Goal: Task Accomplishment & Management: Use online tool/utility

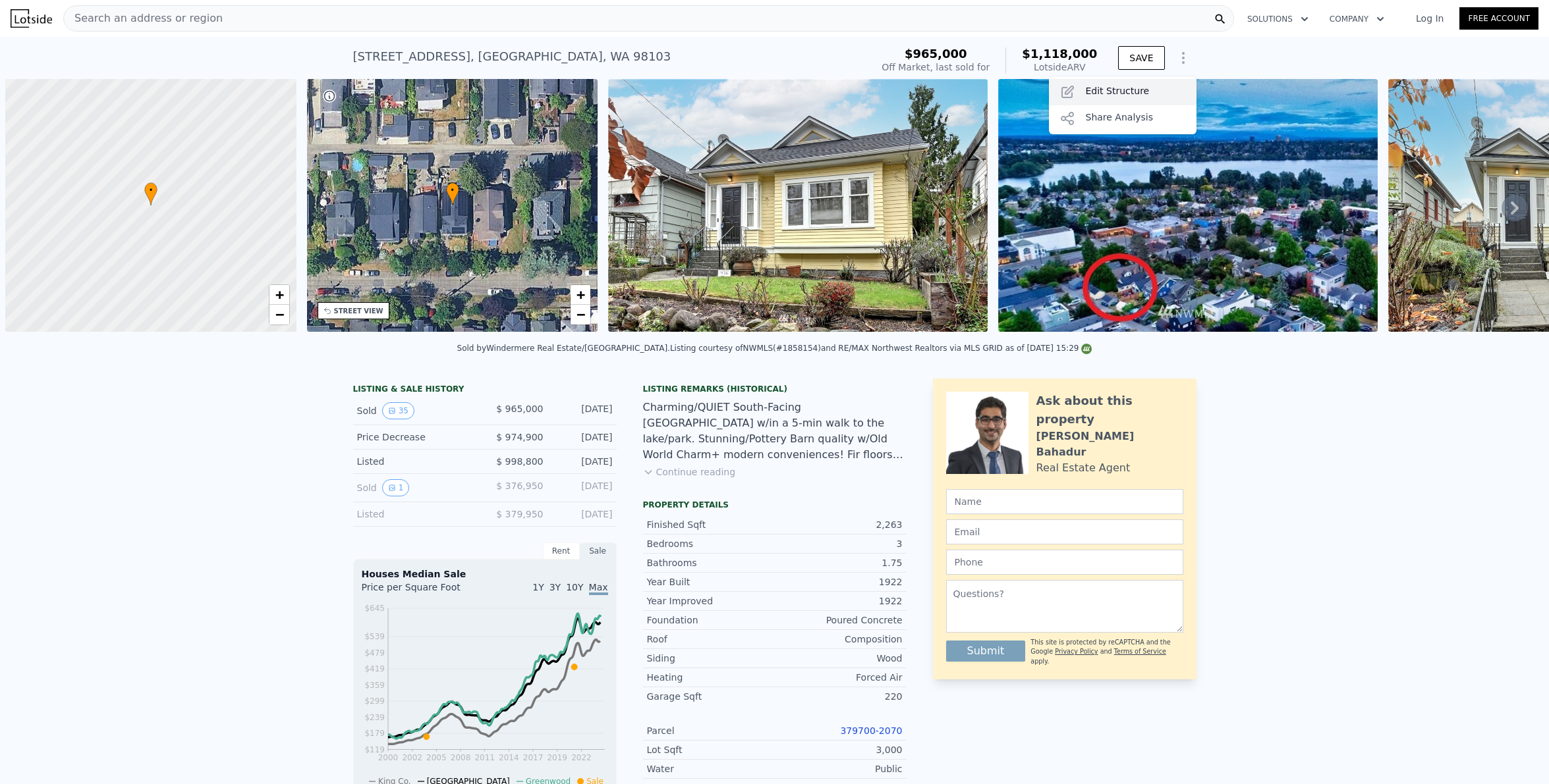
scroll to position [0, 5]
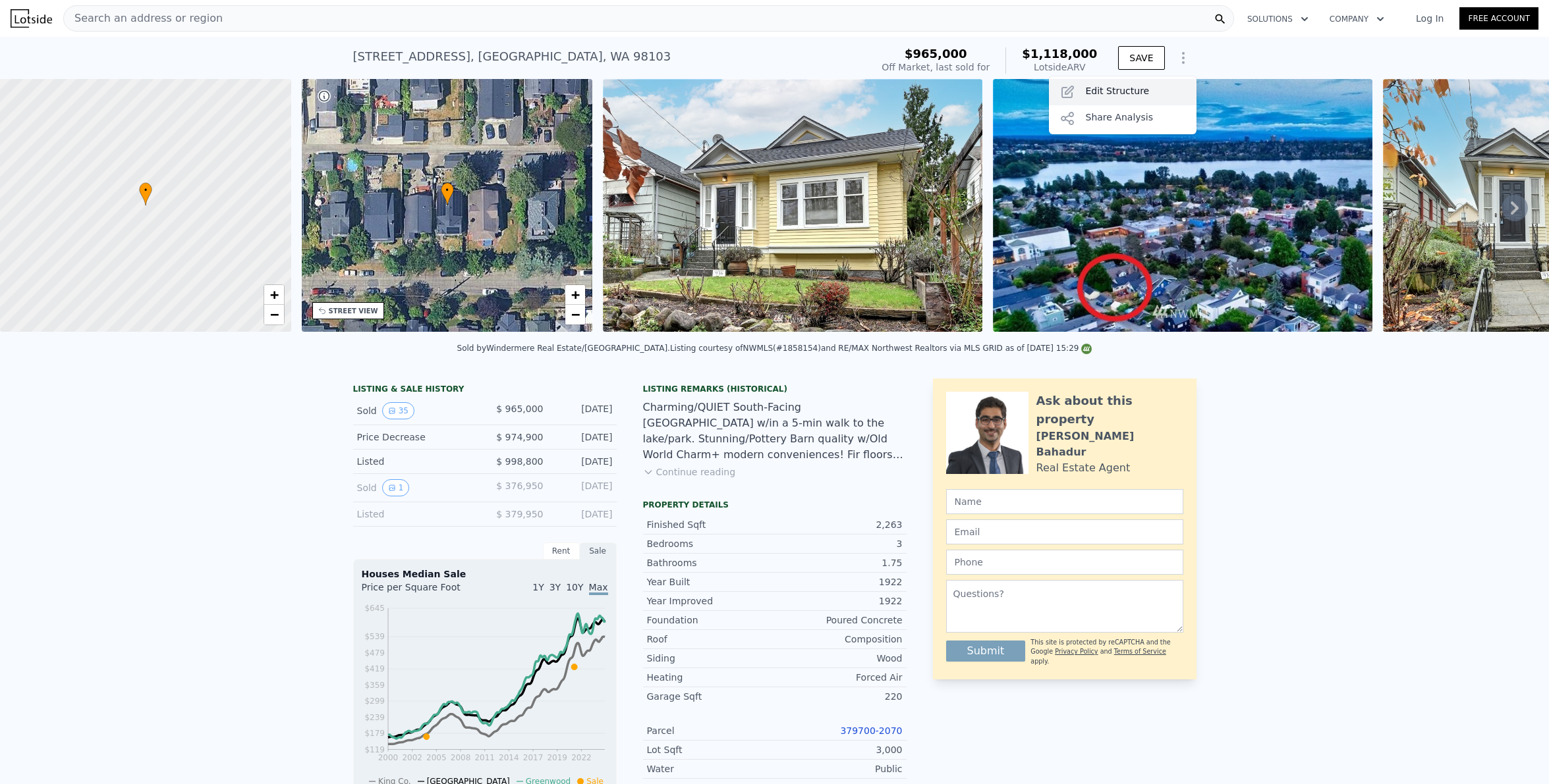
click at [1125, 98] on div "Edit Structure" at bounding box center [1122, 92] width 148 height 26
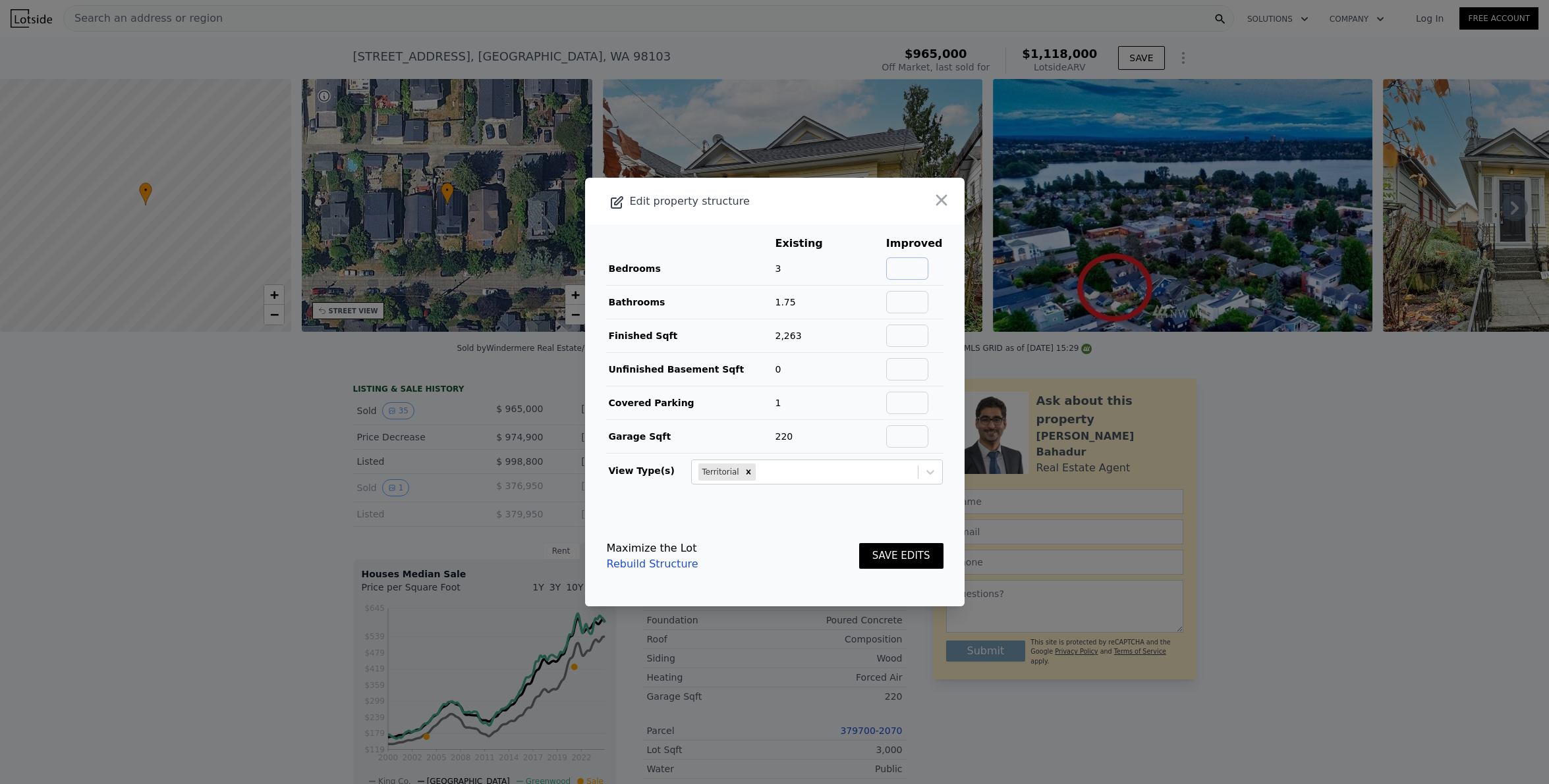
click at [903, 272] on input "text" at bounding box center [907, 269] width 42 height 23
type input "4"
type input "2.5"
type input "2263"
click at [888, 548] on button "SAVE EDITS" at bounding box center [901, 556] width 84 height 25
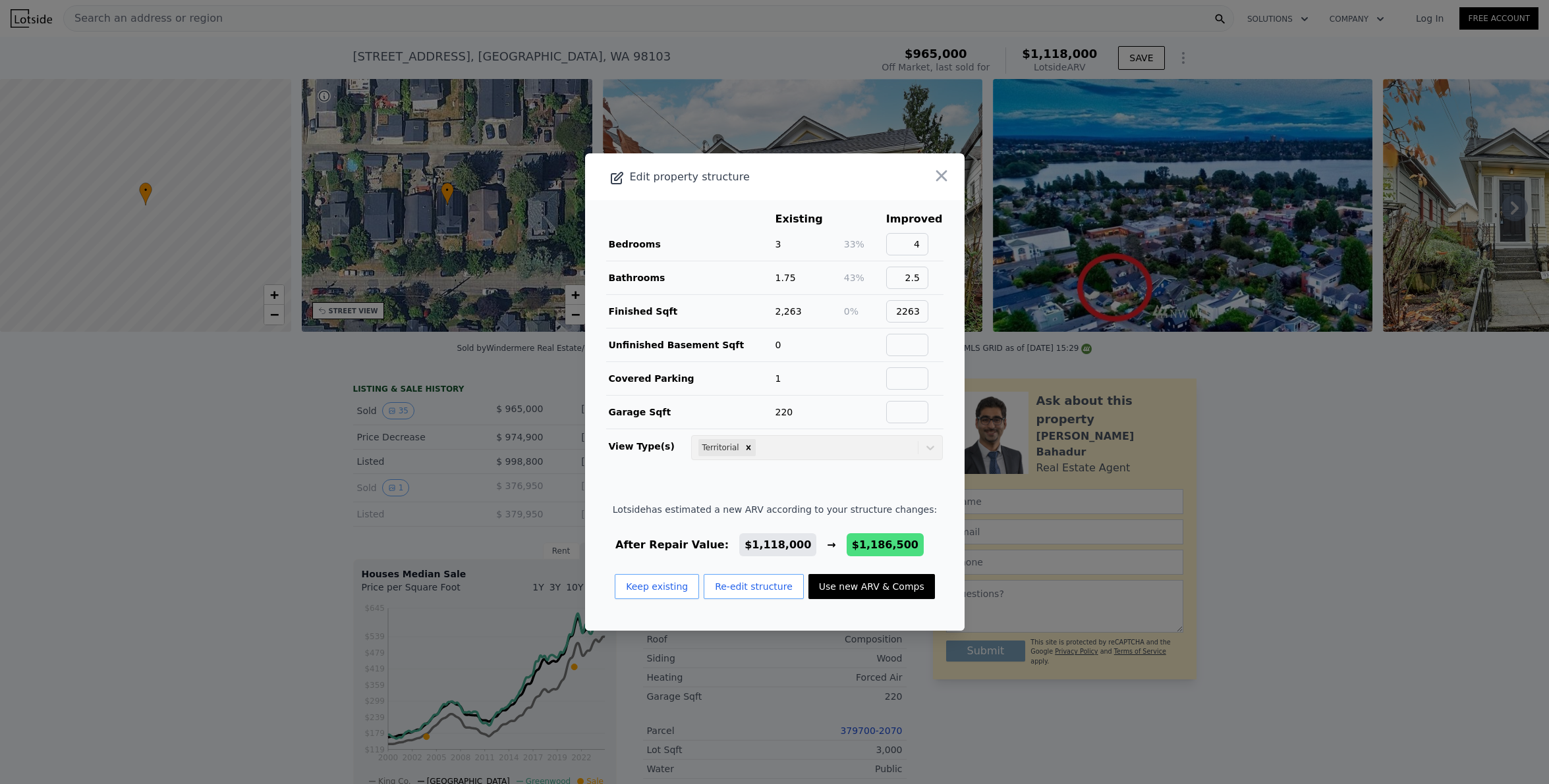
click at [845, 587] on button "Use new ARV & Comps" at bounding box center [872, 586] width 127 height 25
type input "$ 1,186,500"
type input "$ 55,094"
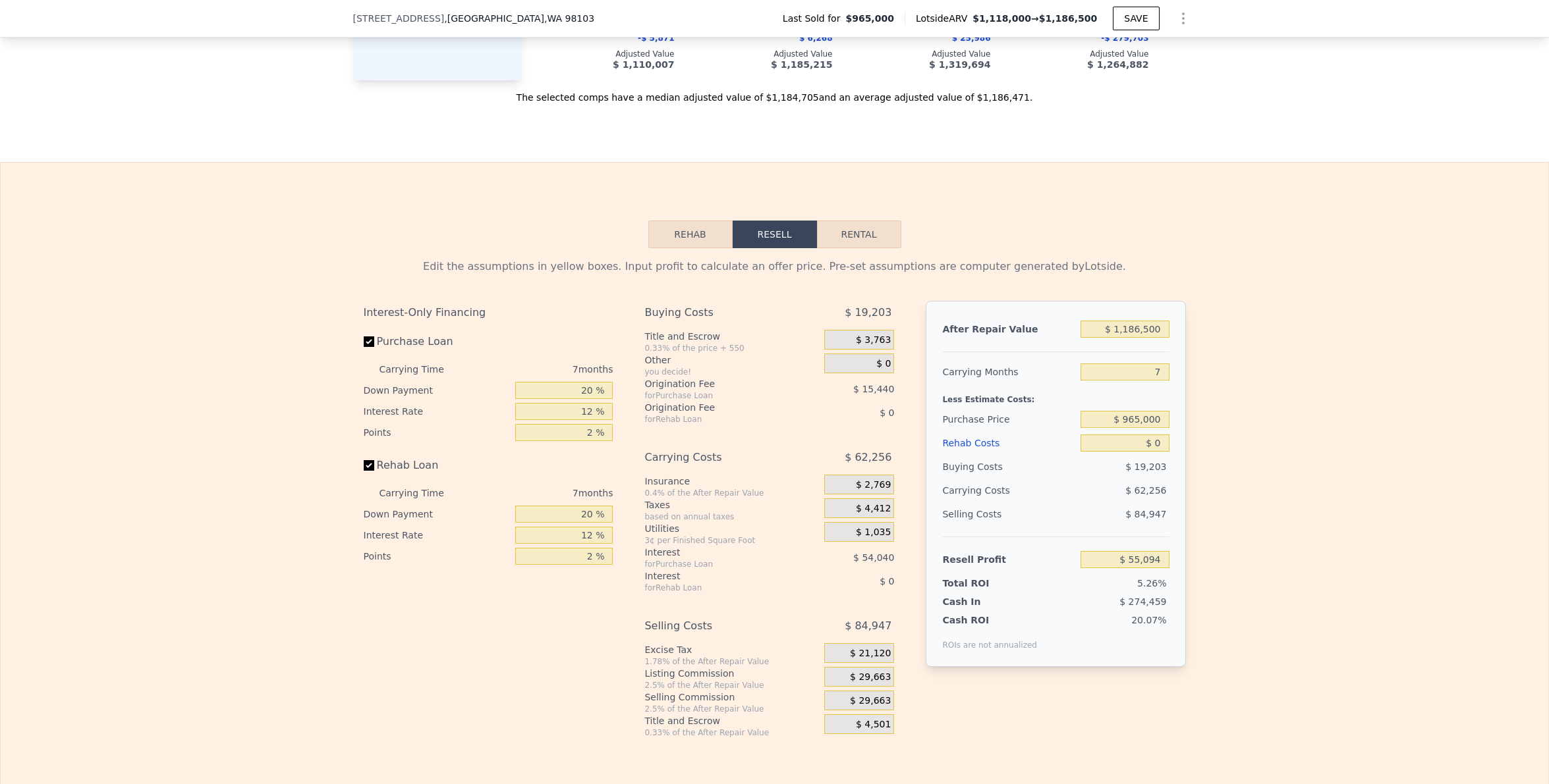
scroll to position [2092, 0]
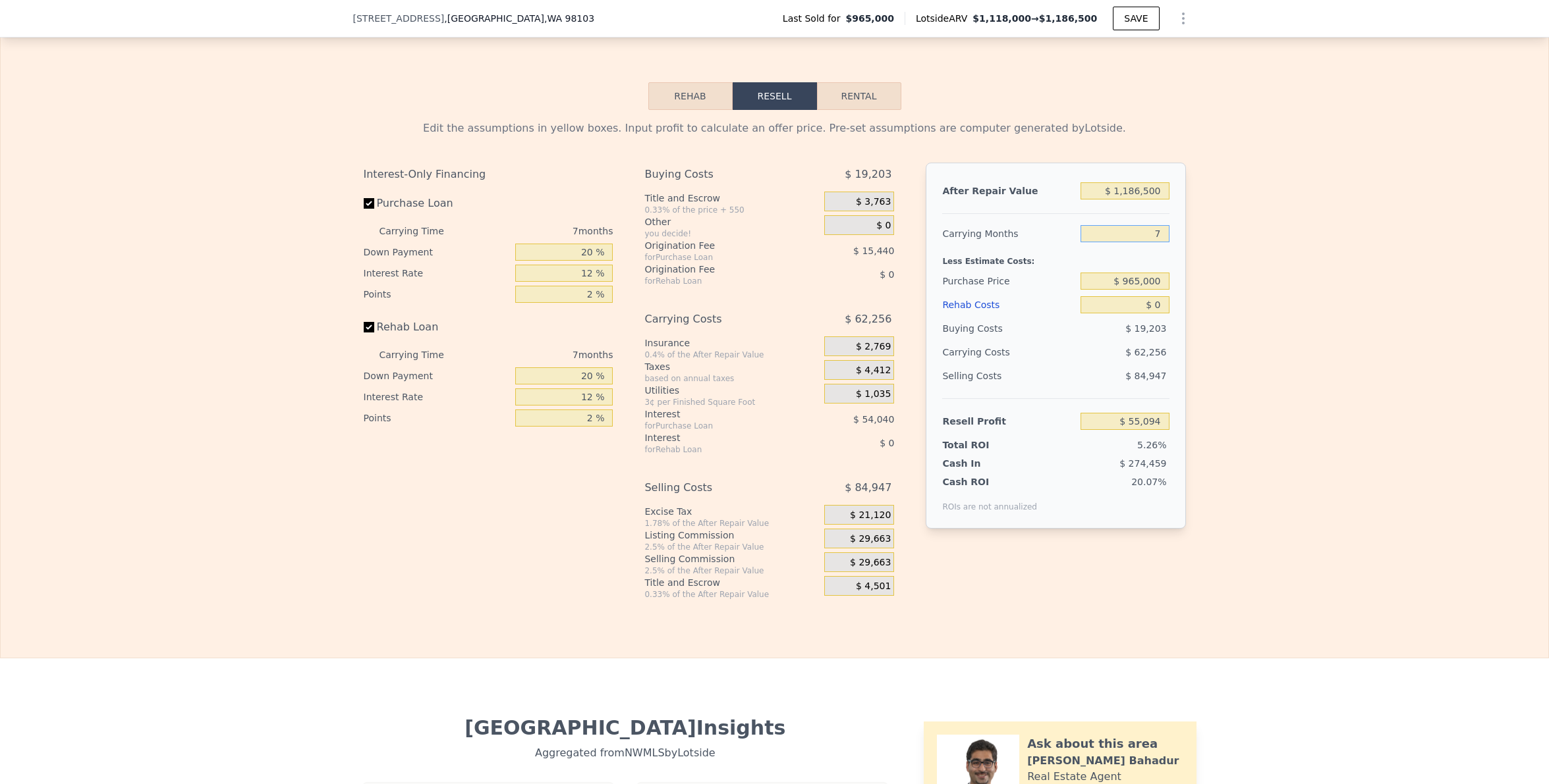
click at [1156, 242] on input "7" at bounding box center [1124, 234] width 88 height 18
type input "6"
type input "$ 63,988"
type input "6"
click at [1144, 290] on input "$ 965,000" at bounding box center [1124, 282] width 88 height 18
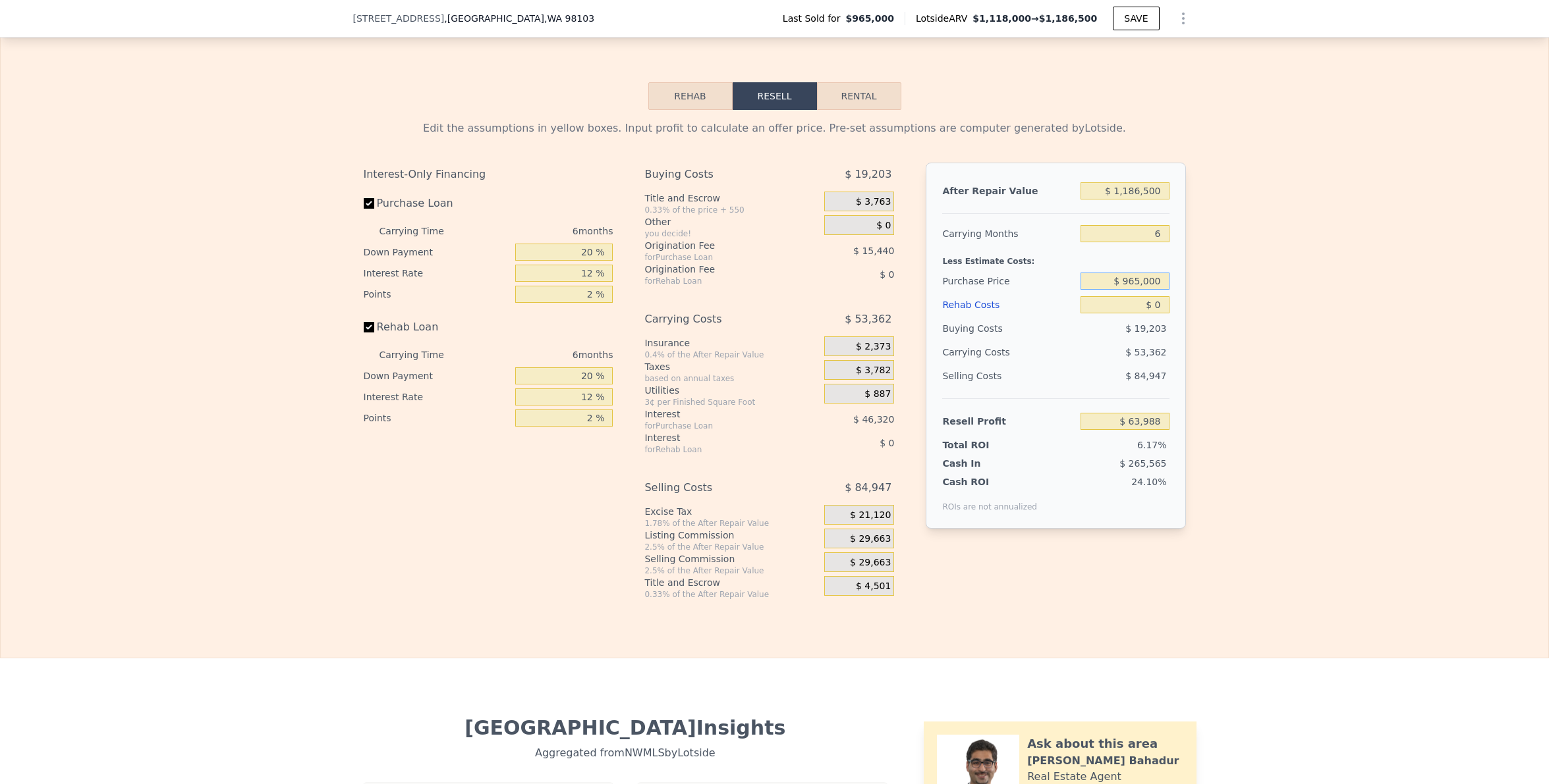
click at [1144, 290] on input "$ 965,000" at bounding box center [1124, 282] width 88 height 18
type input "$ 850,000"
type input "$ 186,730"
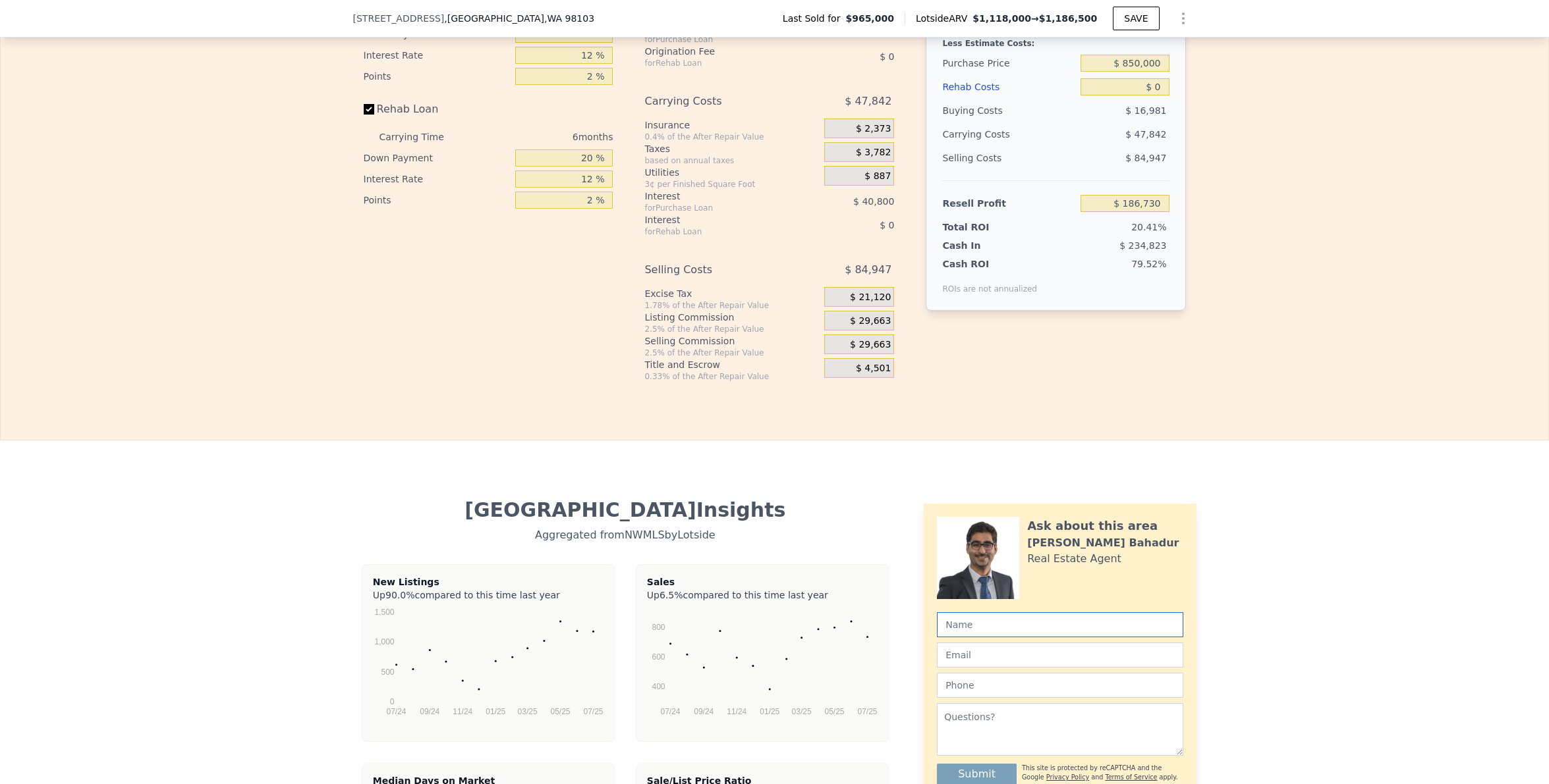
scroll to position [2154, 0]
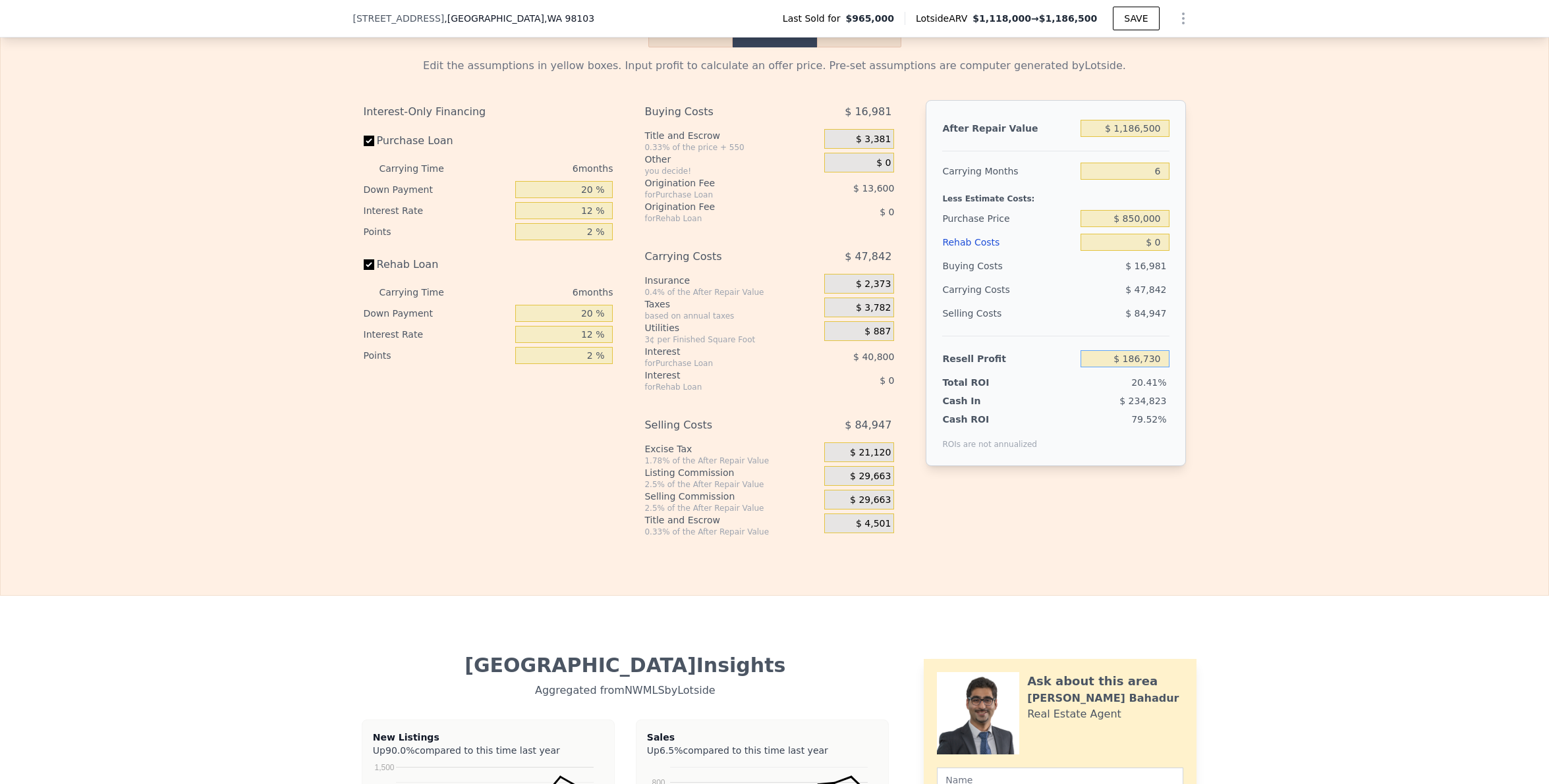
click at [1132, 368] on input "$ 186,730" at bounding box center [1124, 359] width 88 height 18
click at [1015, 371] on div "Resell Profit" at bounding box center [1008, 359] width 133 height 24
click at [1150, 251] on input "$ 0" at bounding box center [1124, 242] width 88 height 18
click at [1142, 137] on input "$ 1,186,500" at bounding box center [1124, 129] width 88 height 18
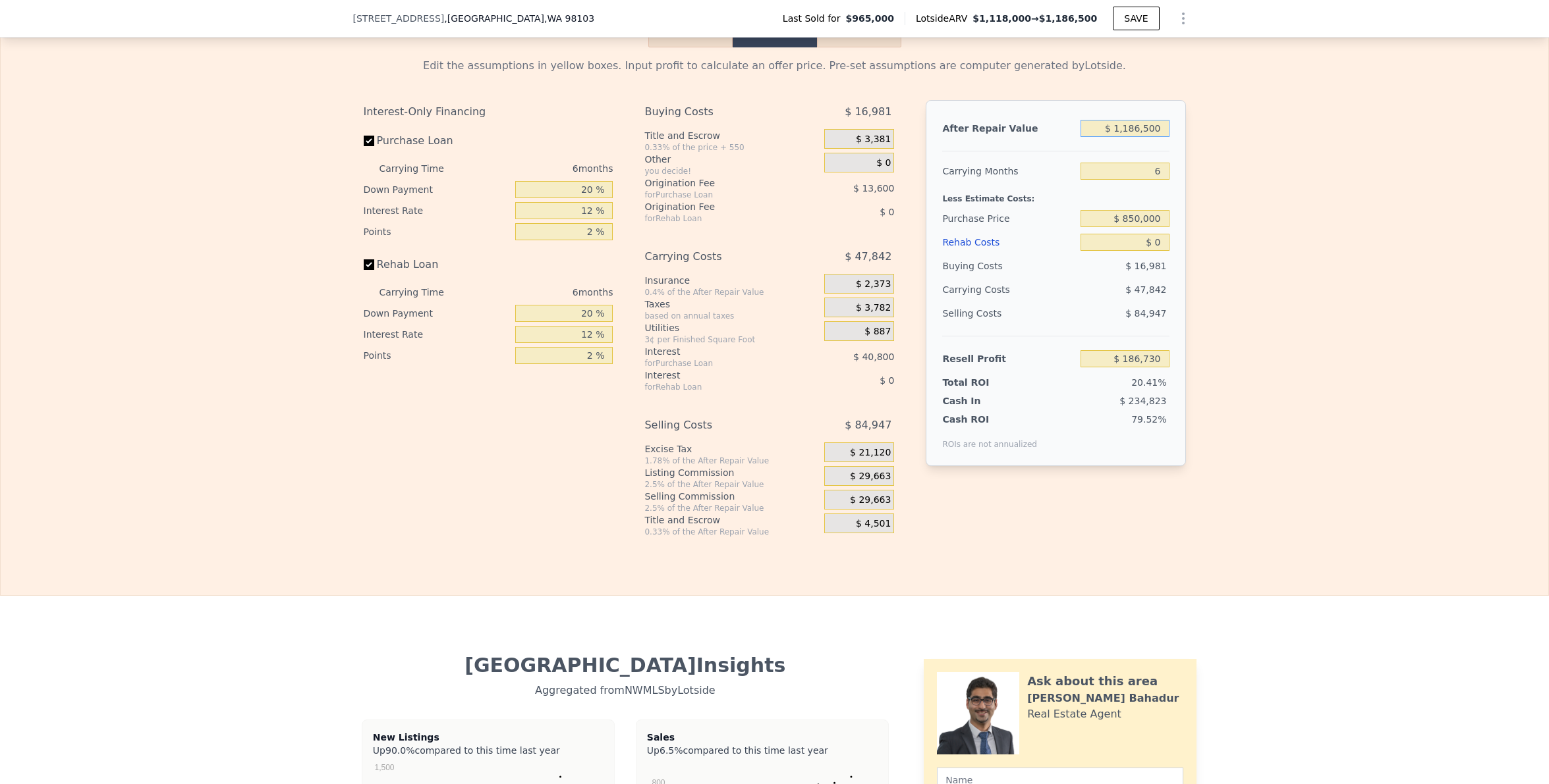
click at [1142, 137] on input "$ 1,186,500" at bounding box center [1124, 129] width 88 height 18
click at [366, 146] on input "Purchase Loan" at bounding box center [369, 141] width 11 height 10
checkbox input "false"
type input "$ 241,130"
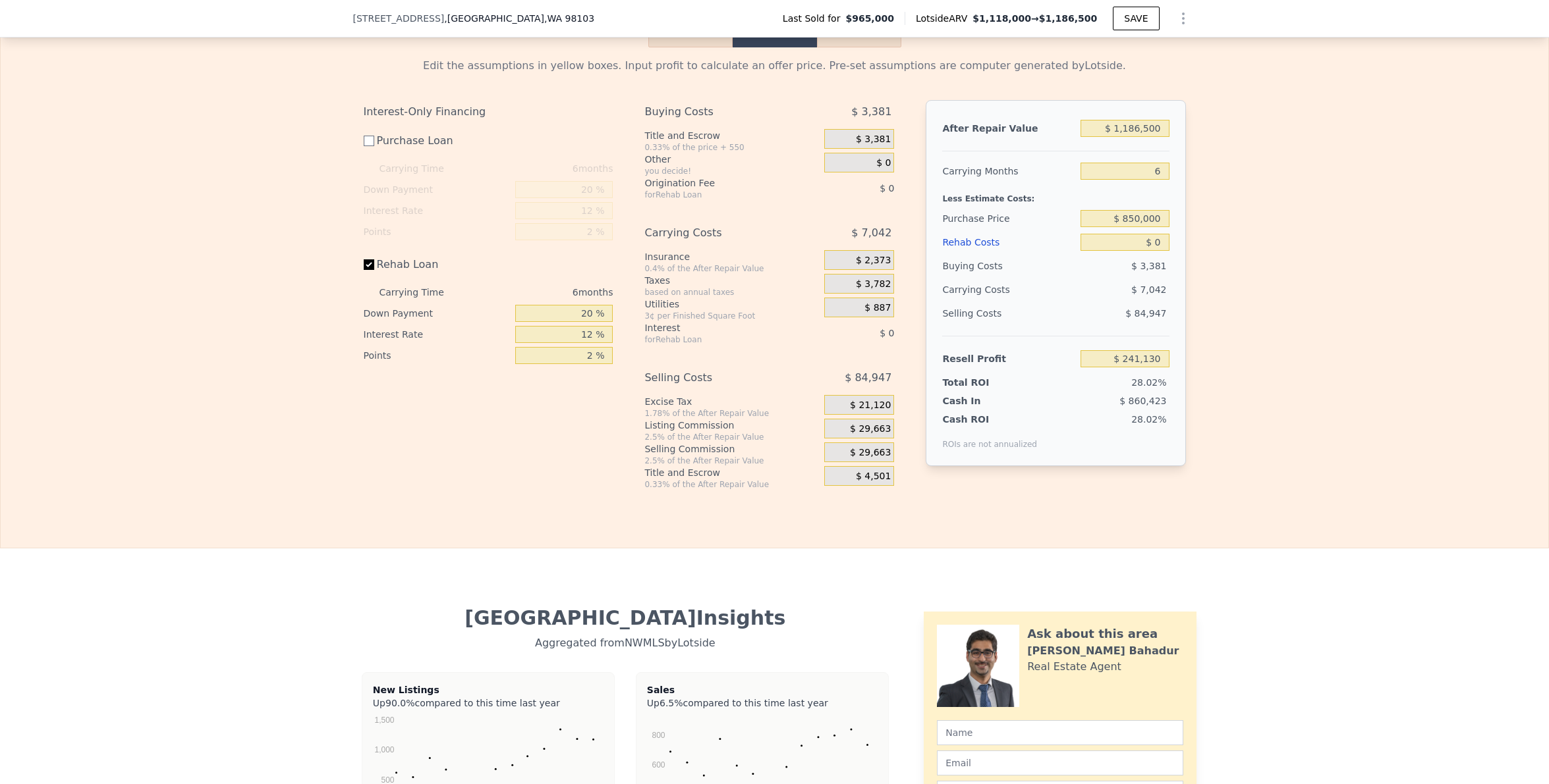
click at [556, 444] on div "Interest-Only Financing Purchase Loan Carrying Time 6 months Down Payment 20 % …" at bounding box center [494, 295] width 260 height 390
click at [1132, 137] on input "$ 1,186,500" at bounding box center [1124, 129] width 88 height 18
type input "$ 1"
type input "-$ 858,599"
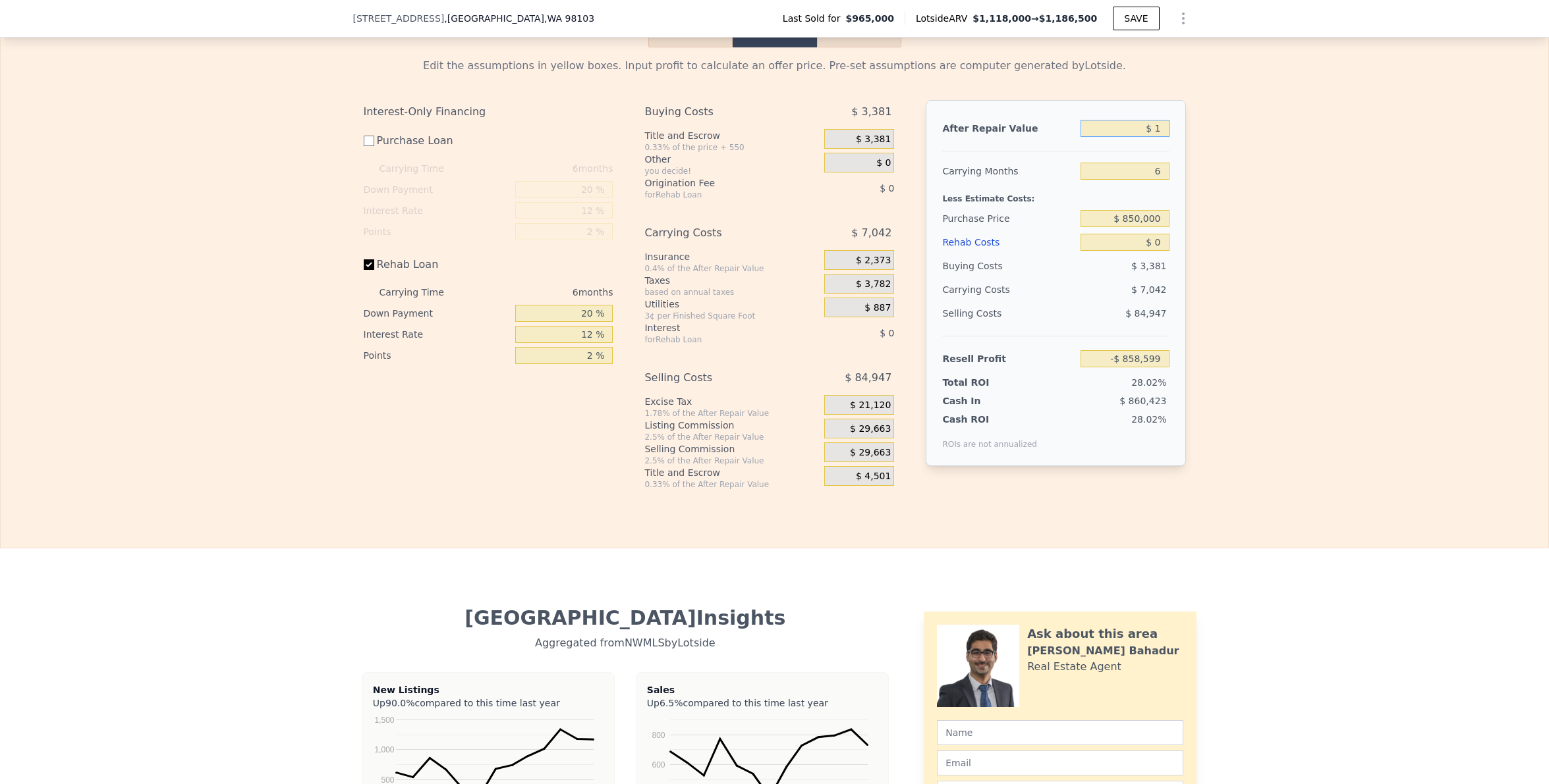
type input "$ 12"
type input "-$ 858,588"
type input "$ 120"
type input "-$ 858,488"
type input "$ 1,200"
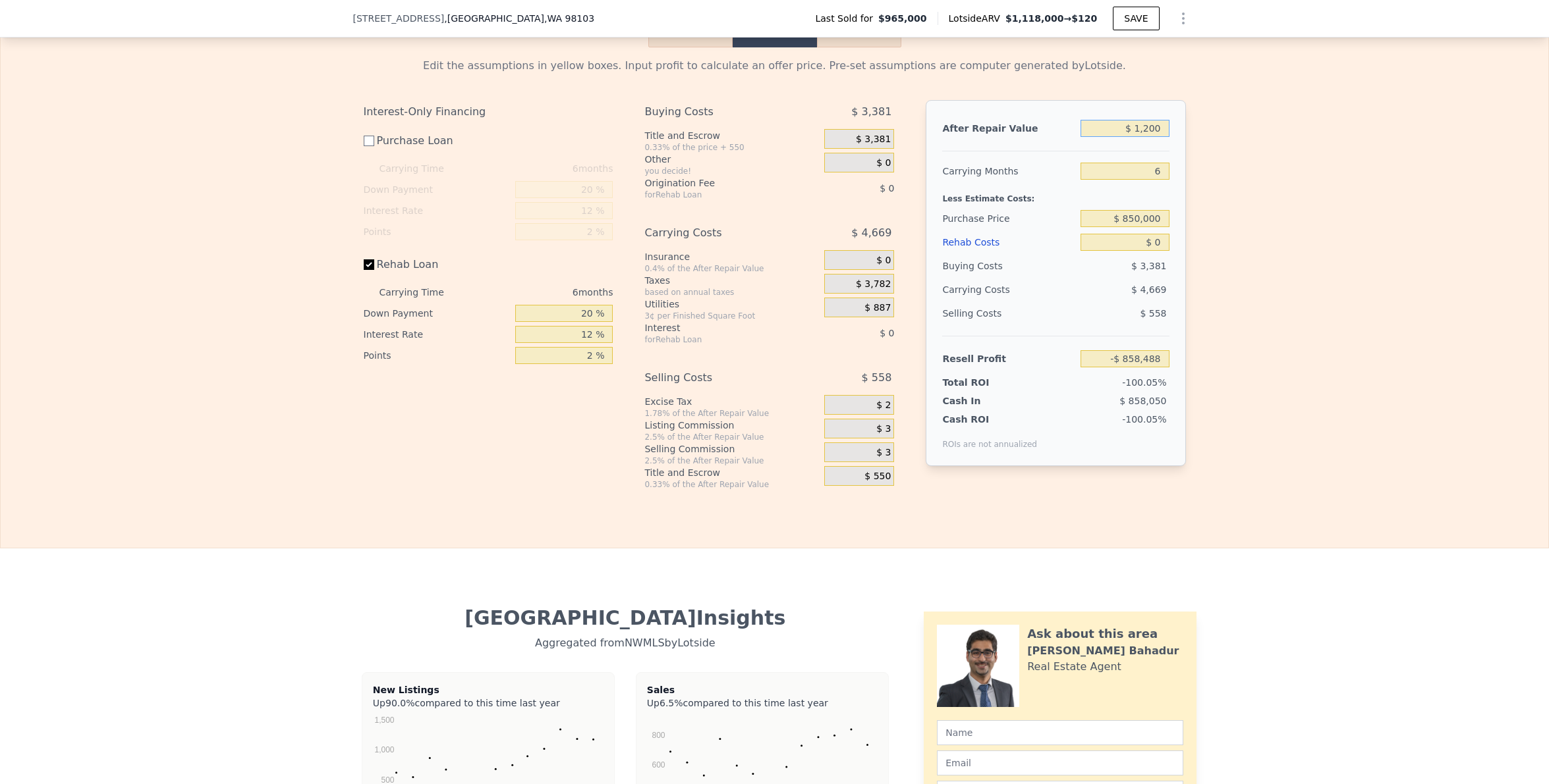
type input "-$ 857,487"
type input "$ 12,000"
type input "-$ 847,478"
type input "$ 120,000"
type input "-$ 747,376"
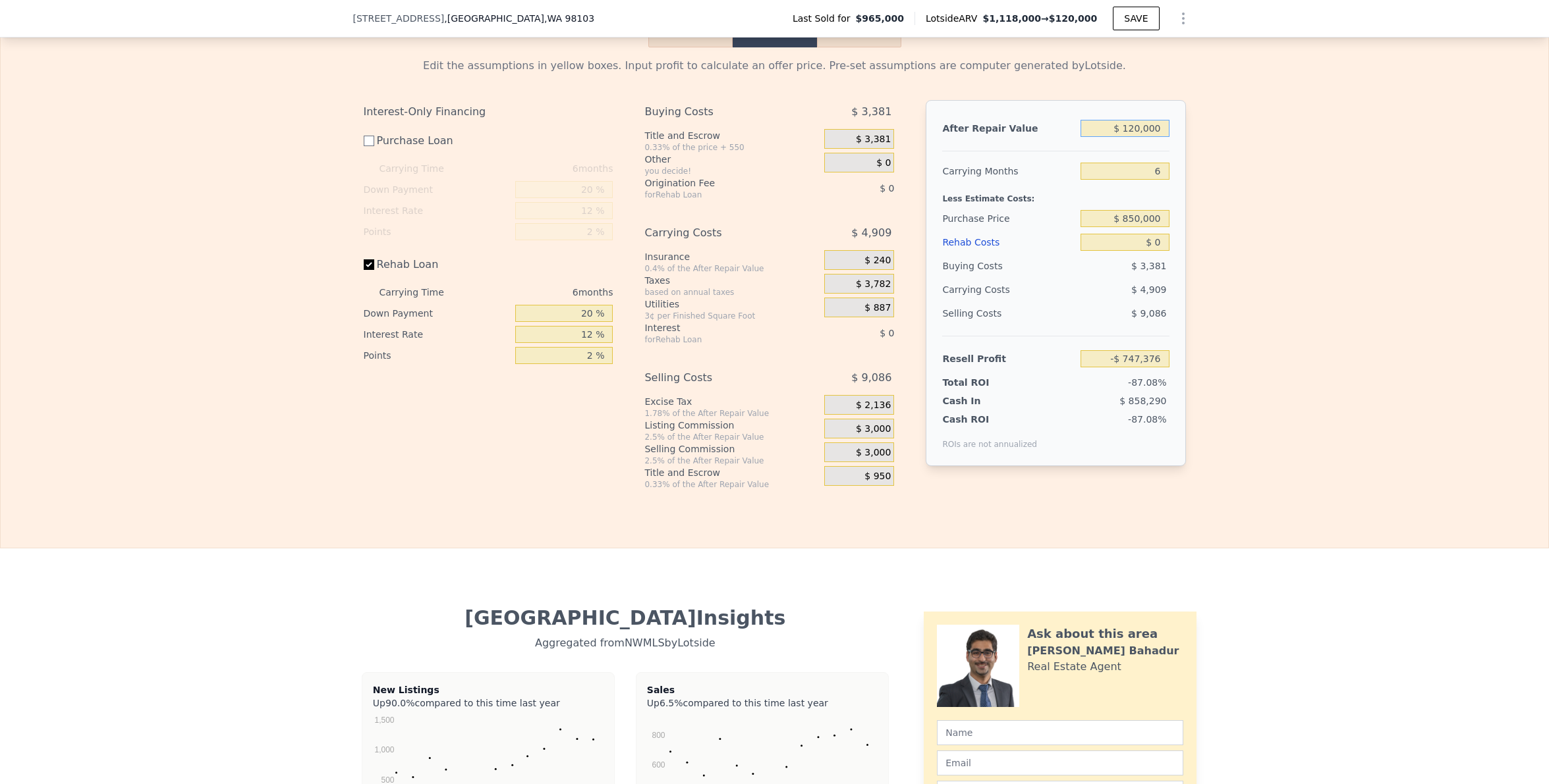
type input "$ 1,200,000"
type input "$ 253,644"
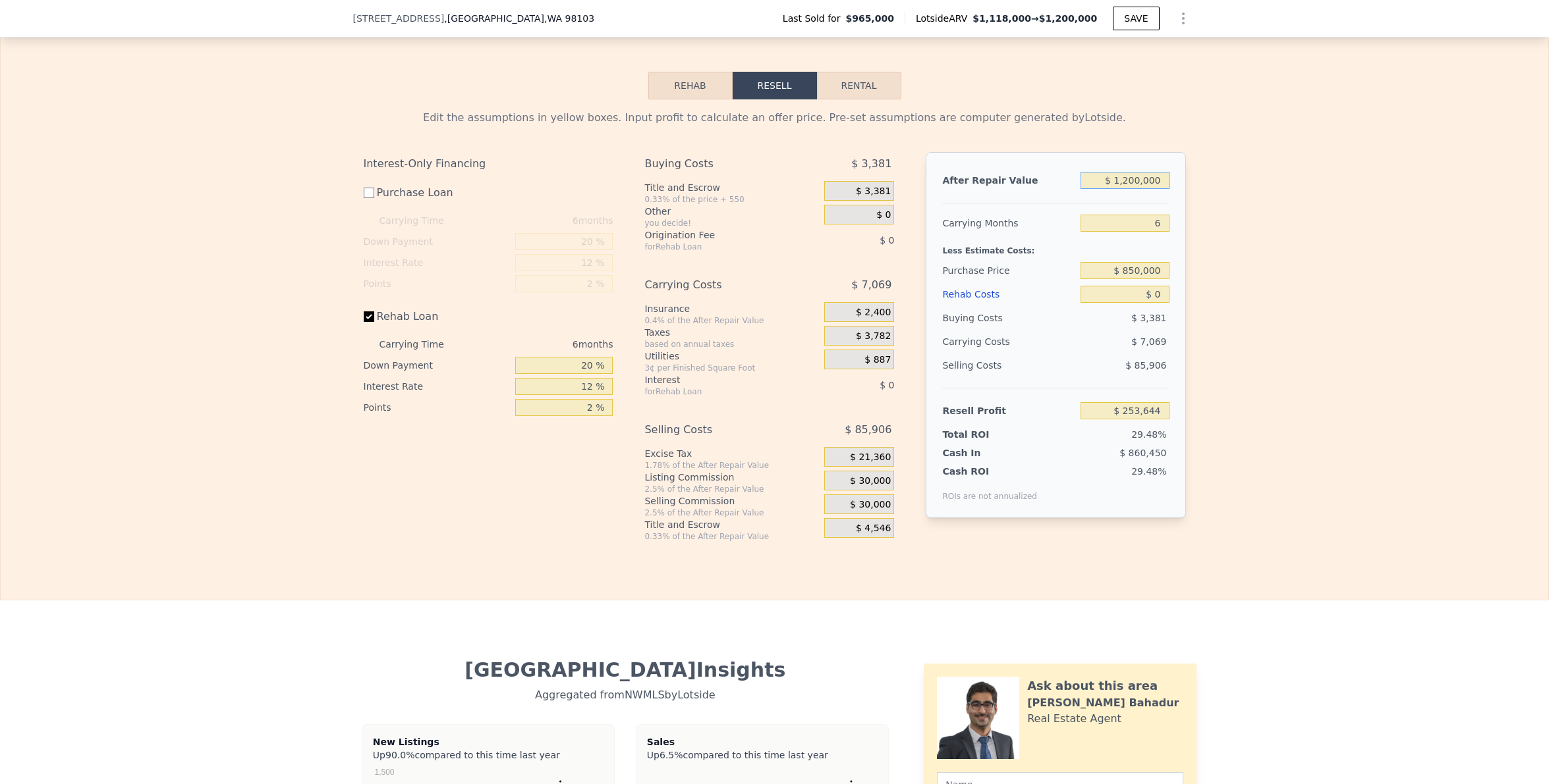
scroll to position [1465, 0]
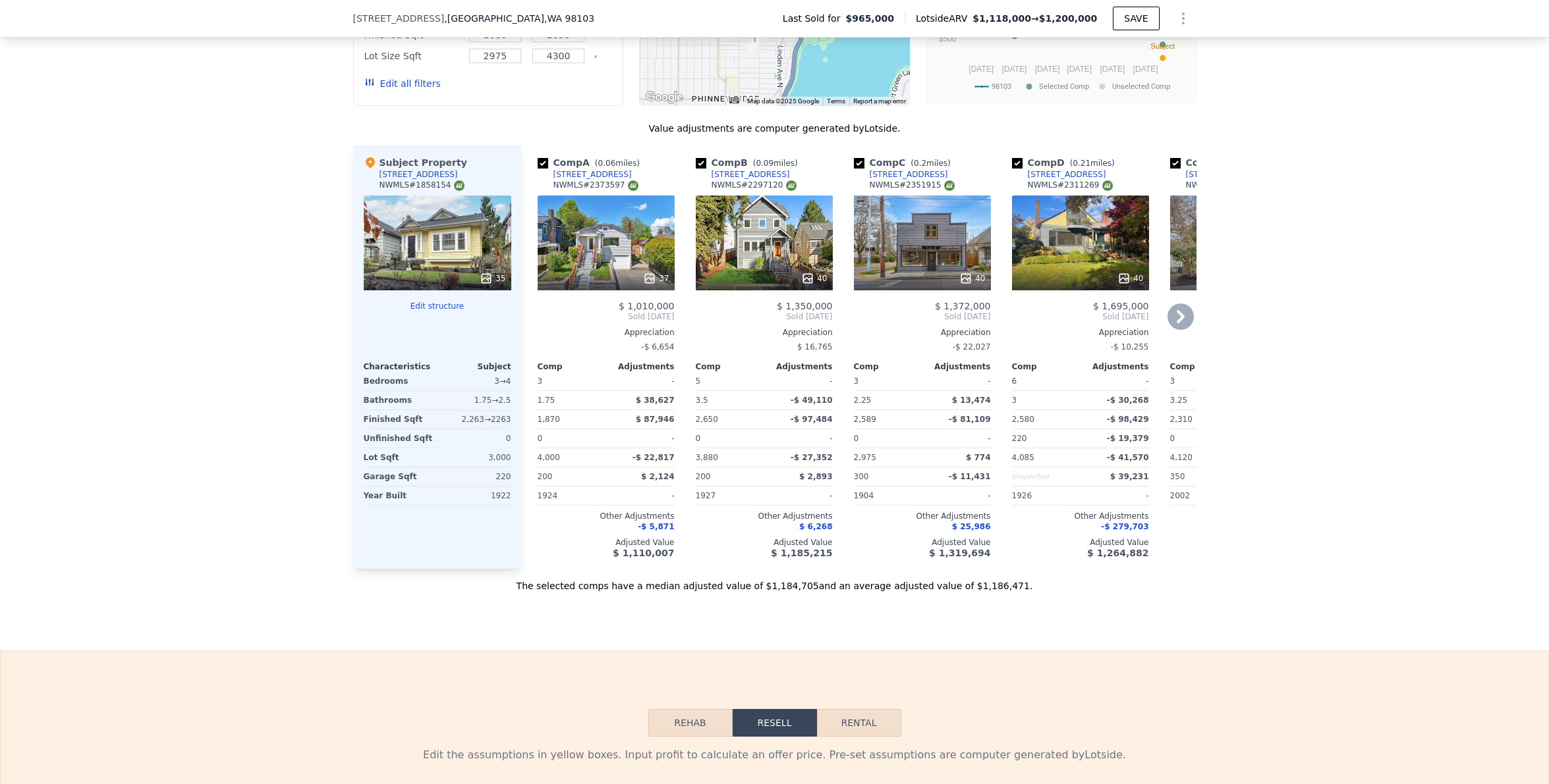
type input "$ 1,200,000"
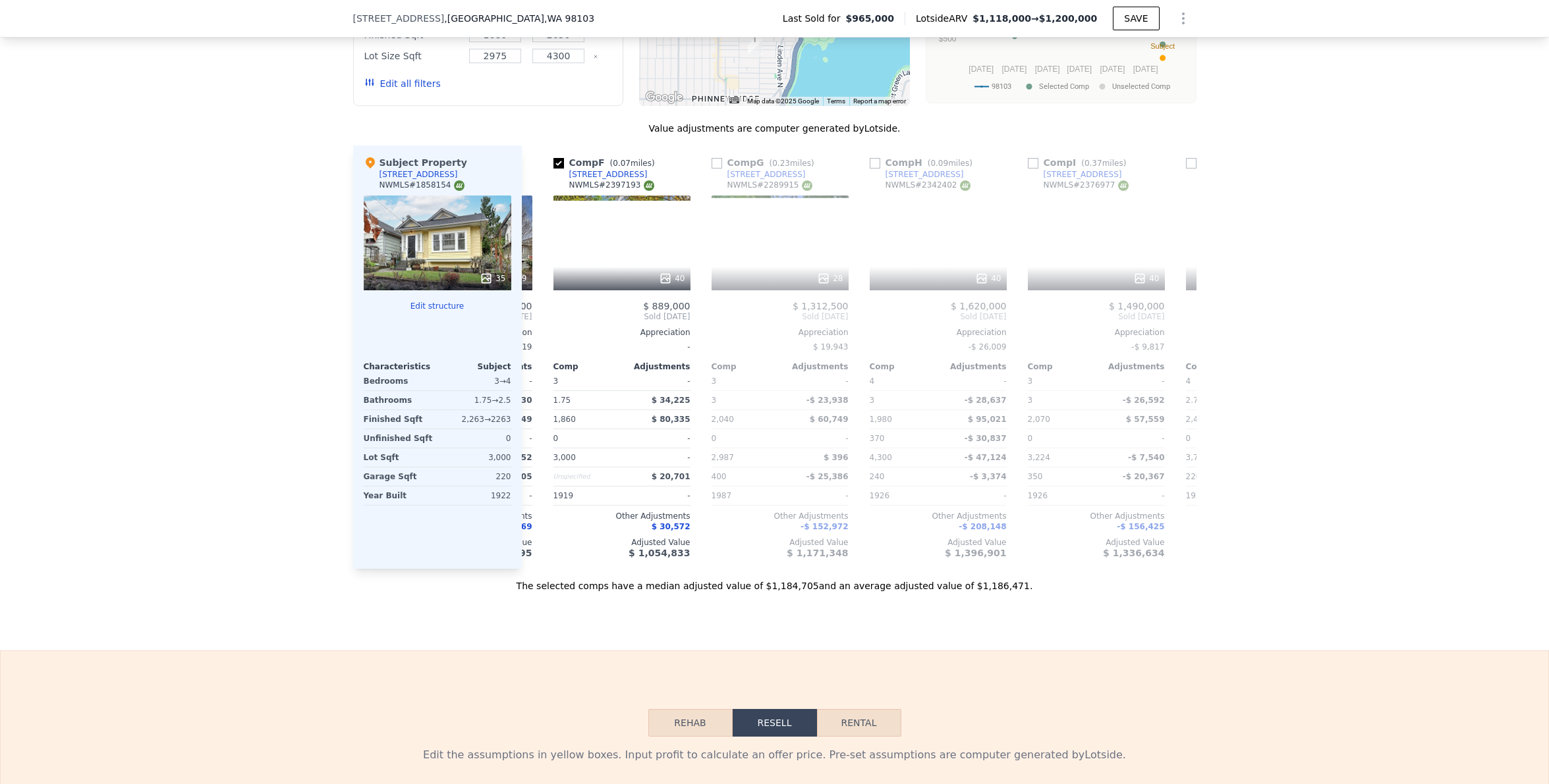
scroll to position [0, 780]
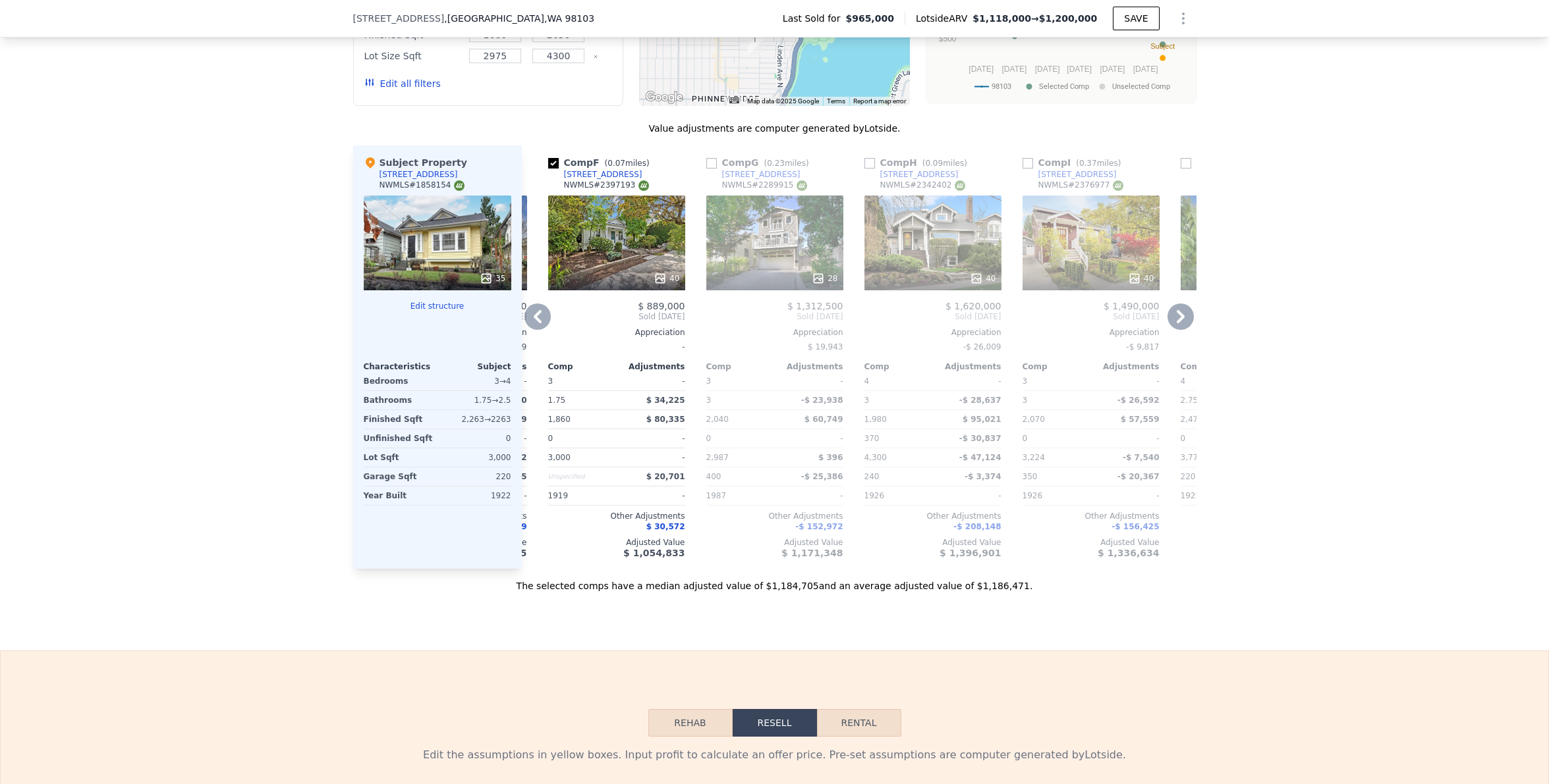
click at [924, 251] on div "40" at bounding box center [933, 243] width 137 height 94
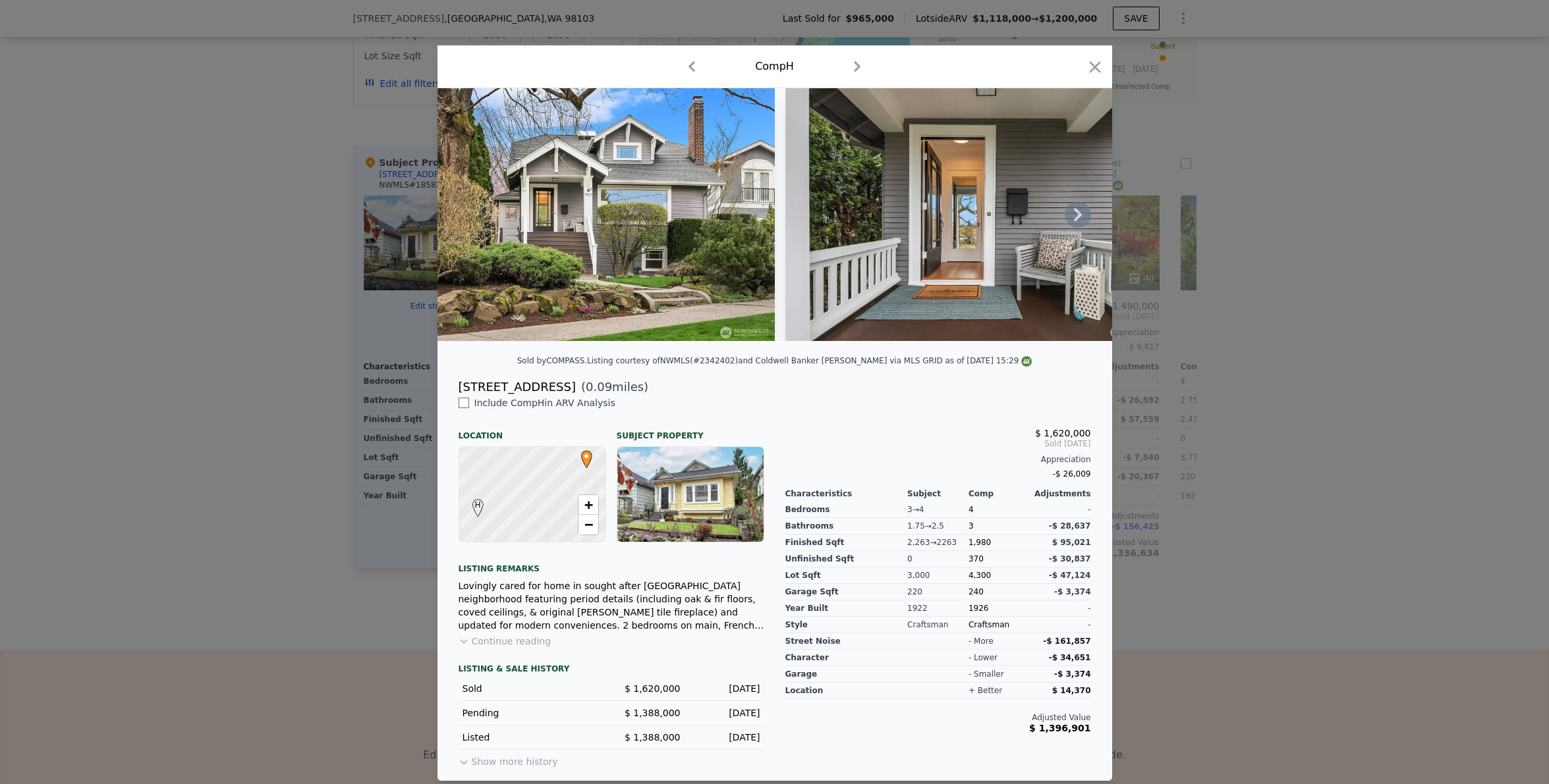
click at [1079, 220] on icon at bounding box center [1077, 214] width 26 height 26
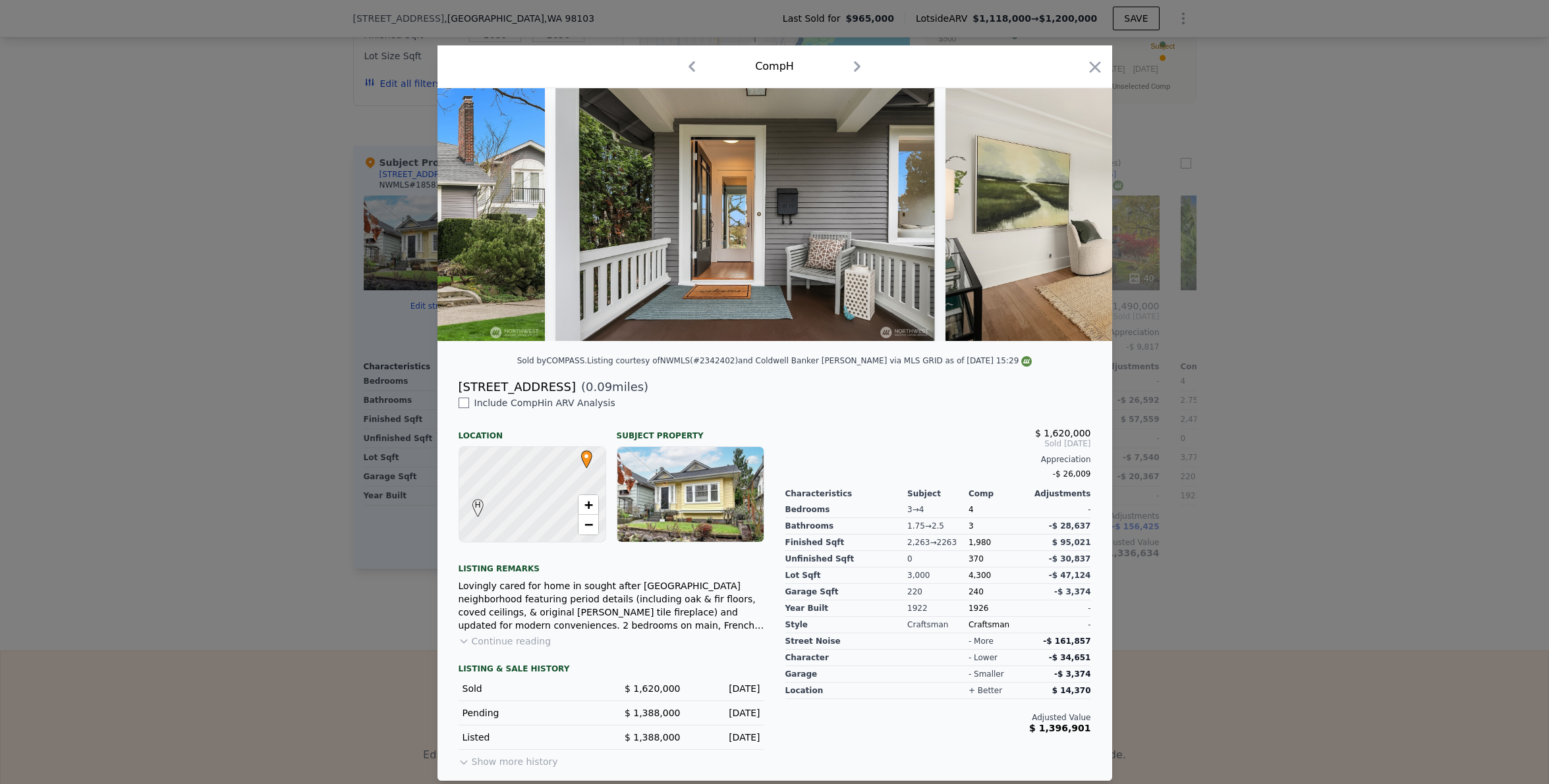
scroll to position [0, 316]
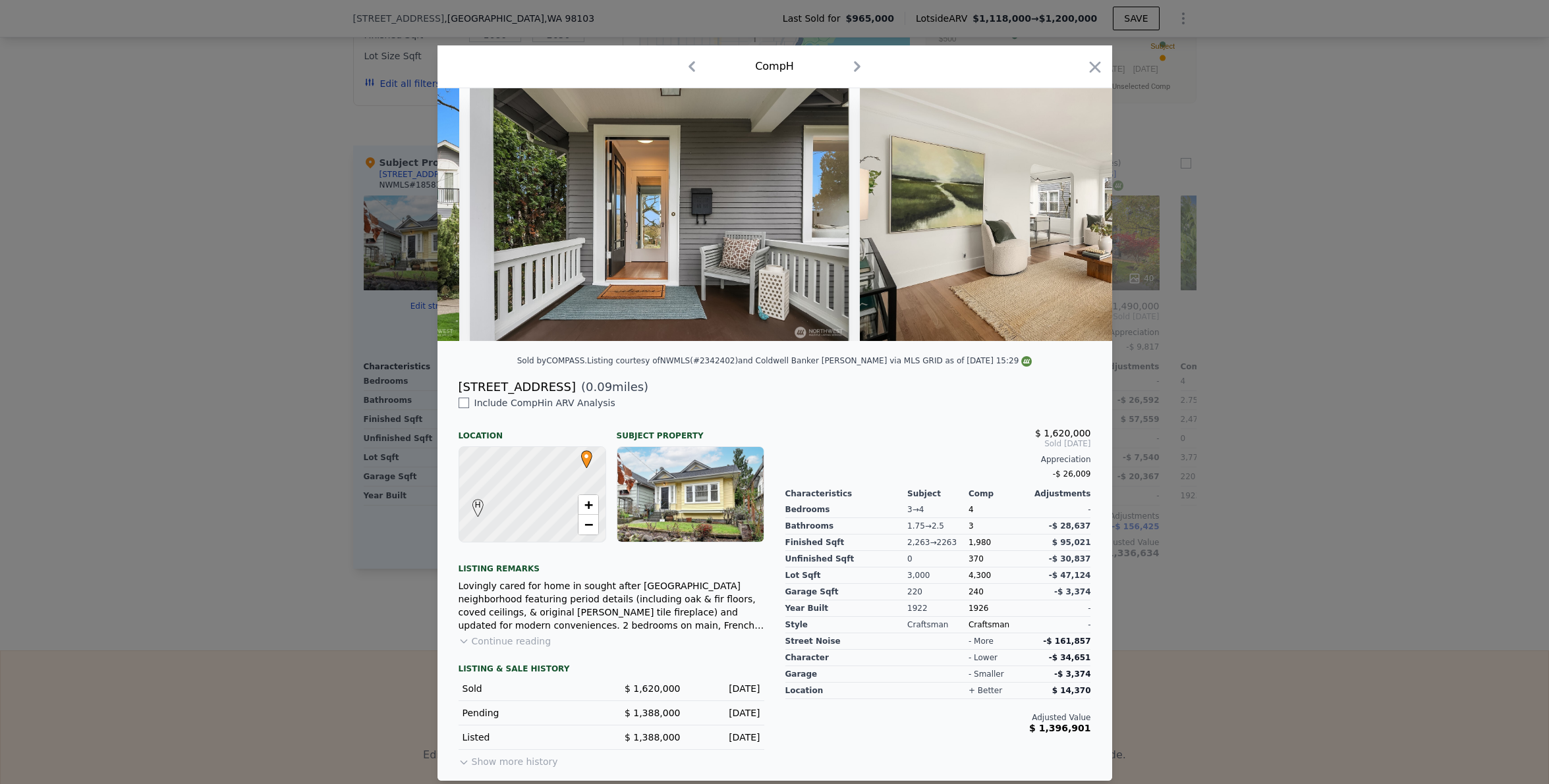
click at [1079, 220] on img at bounding box center [1049, 214] width 380 height 253
click at [1080, 217] on icon at bounding box center [1077, 214] width 26 height 26
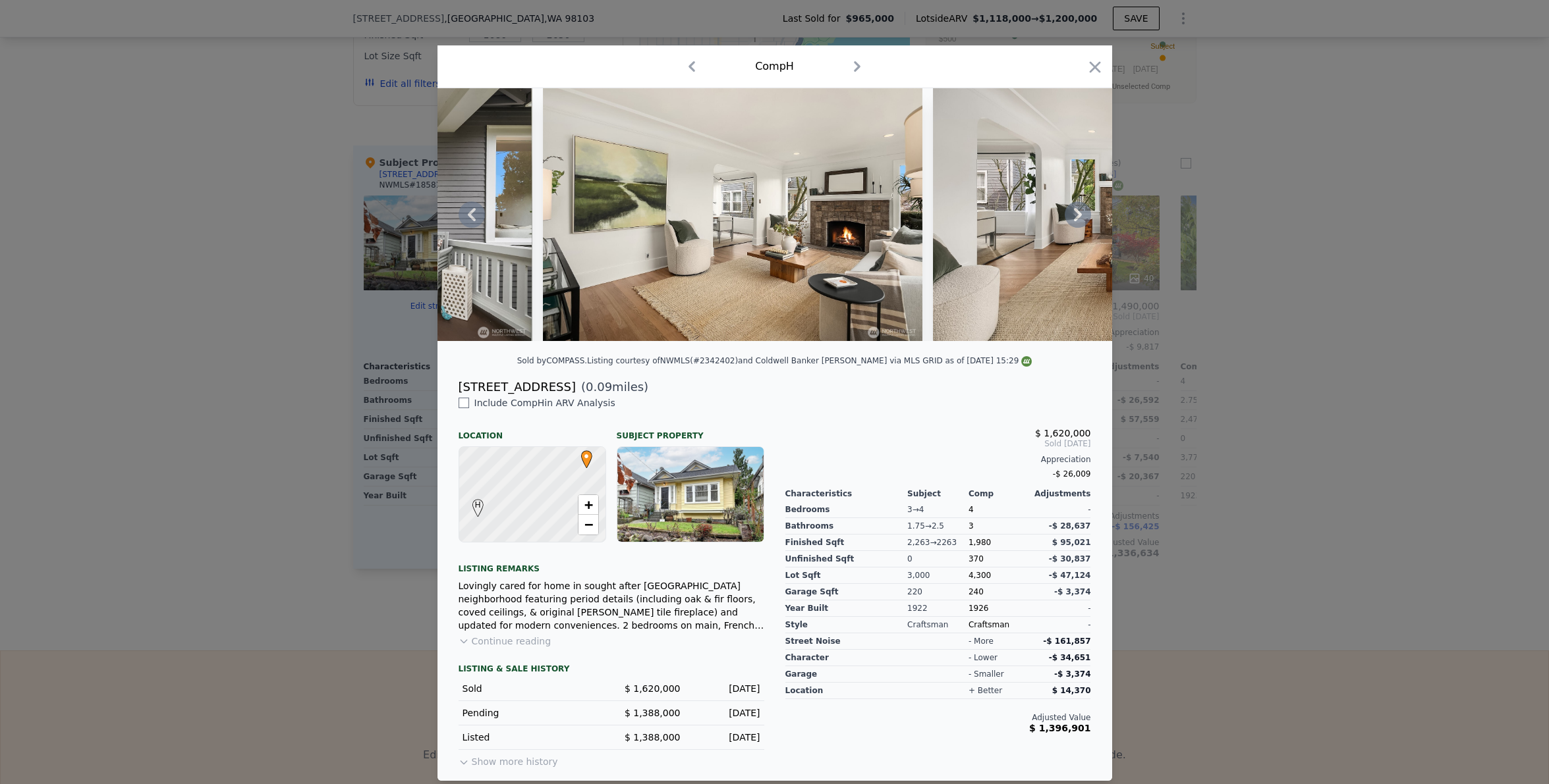
click at [1077, 216] on icon at bounding box center [1077, 214] width 26 height 26
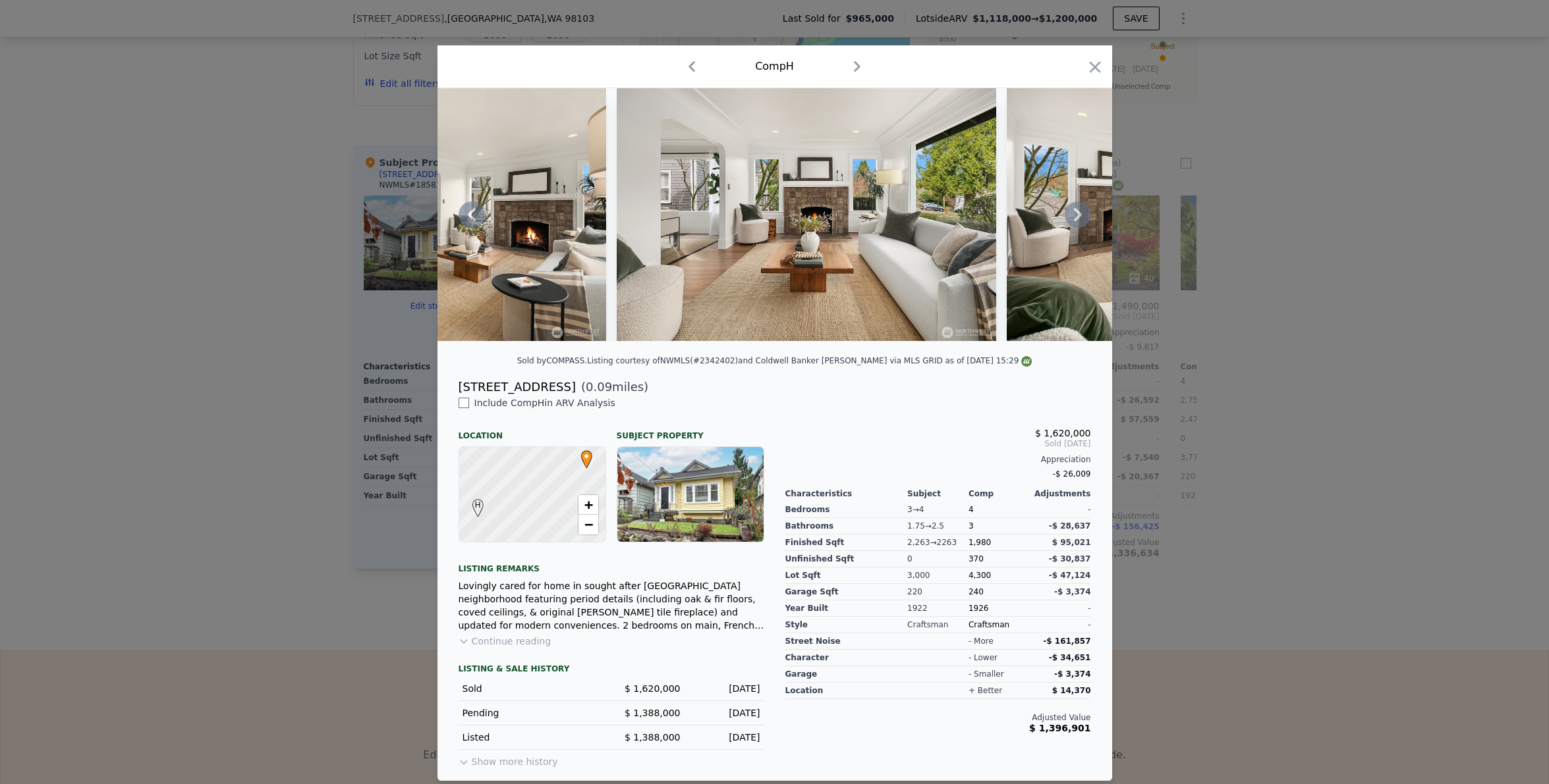
click at [1077, 217] on icon at bounding box center [1077, 214] width 26 height 26
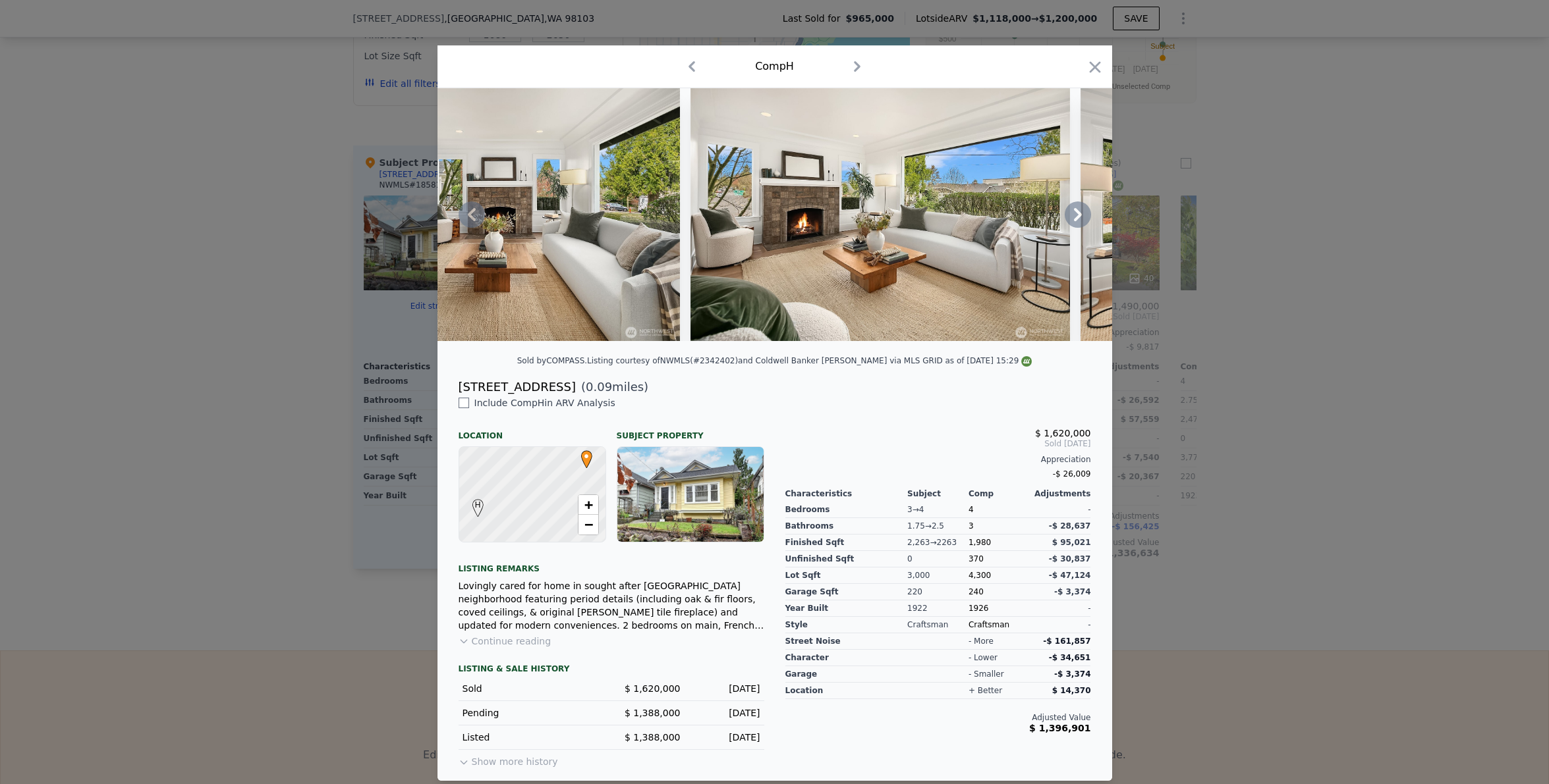
click at [1074, 217] on icon at bounding box center [1077, 214] width 8 height 13
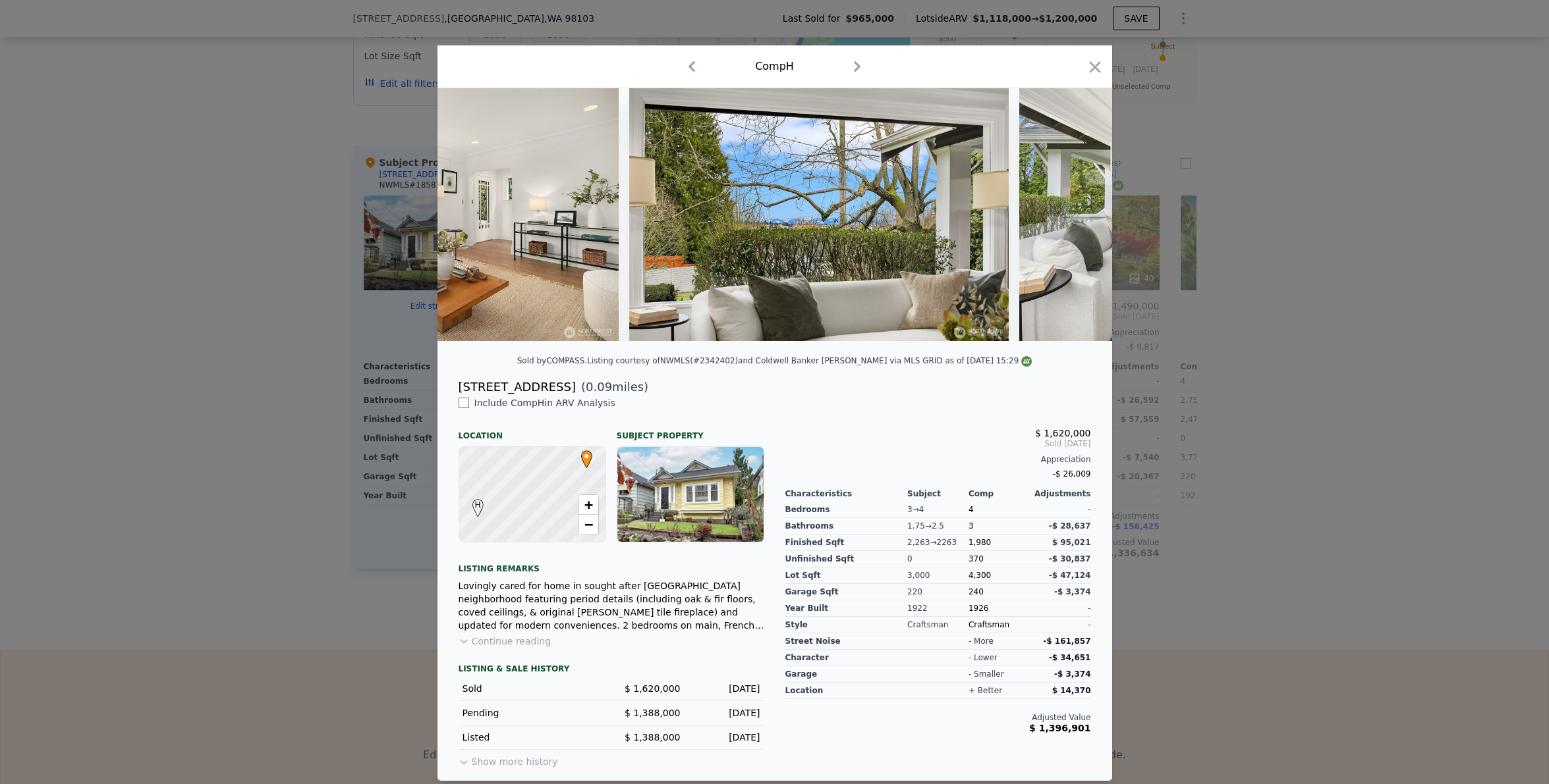
scroll to position [0, 2213]
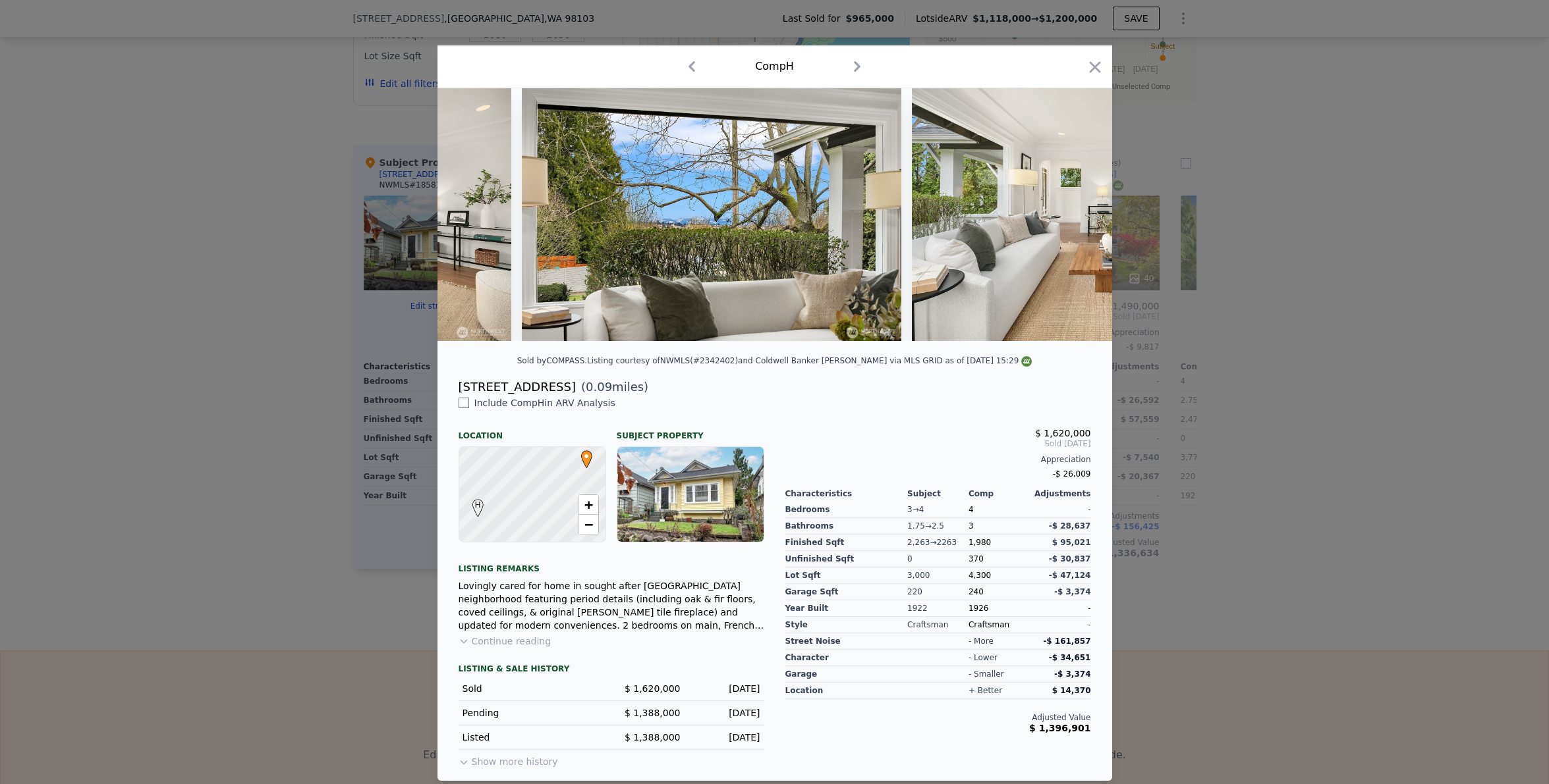
click at [1069, 216] on div at bounding box center [774, 214] width 675 height 253
click at [1064, 216] on icon at bounding box center [1077, 214] width 26 height 26
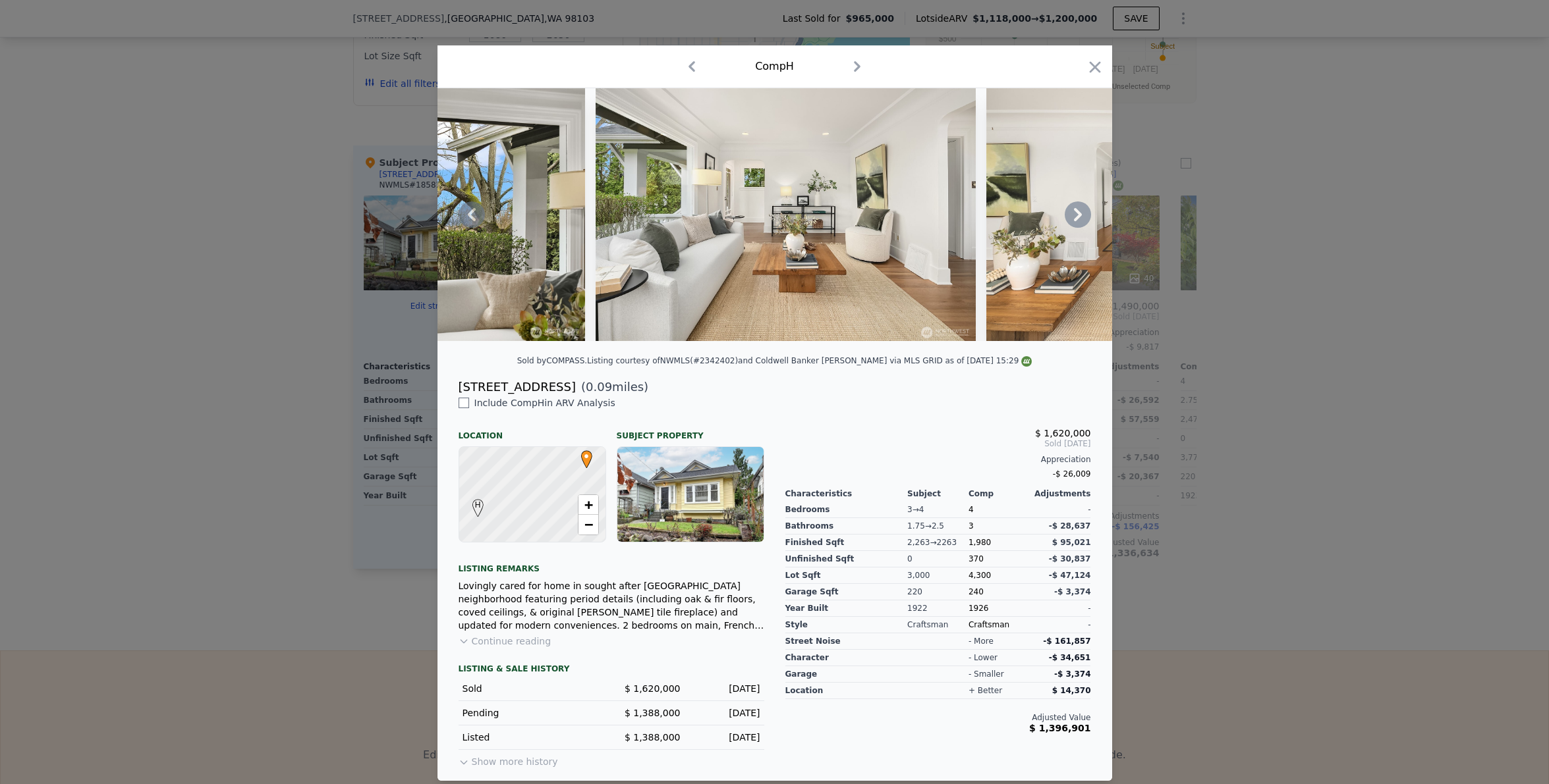
click at [1076, 216] on icon at bounding box center [1077, 214] width 8 height 13
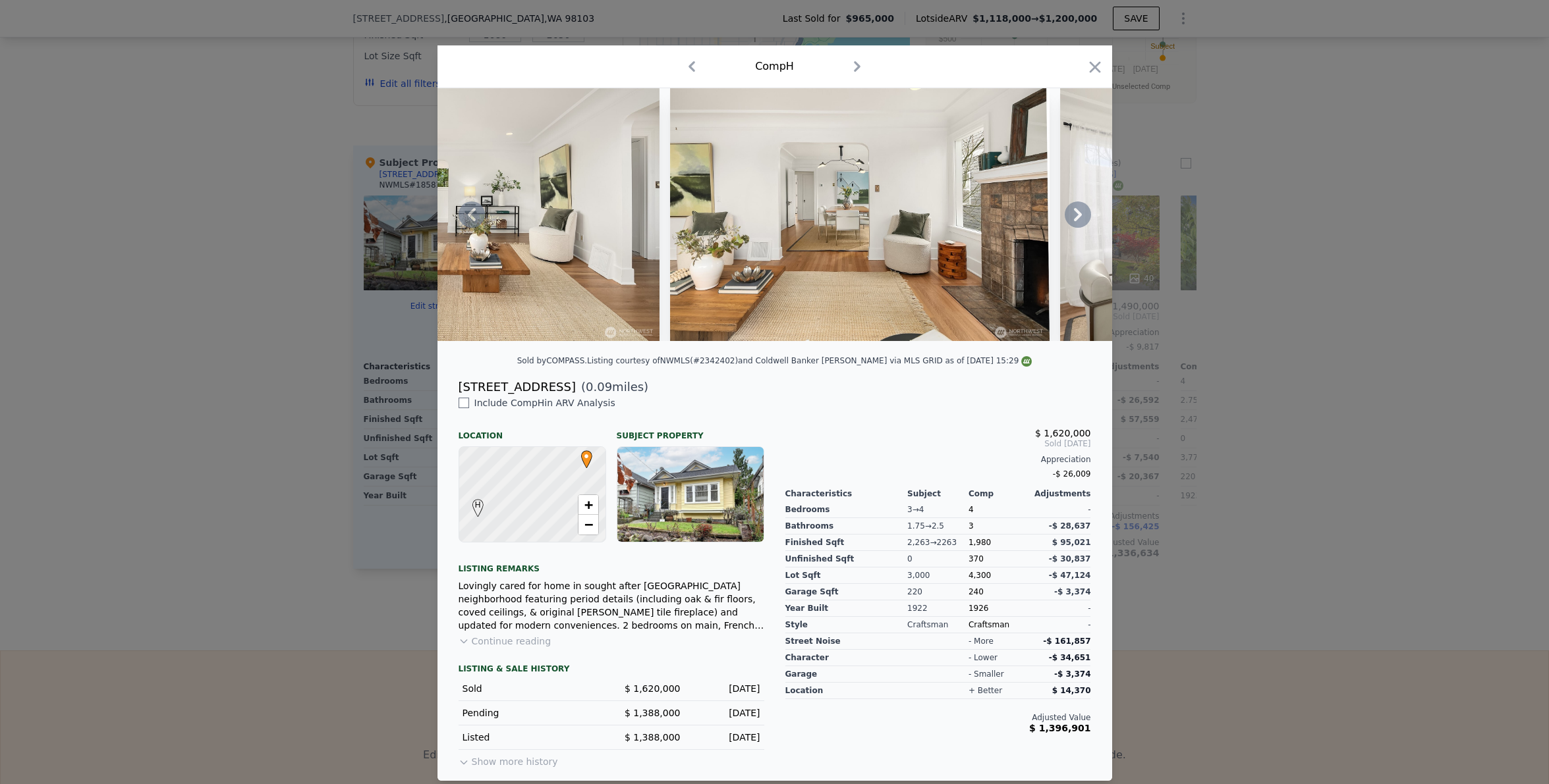
click at [1069, 220] on icon at bounding box center [1077, 214] width 26 height 26
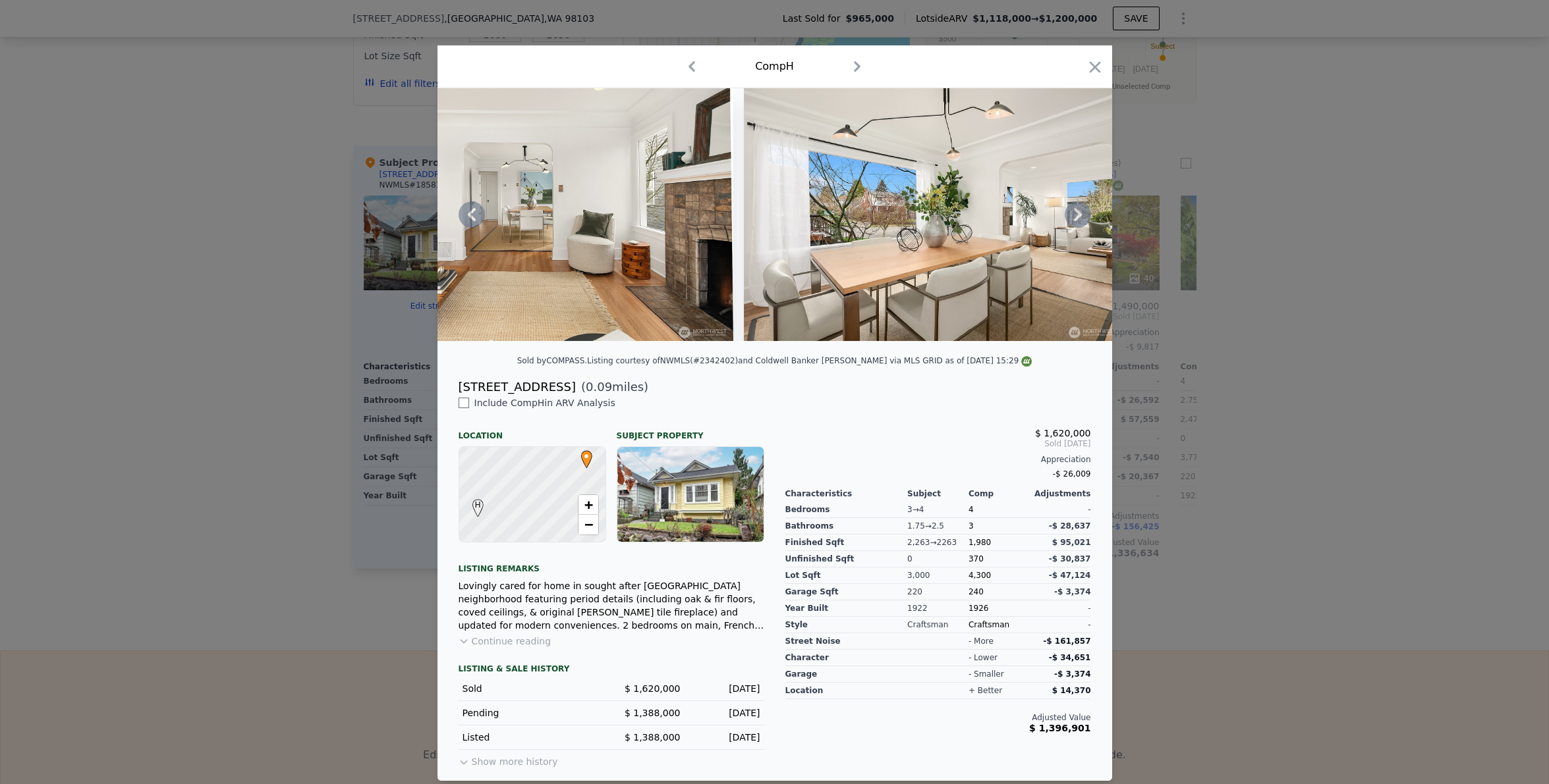
click at [1074, 220] on icon at bounding box center [1077, 214] width 8 height 13
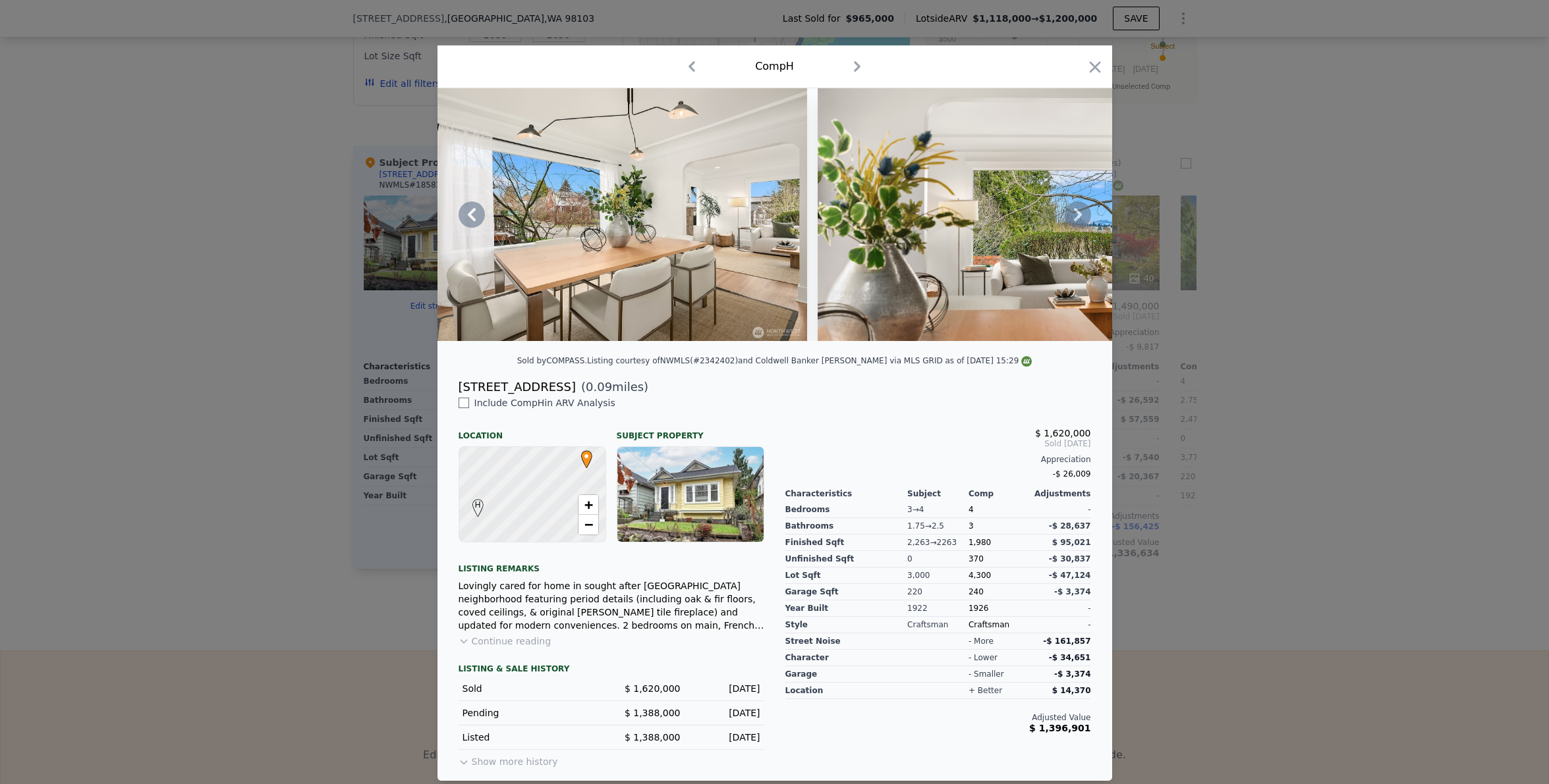
click at [1076, 220] on icon at bounding box center [1077, 214] width 26 height 26
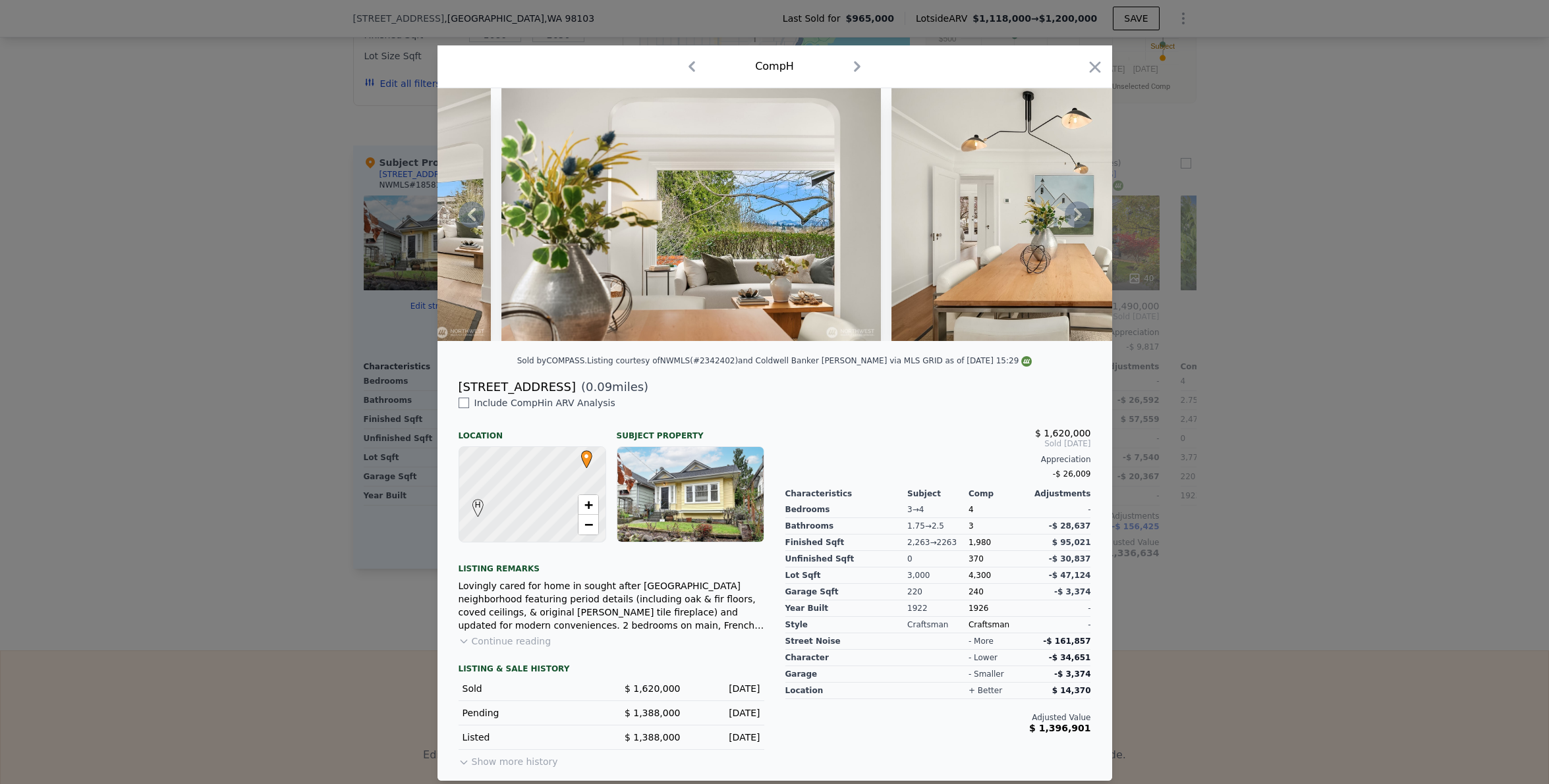
click at [1069, 219] on icon at bounding box center [1077, 214] width 26 height 26
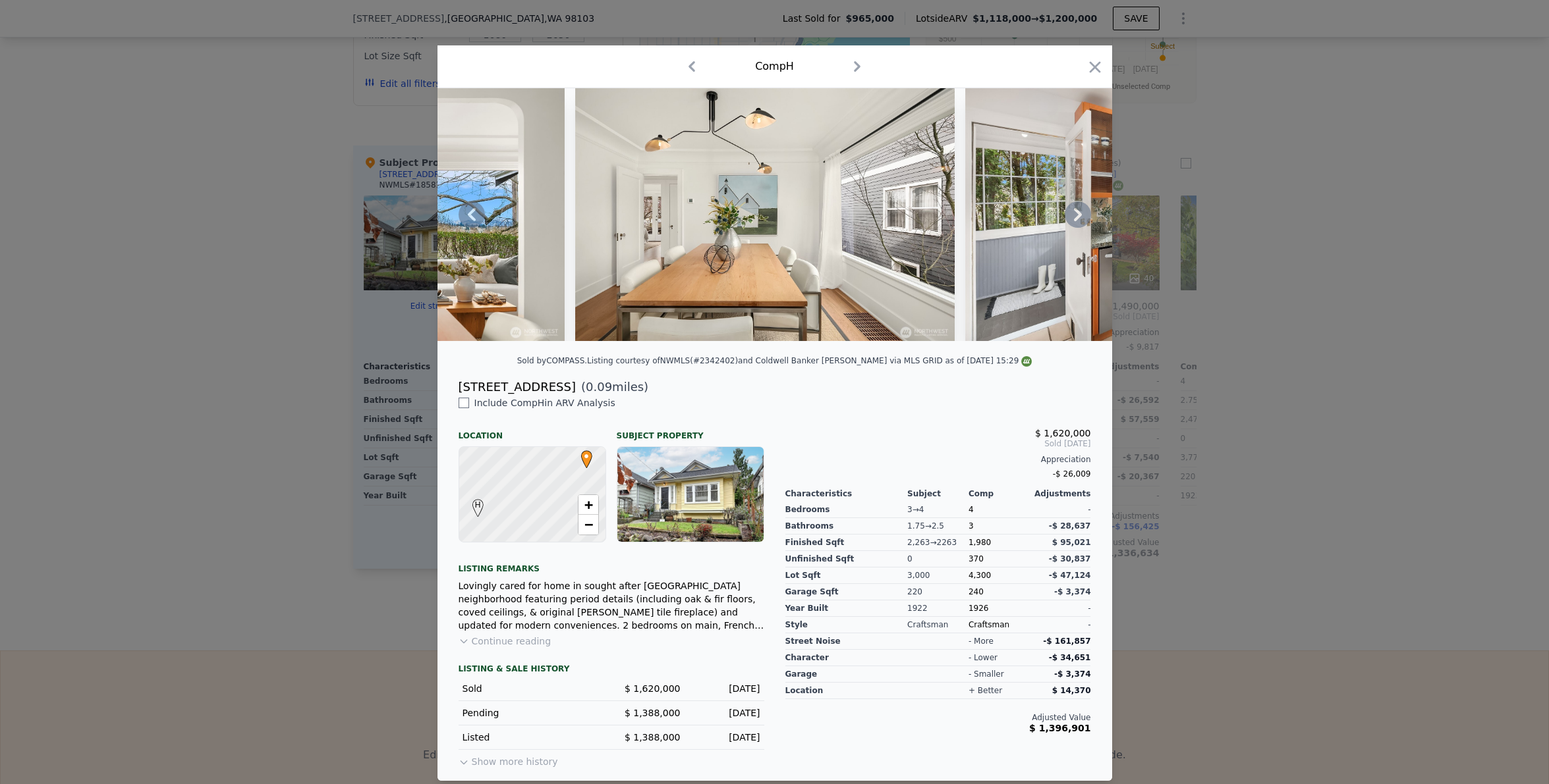
click at [1069, 220] on icon at bounding box center [1077, 214] width 26 height 26
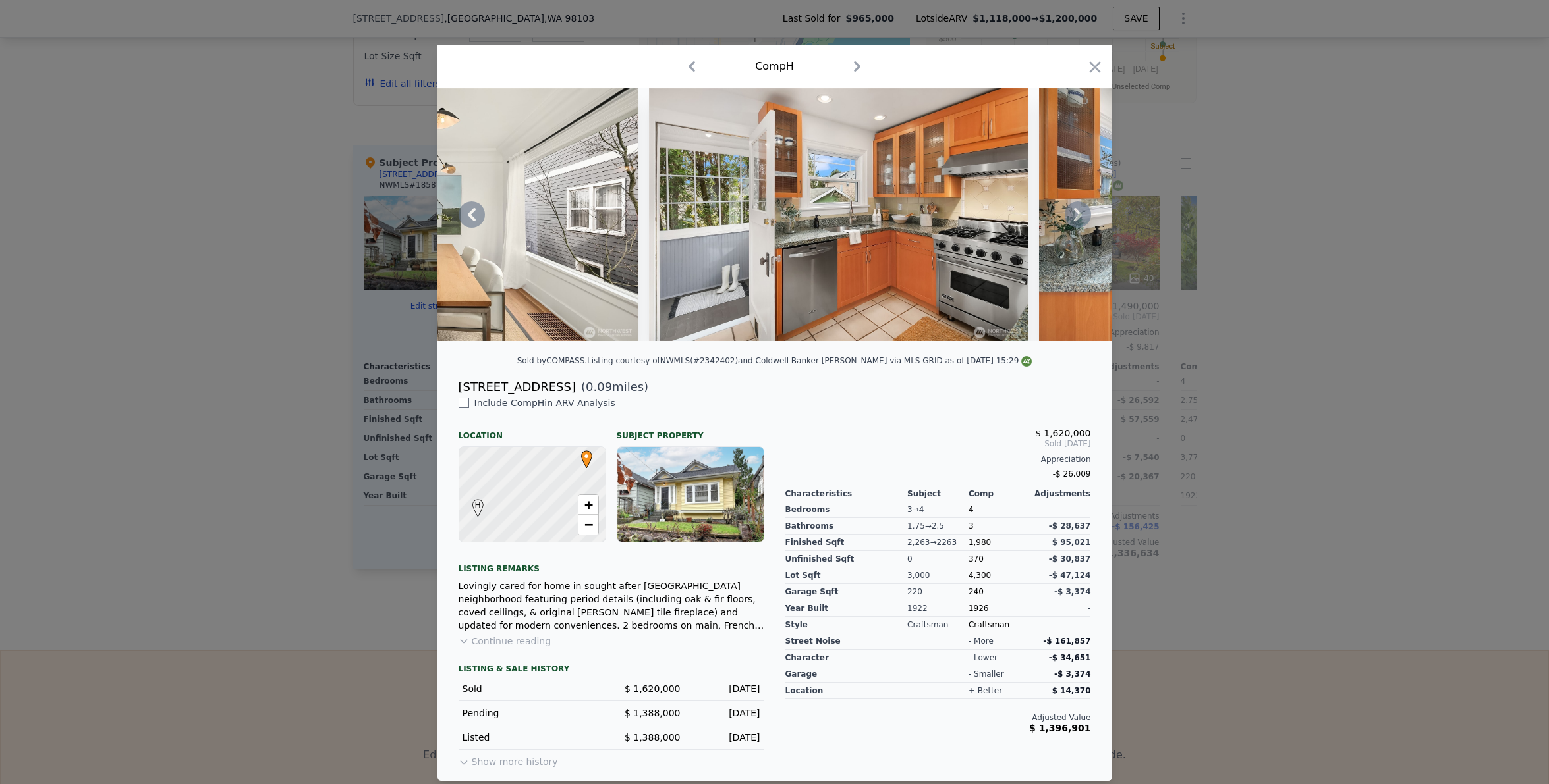
click at [1069, 220] on icon at bounding box center [1077, 214] width 26 height 26
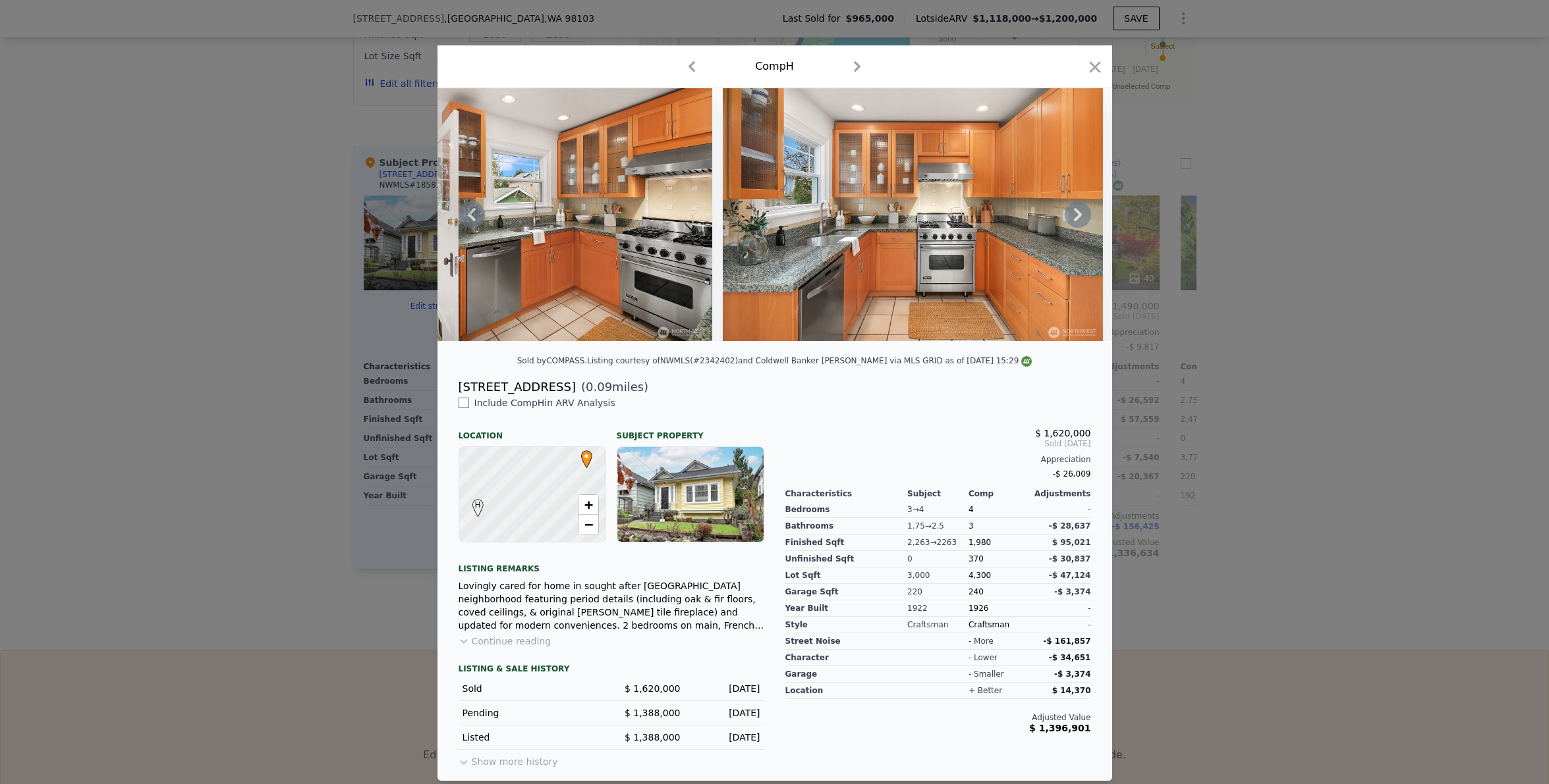
click at [1069, 219] on icon at bounding box center [1077, 214] width 26 height 26
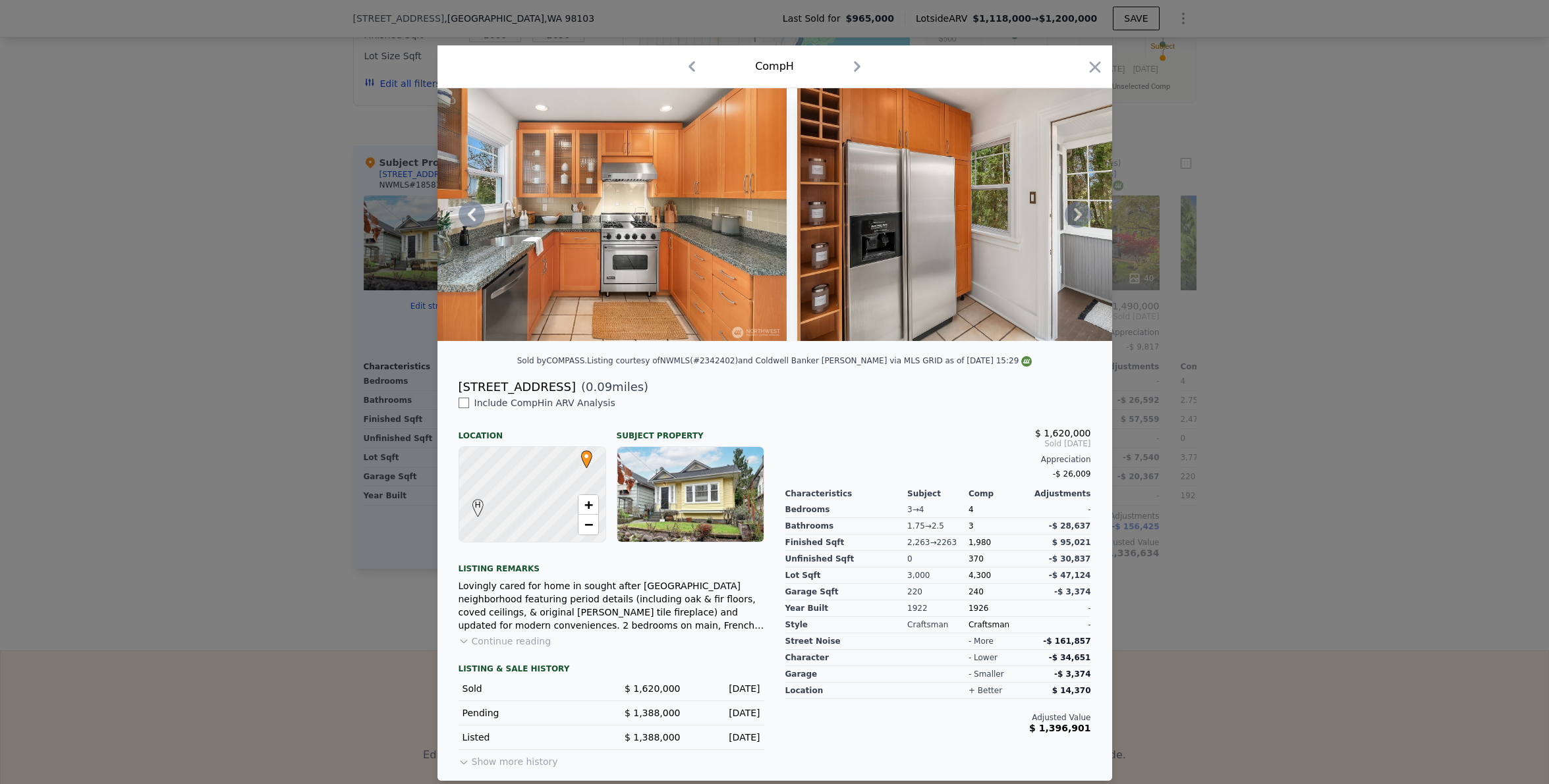
click at [1069, 219] on icon at bounding box center [1077, 214] width 26 height 26
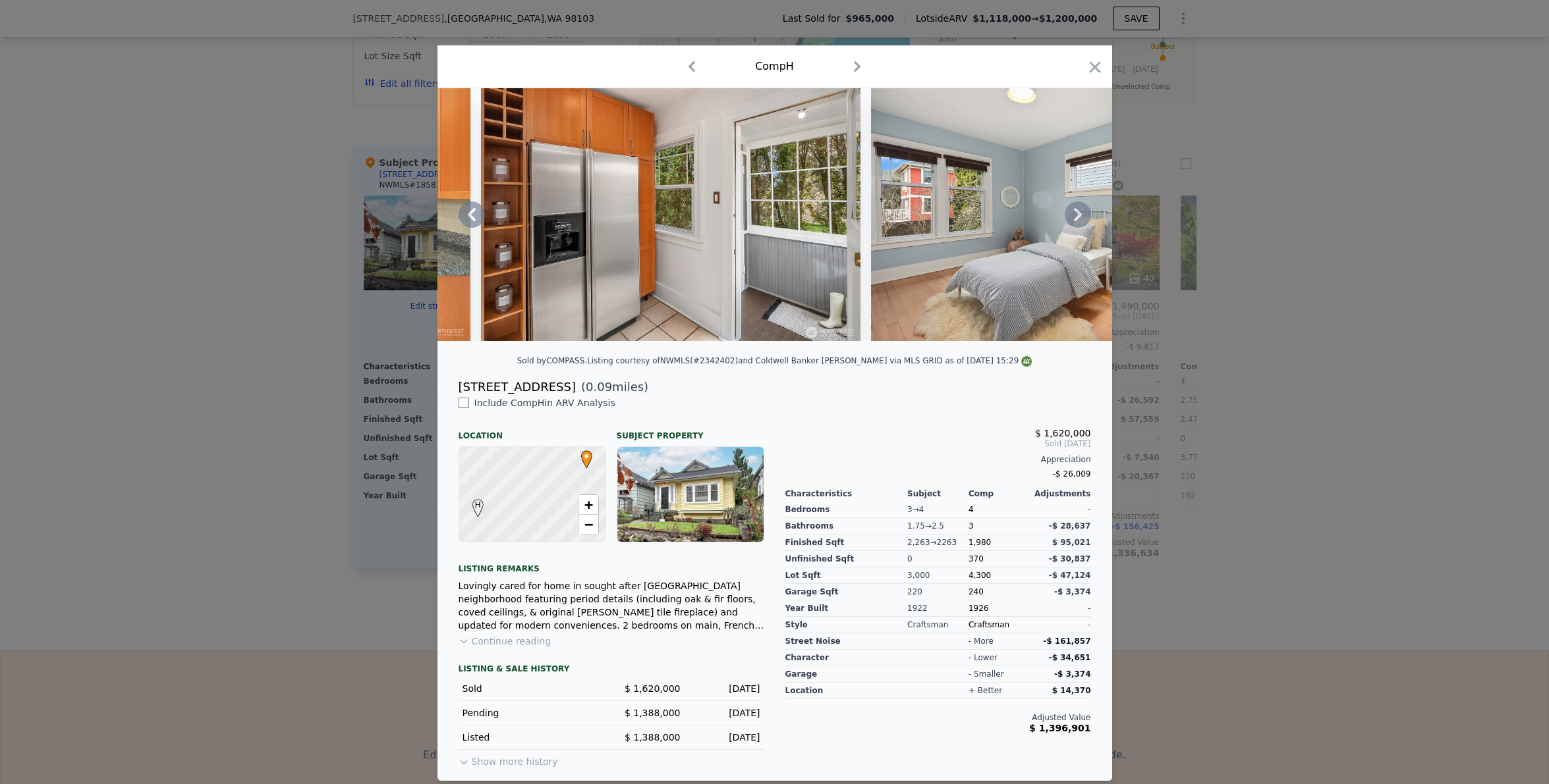
click at [1069, 219] on icon at bounding box center [1077, 214] width 26 height 26
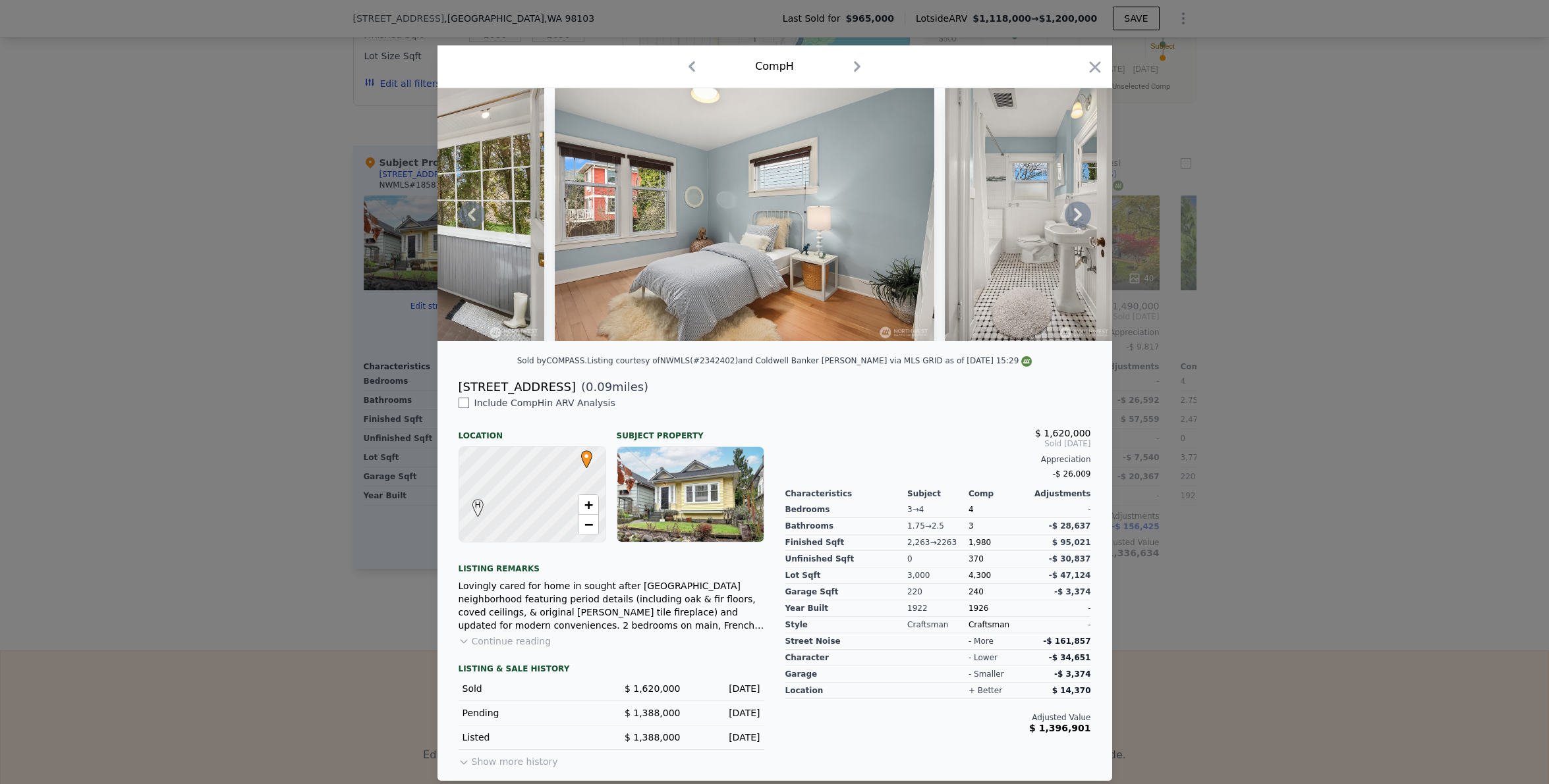
click at [1069, 219] on icon at bounding box center [1077, 214] width 26 height 26
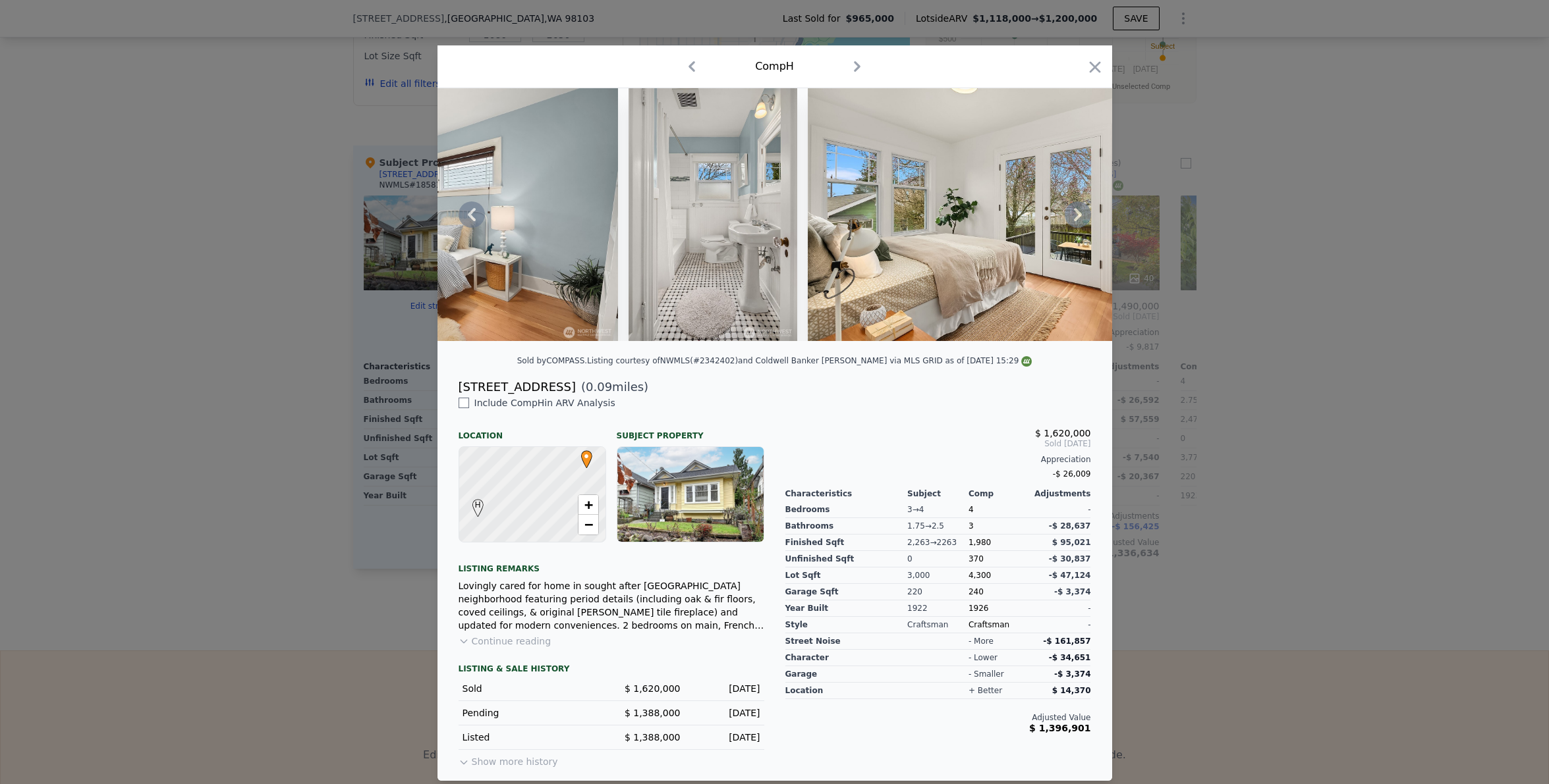
click at [1069, 219] on icon at bounding box center [1077, 214] width 26 height 26
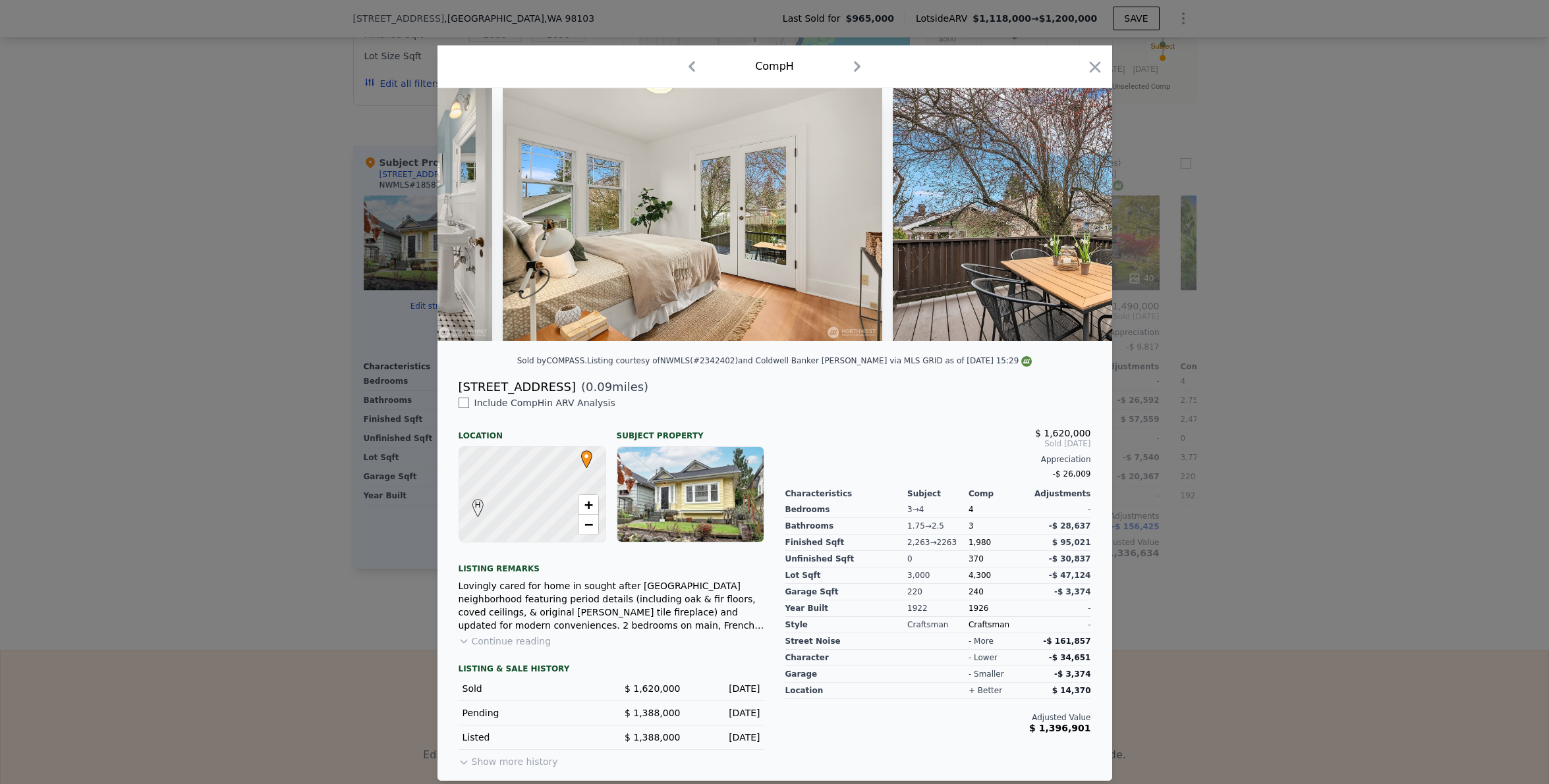
scroll to position [0, 6324]
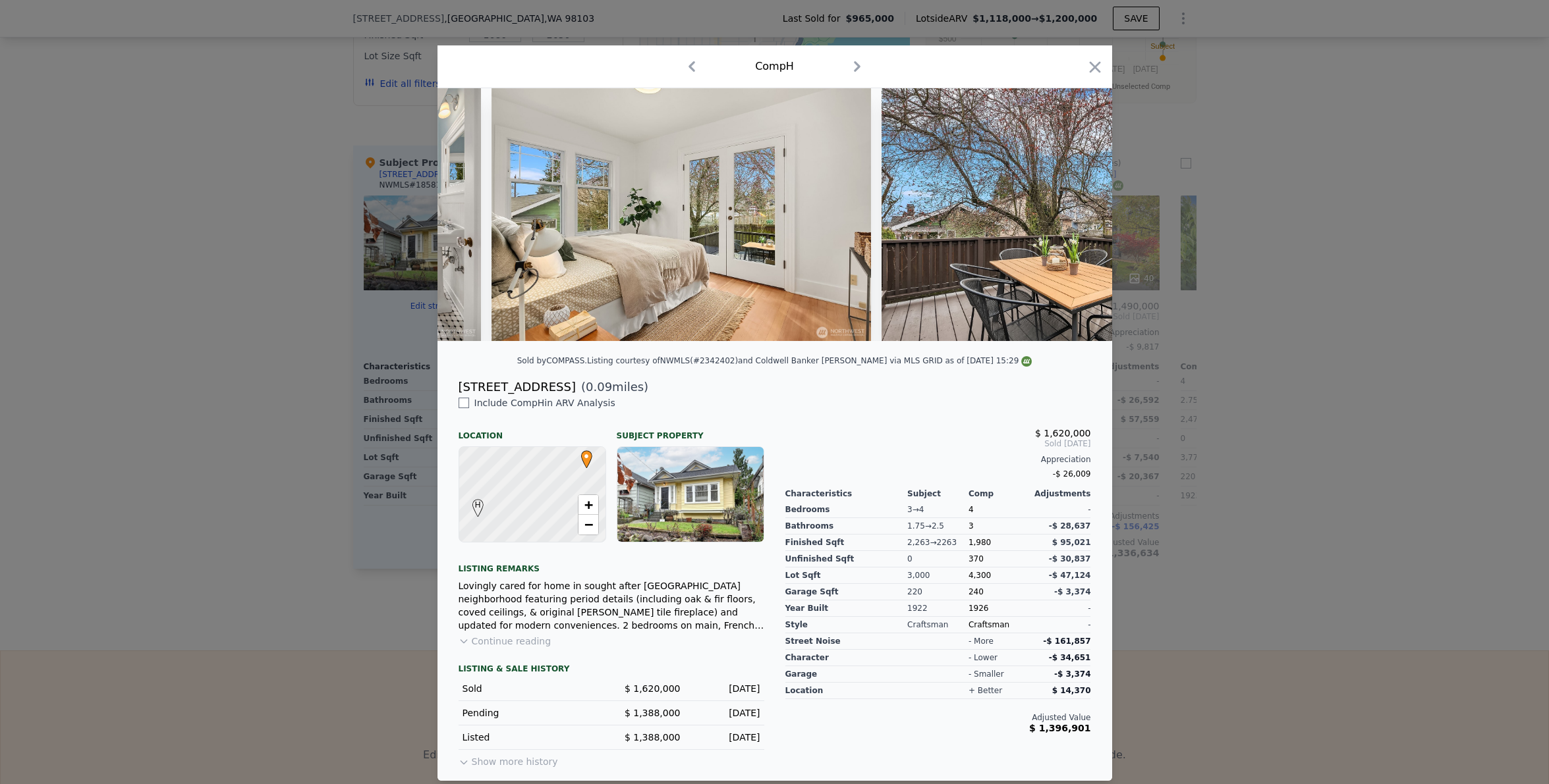
click at [1069, 219] on div at bounding box center [774, 214] width 675 height 253
click at [1069, 219] on icon at bounding box center [1077, 214] width 26 height 26
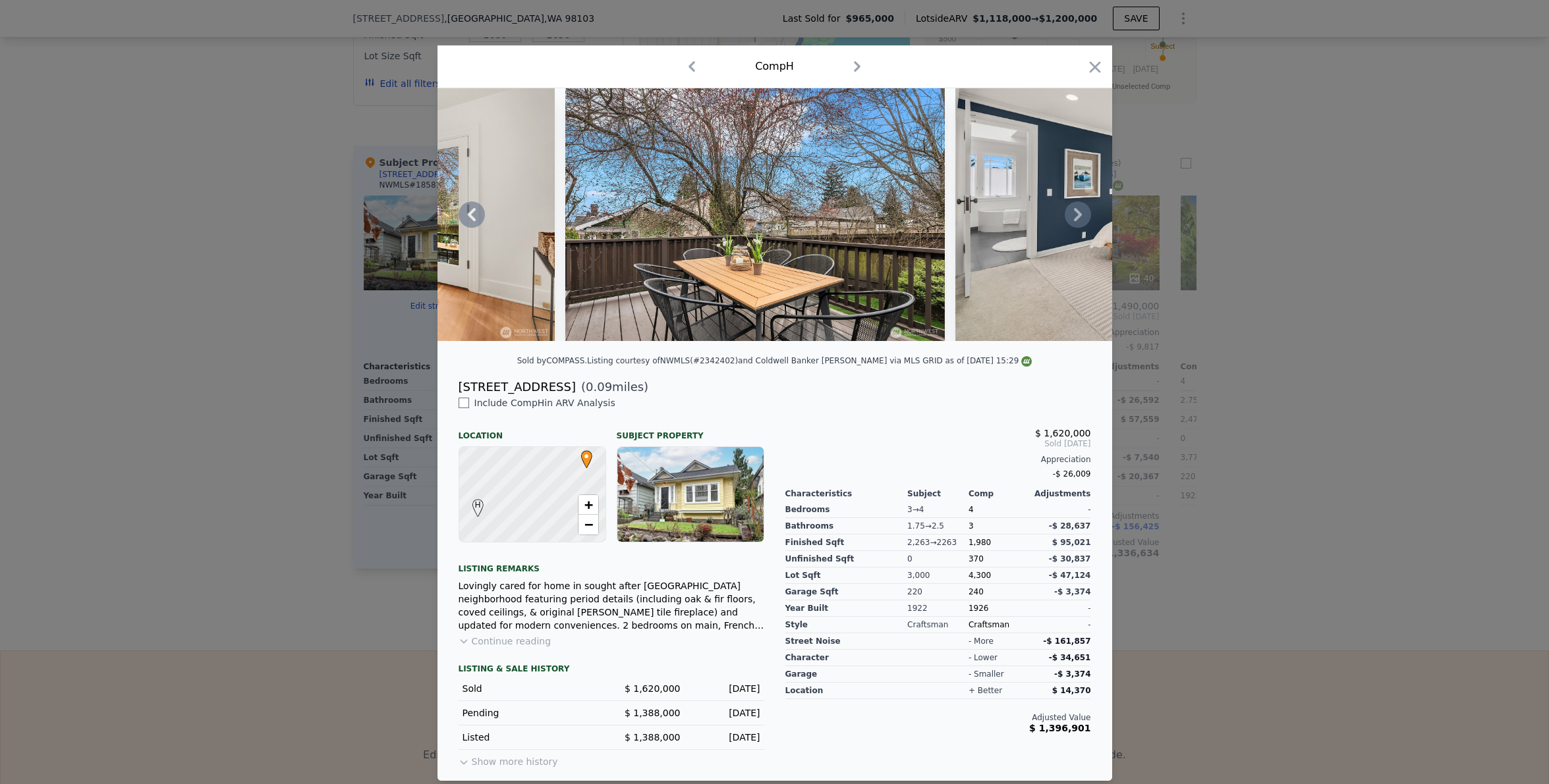
click at [1069, 219] on icon at bounding box center [1077, 214] width 26 height 26
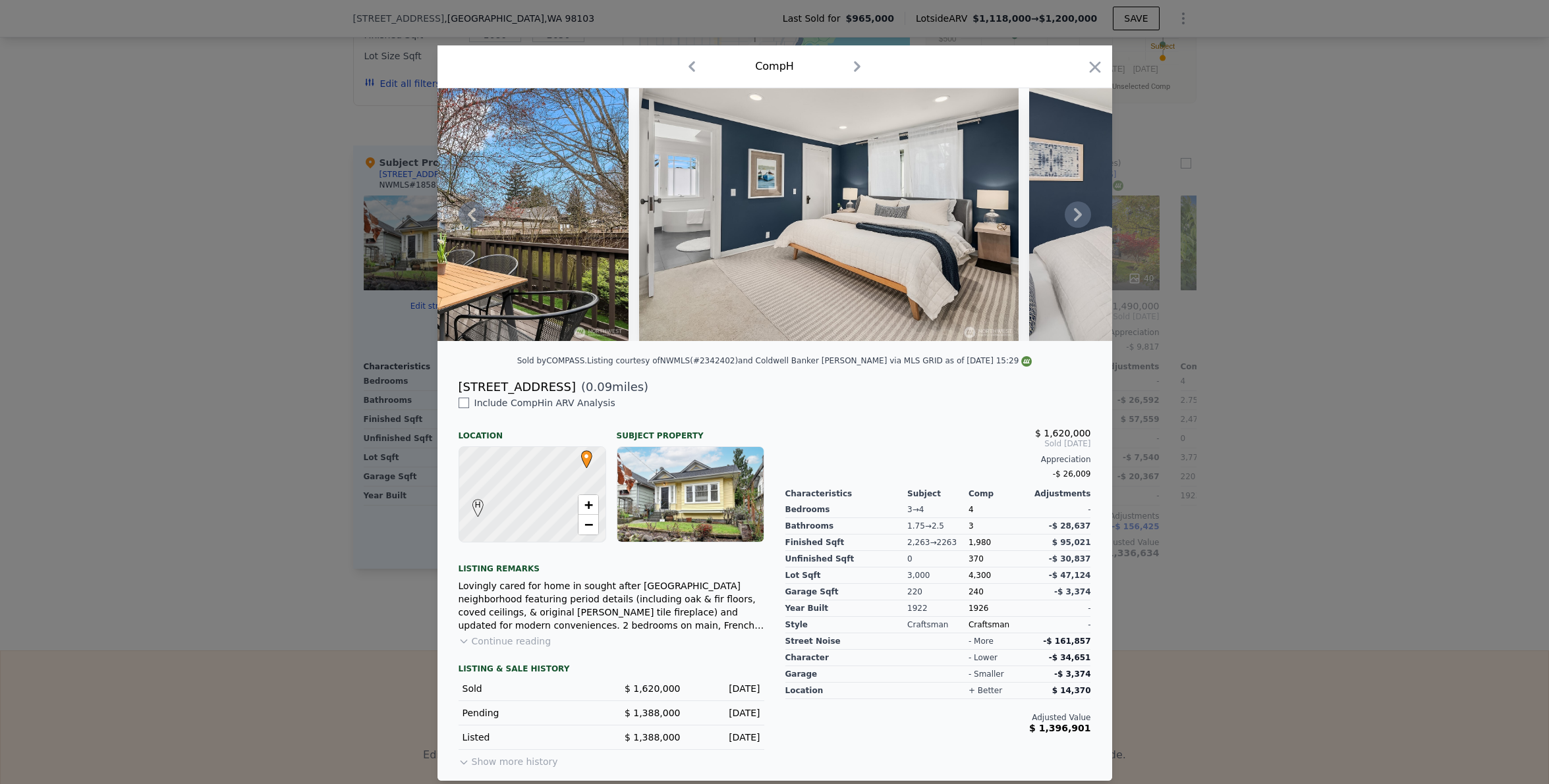
click at [1069, 219] on icon at bounding box center [1077, 214] width 26 height 26
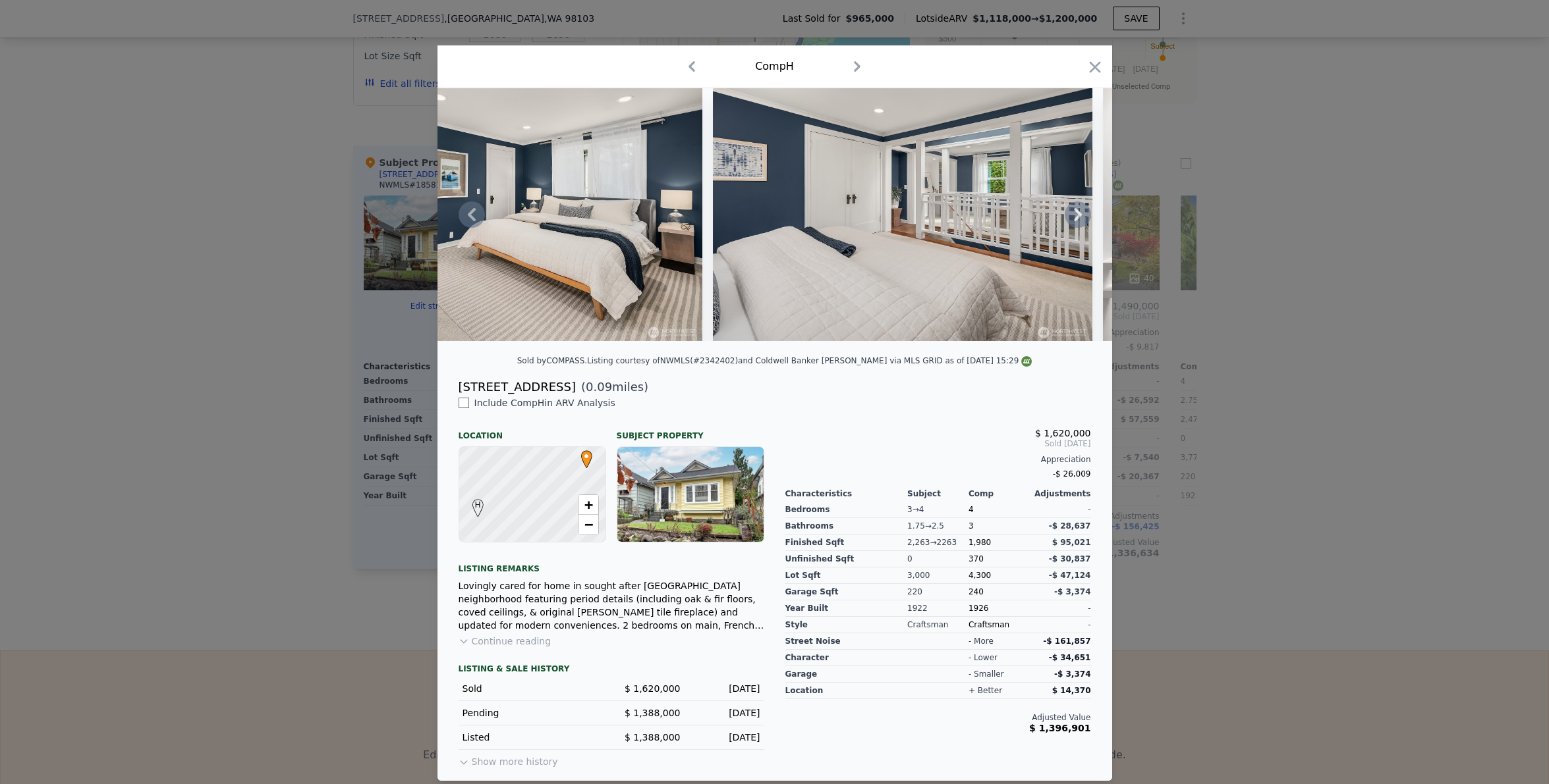
click at [1074, 218] on icon at bounding box center [1077, 214] width 8 height 13
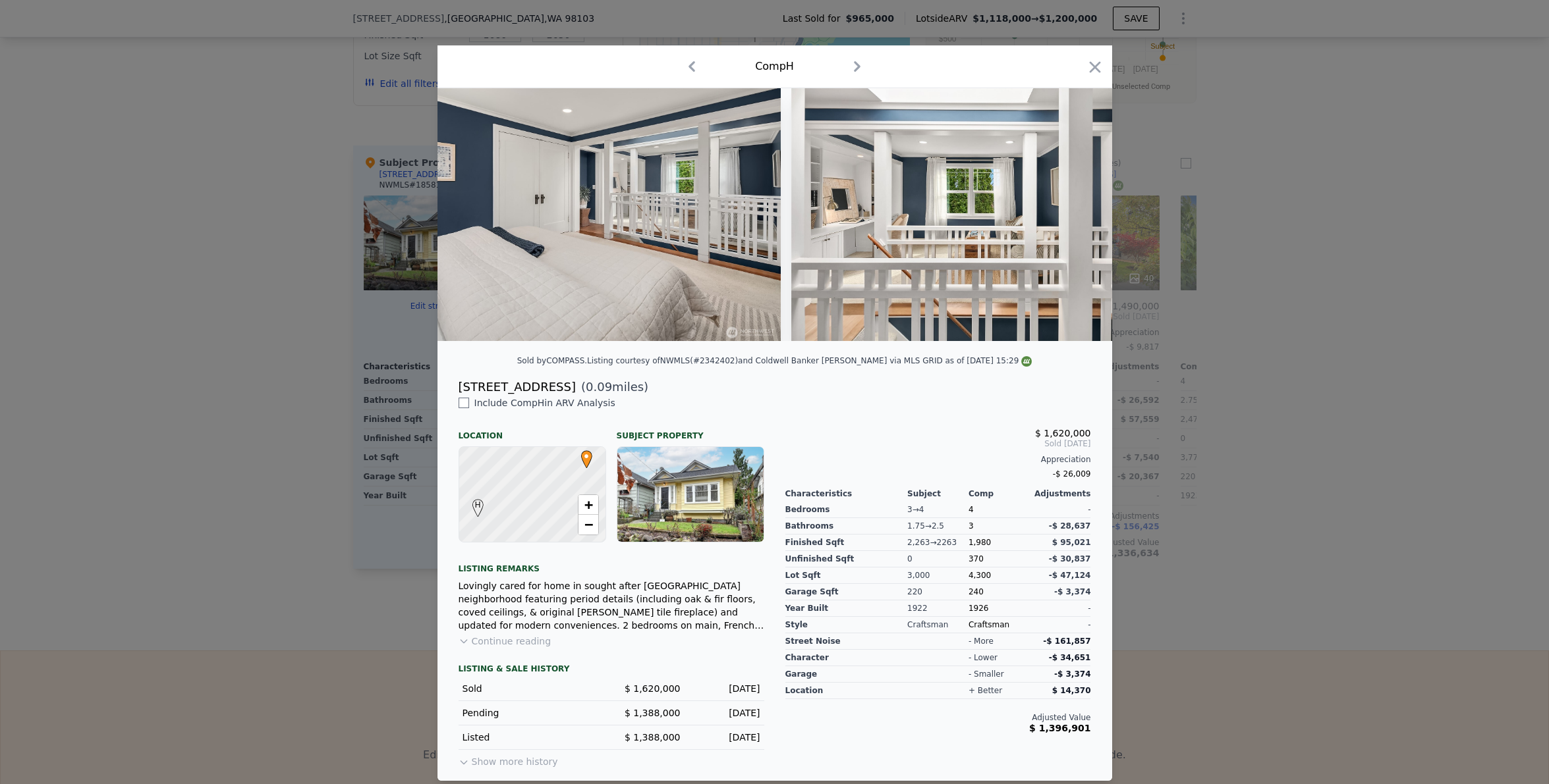
scroll to position [0, 7588]
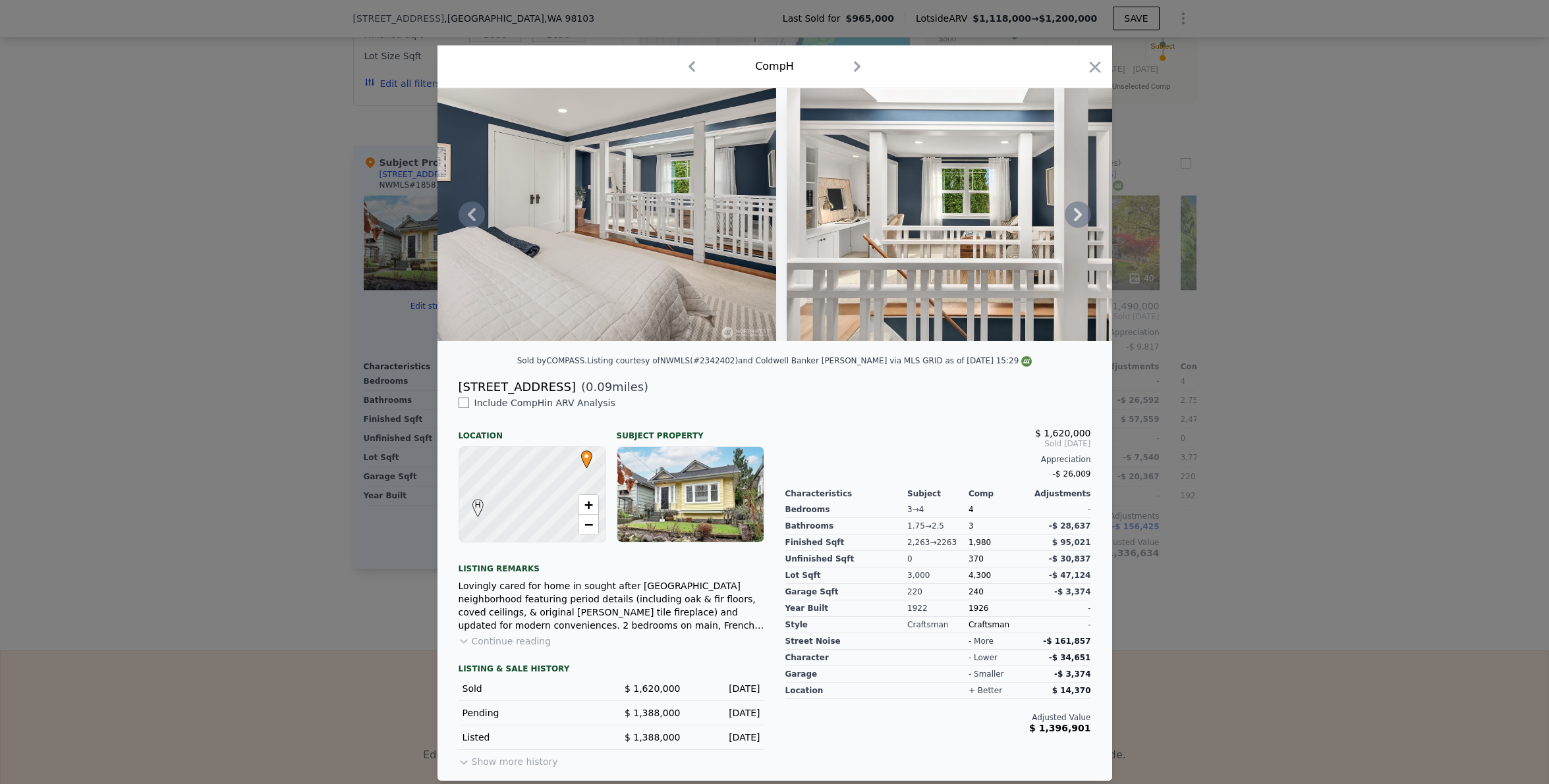
click at [1074, 218] on icon at bounding box center [1077, 214] width 8 height 13
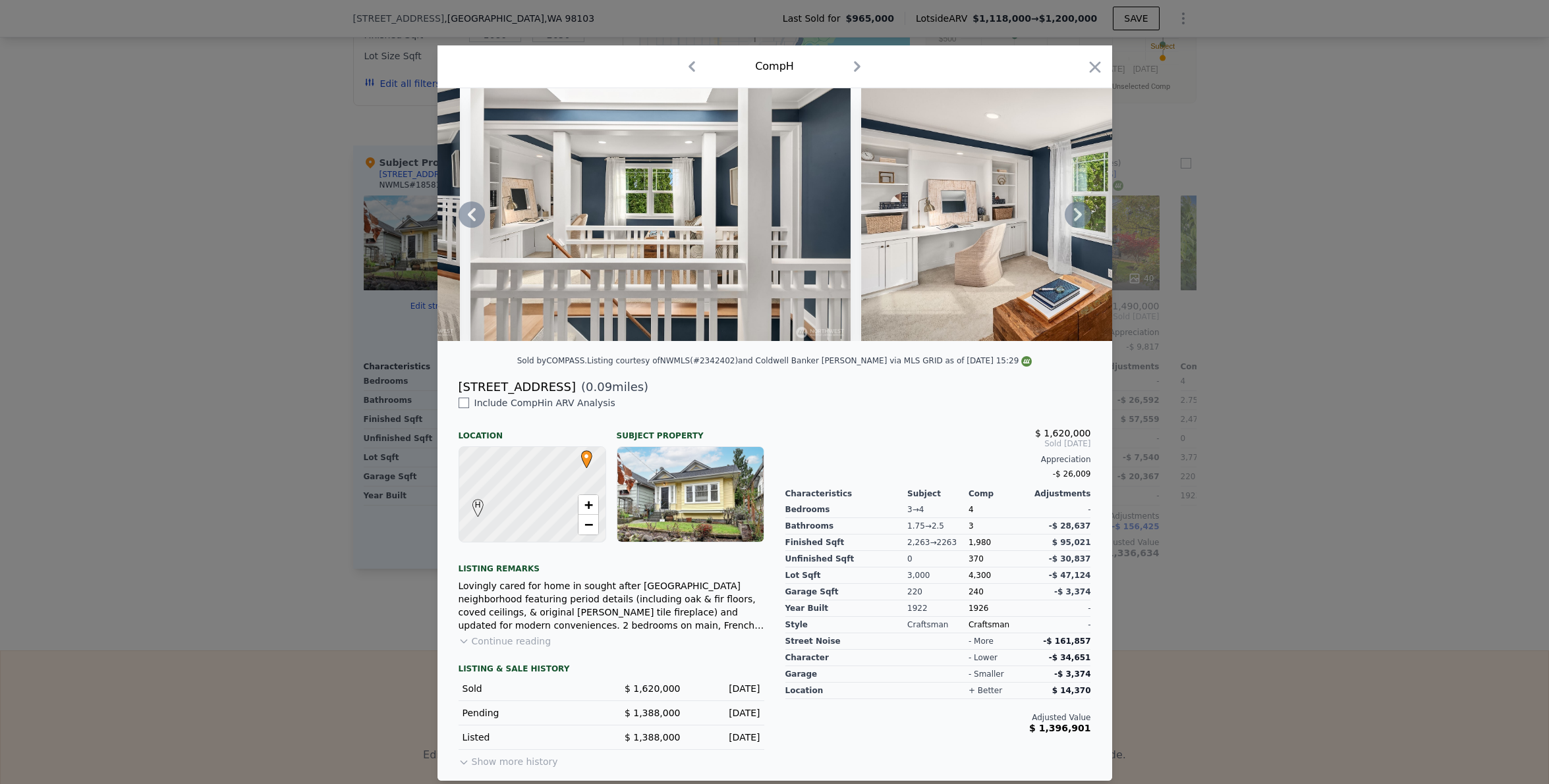
click at [1074, 218] on icon at bounding box center [1077, 214] width 8 height 13
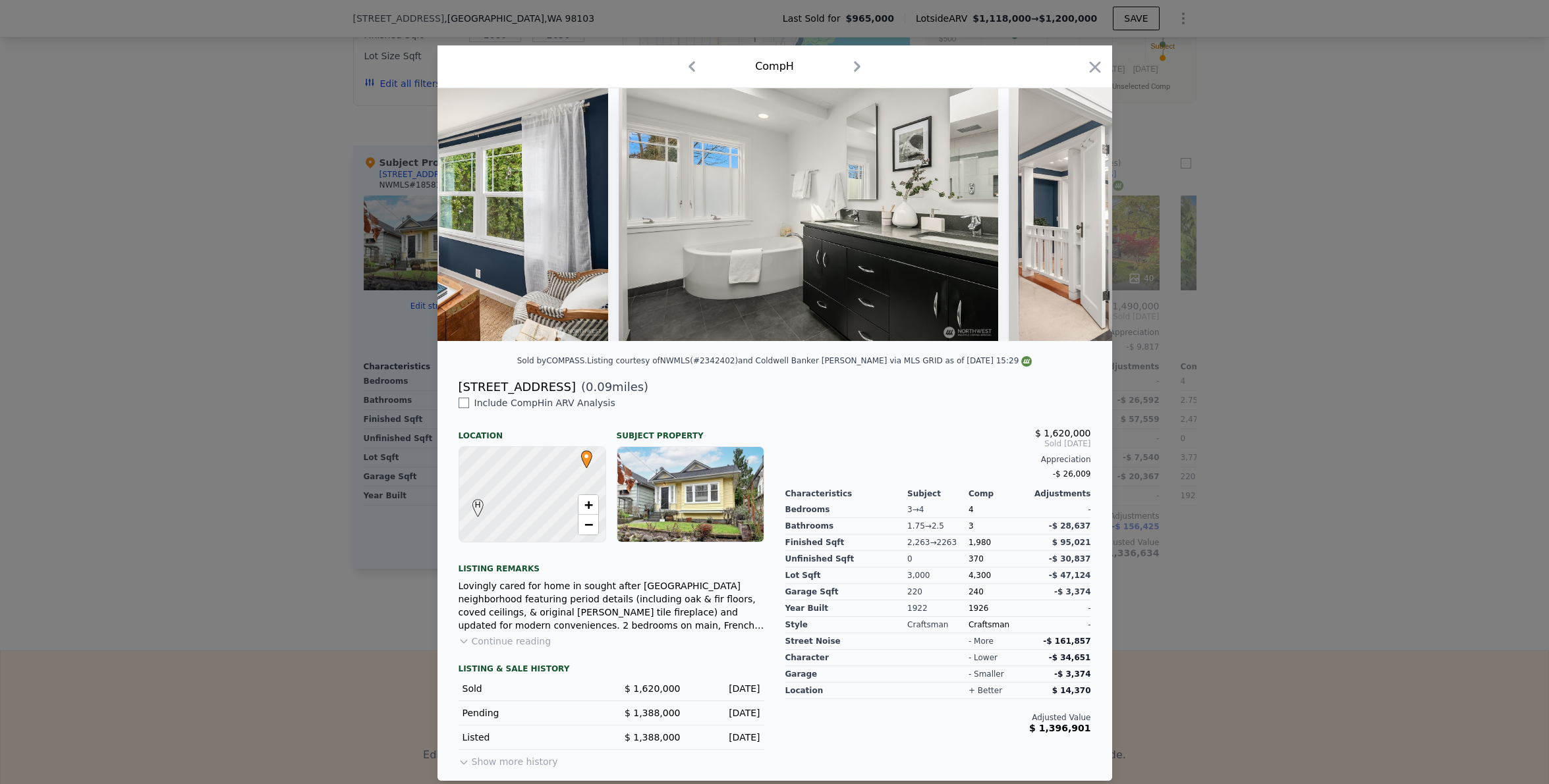
click at [1074, 218] on div at bounding box center [774, 214] width 675 height 253
click at [1074, 218] on icon at bounding box center [1077, 214] width 8 height 13
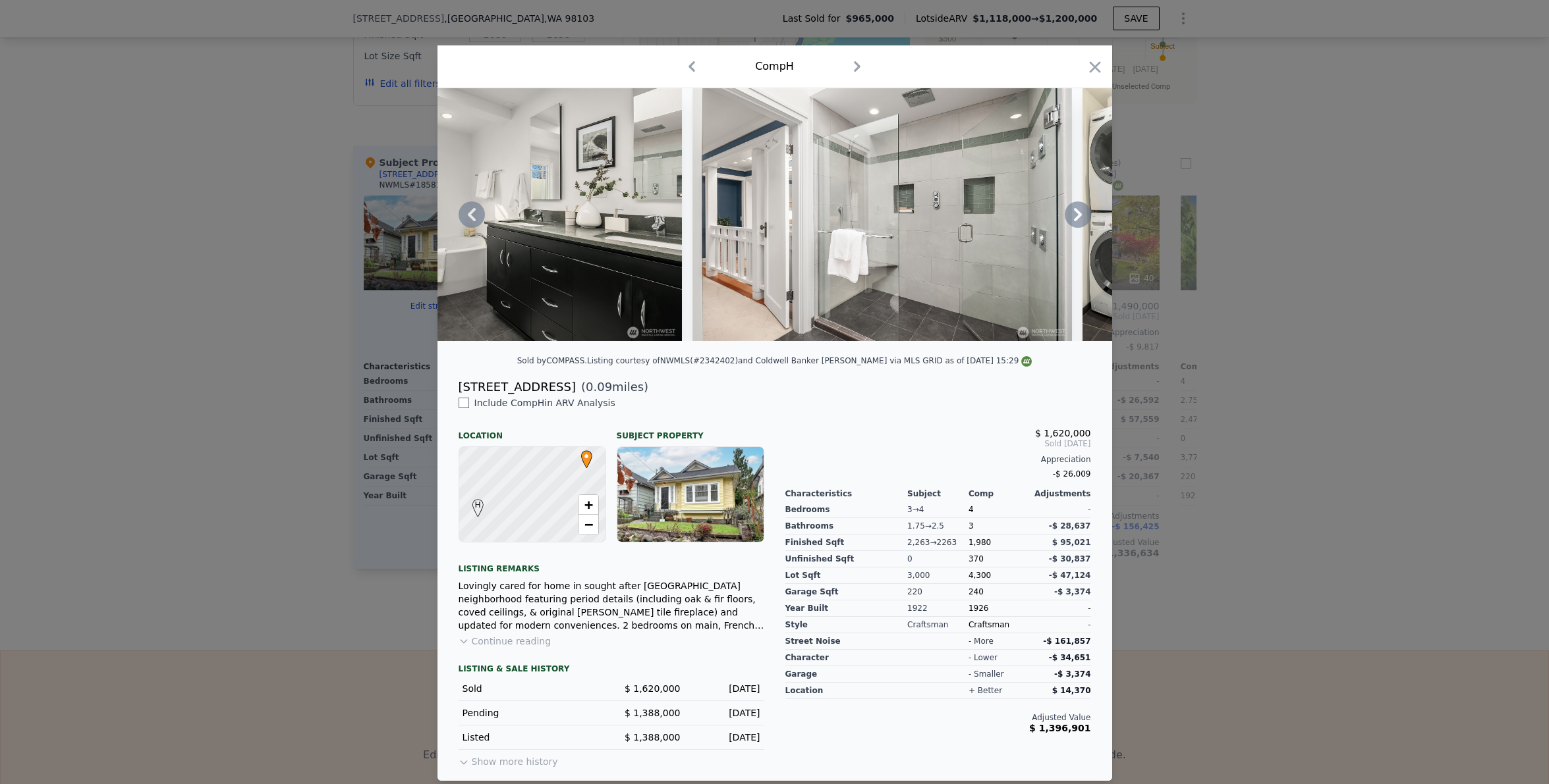
click at [1074, 217] on icon at bounding box center [1077, 214] width 8 height 13
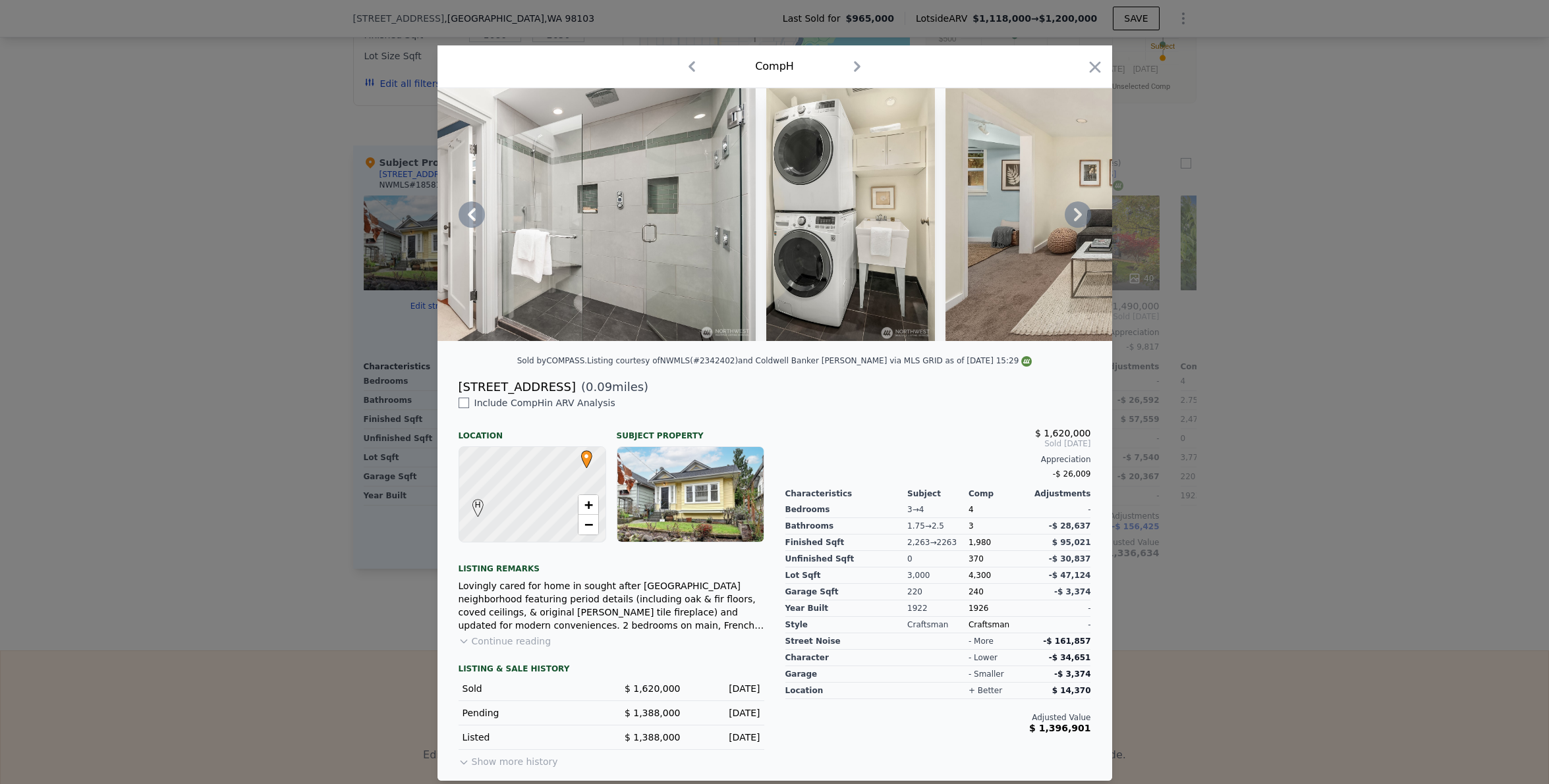
click at [1075, 217] on icon at bounding box center [1077, 214] width 8 height 13
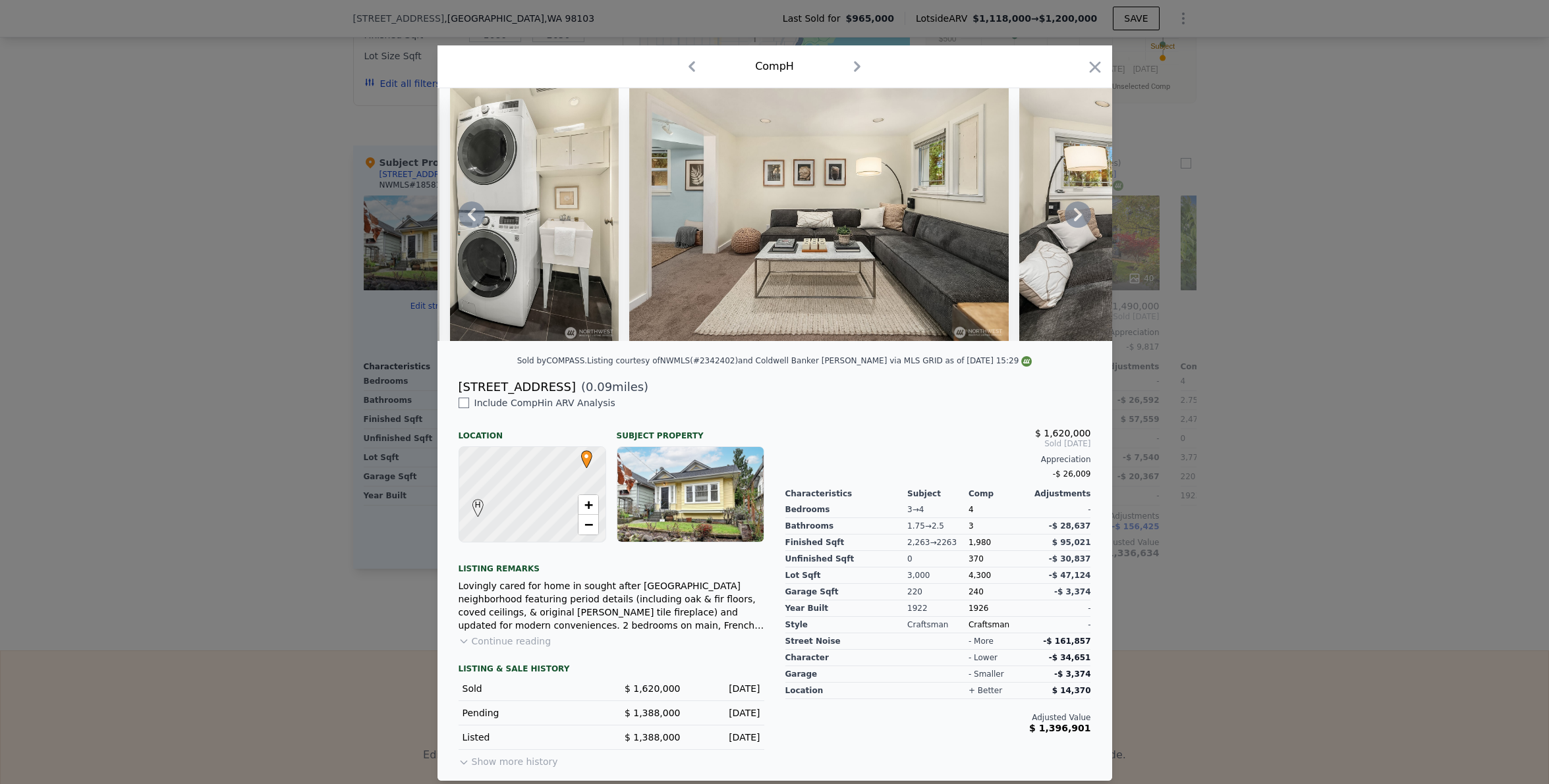
click at [1074, 217] on icon at bounding box center [1077, 214] width 8 height 13
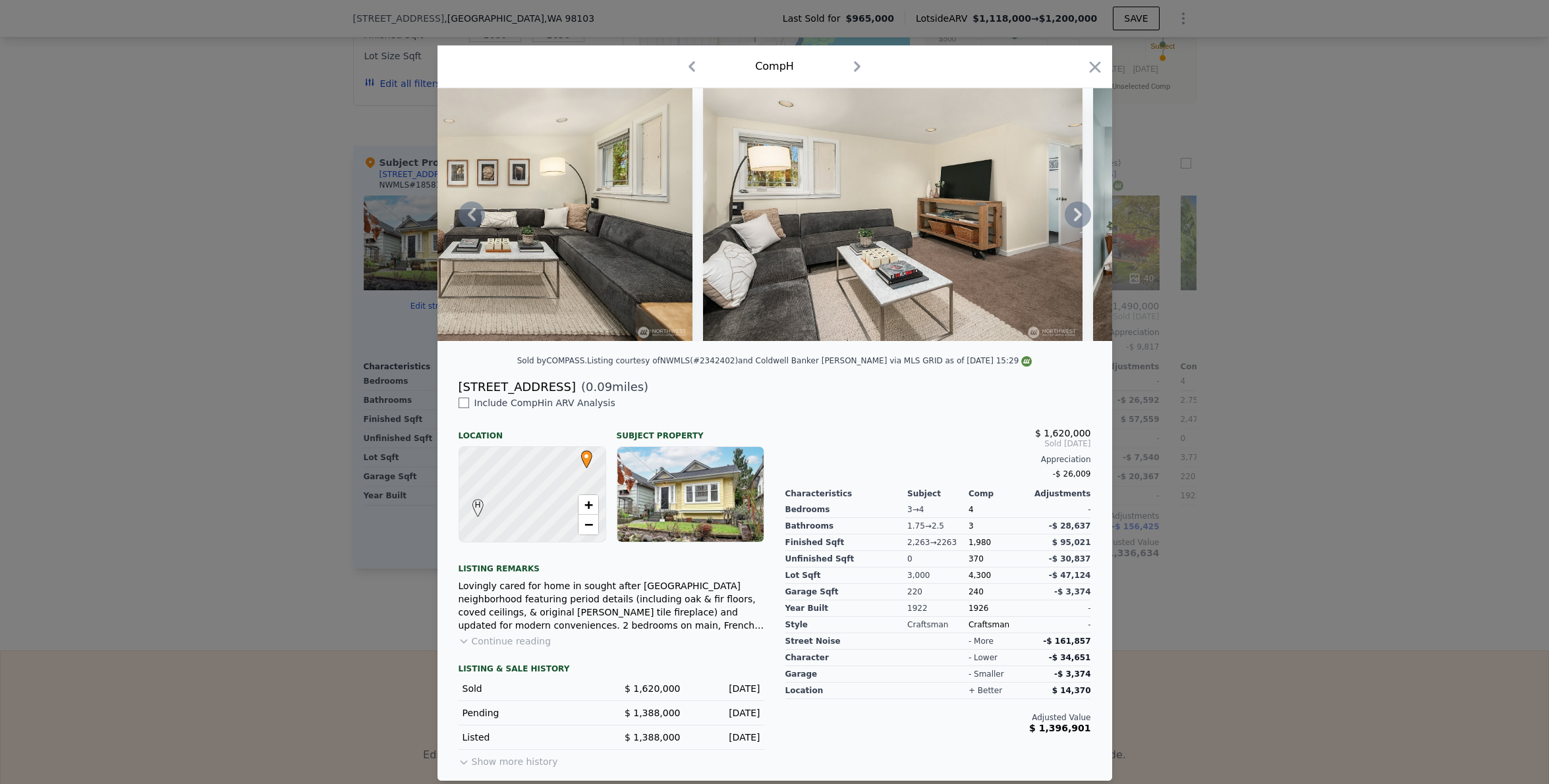
click at [1074, 217] on icon at bounding box center [1077, 214] width 8 height 13
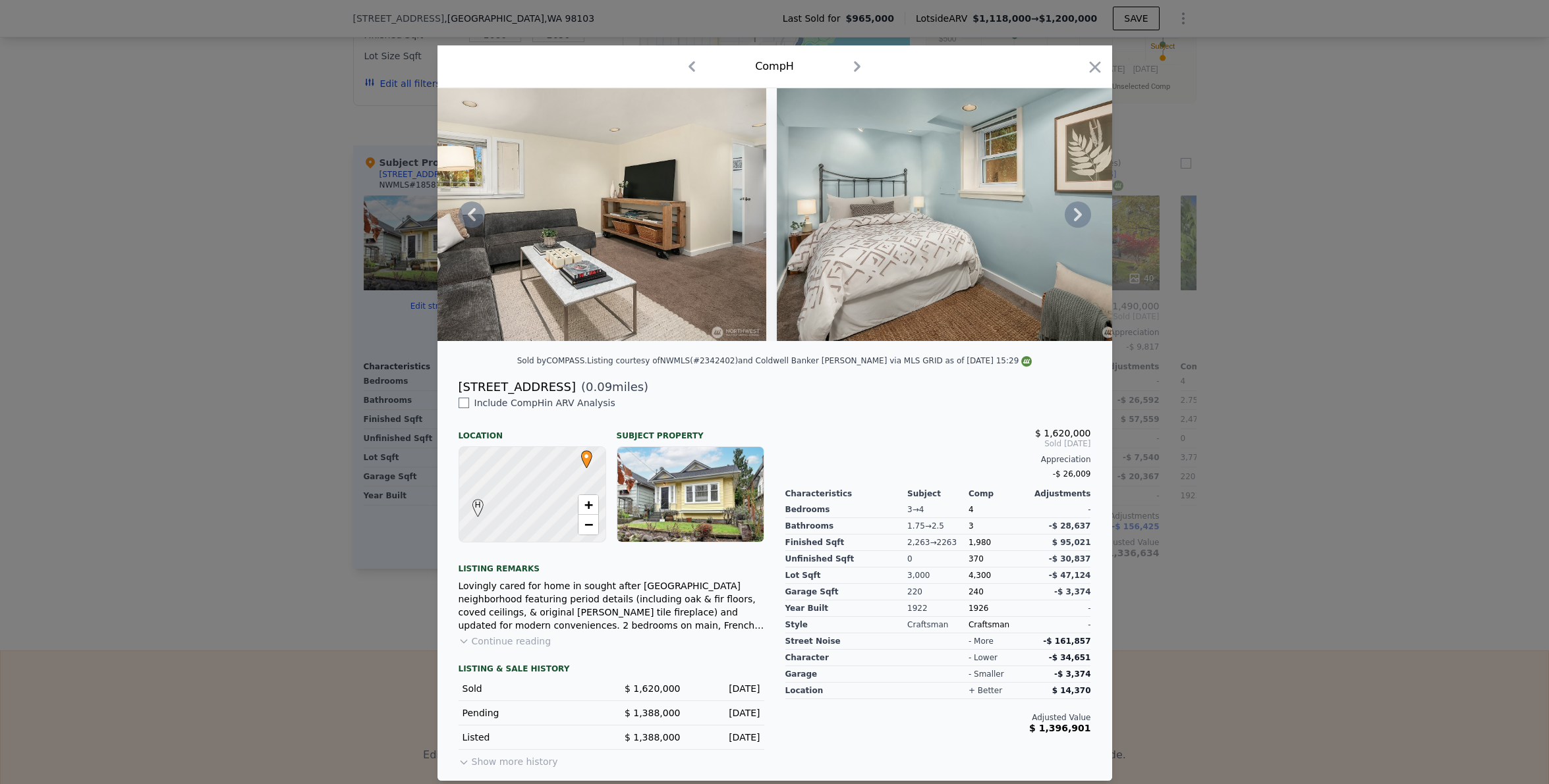
click at [1074, 217] on icon at bounding box center [1077, 214] width 8 height 13
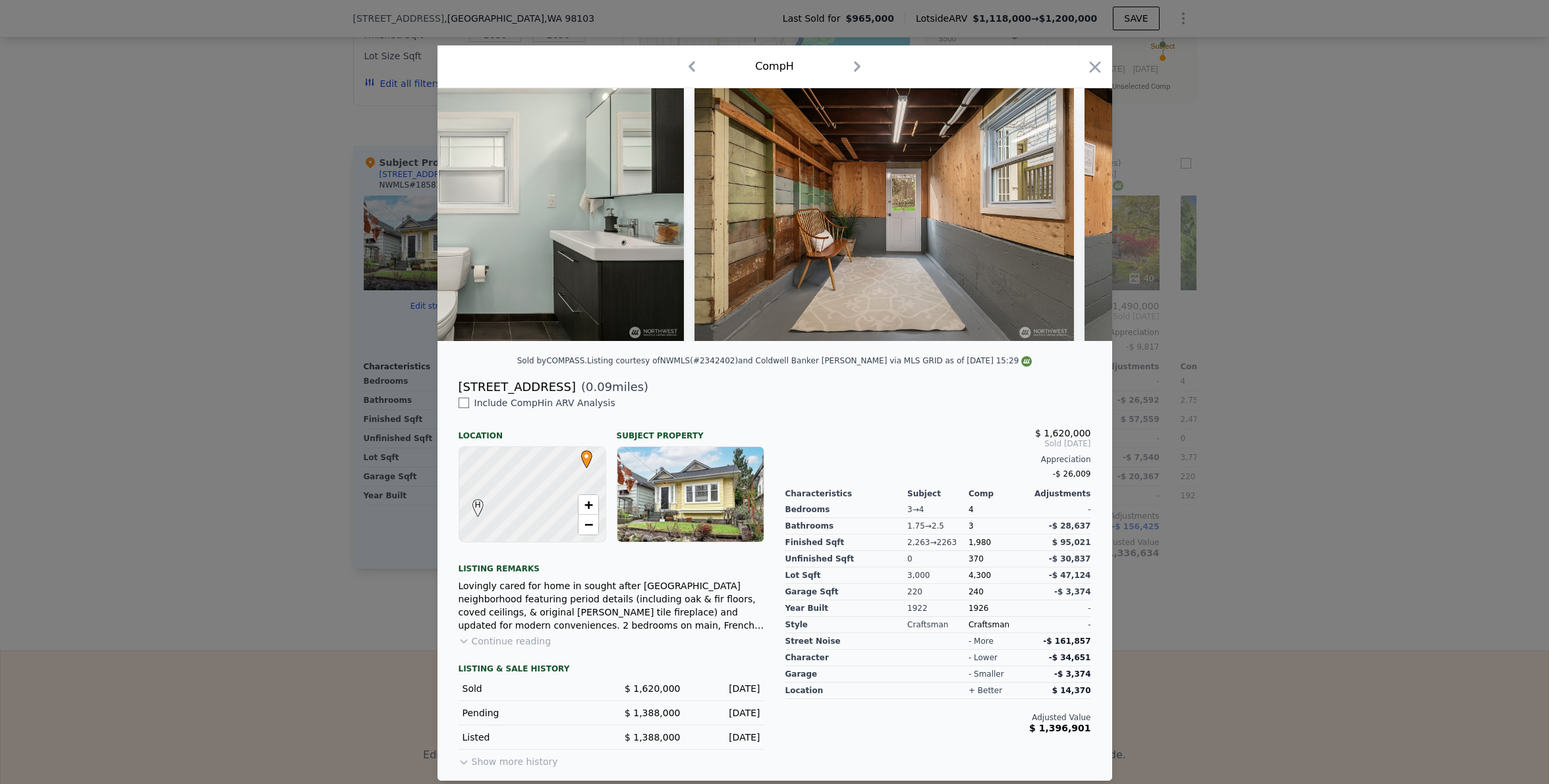
scroll to position [0, 11067]
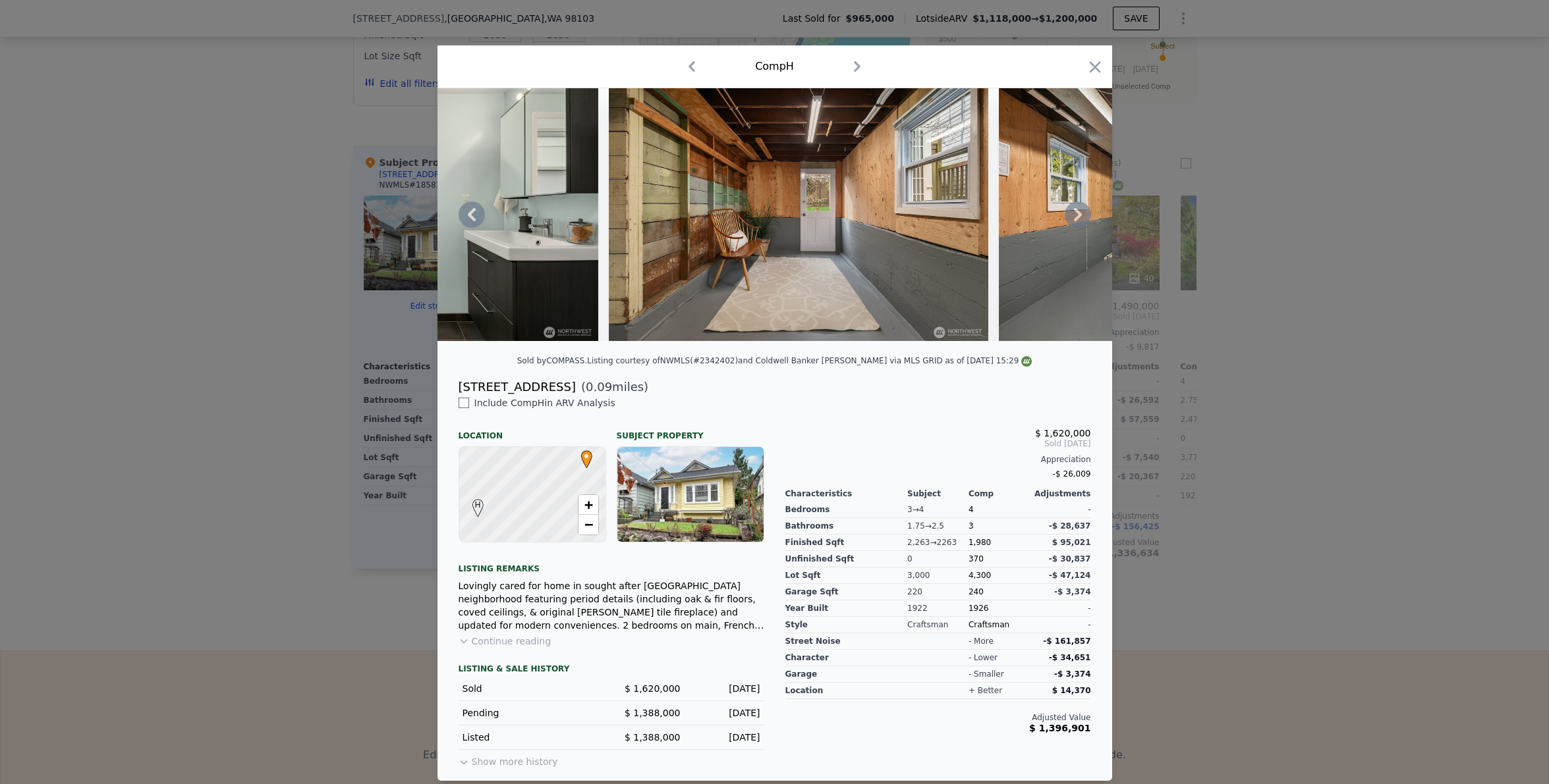
click at [1074, 217] on icon at bounding box center [1077, 214] width 8 height 13
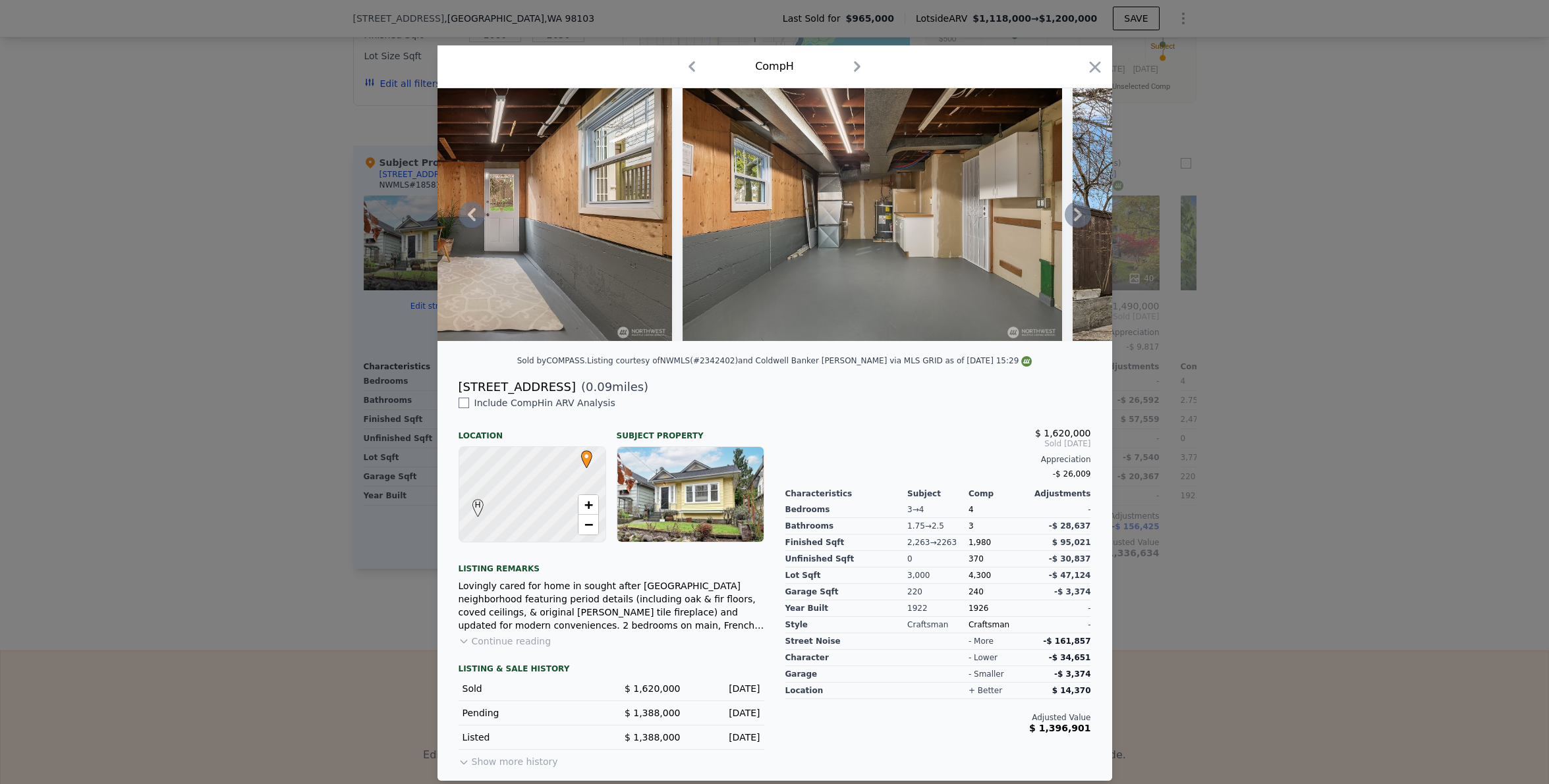
click at [1071, 217] on icon at bounding box center [1077, 214] width 26 height 26
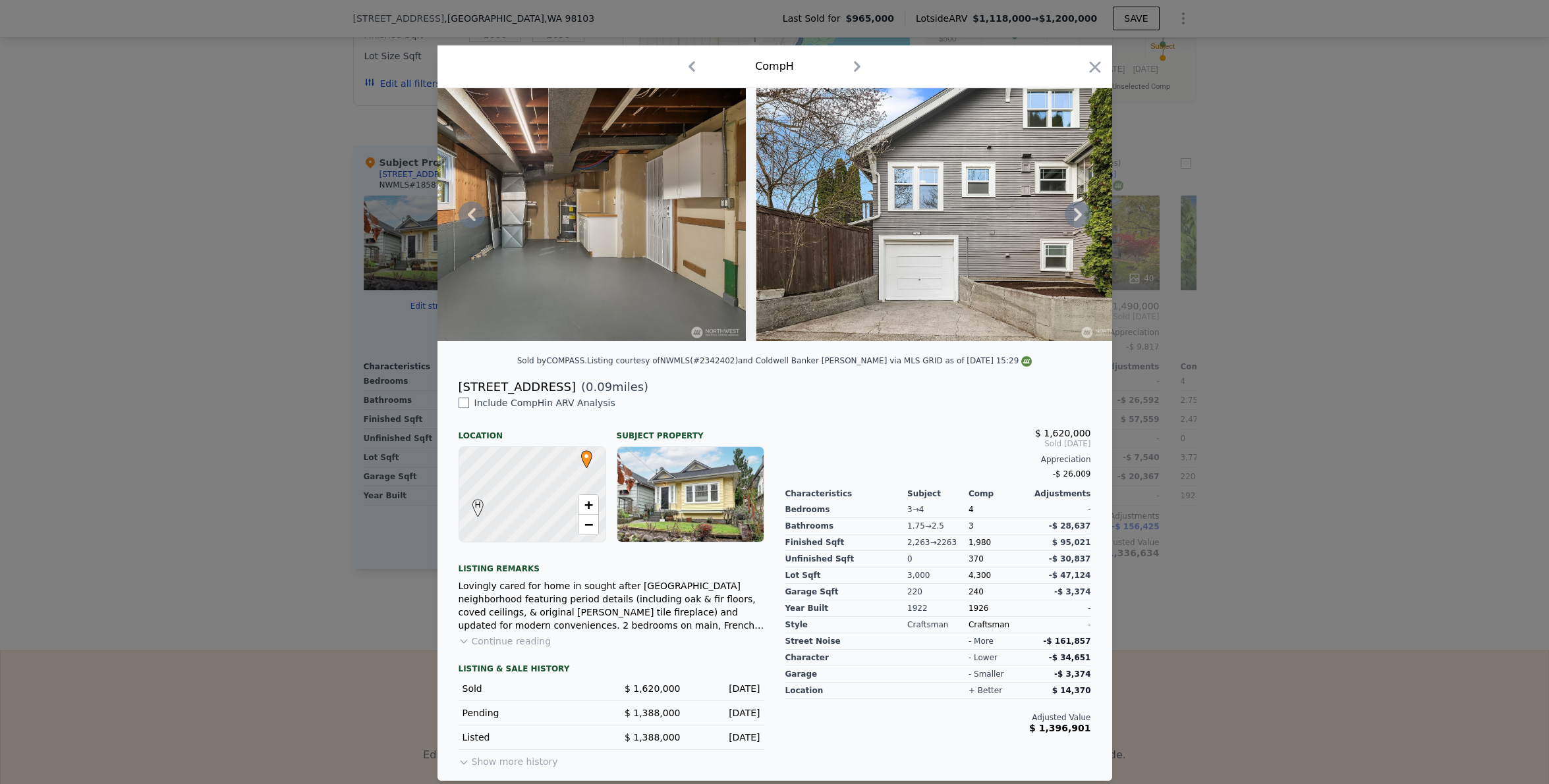
click at [1074, 217] on icon at bounding box center [1077, 214] width 8 height 13
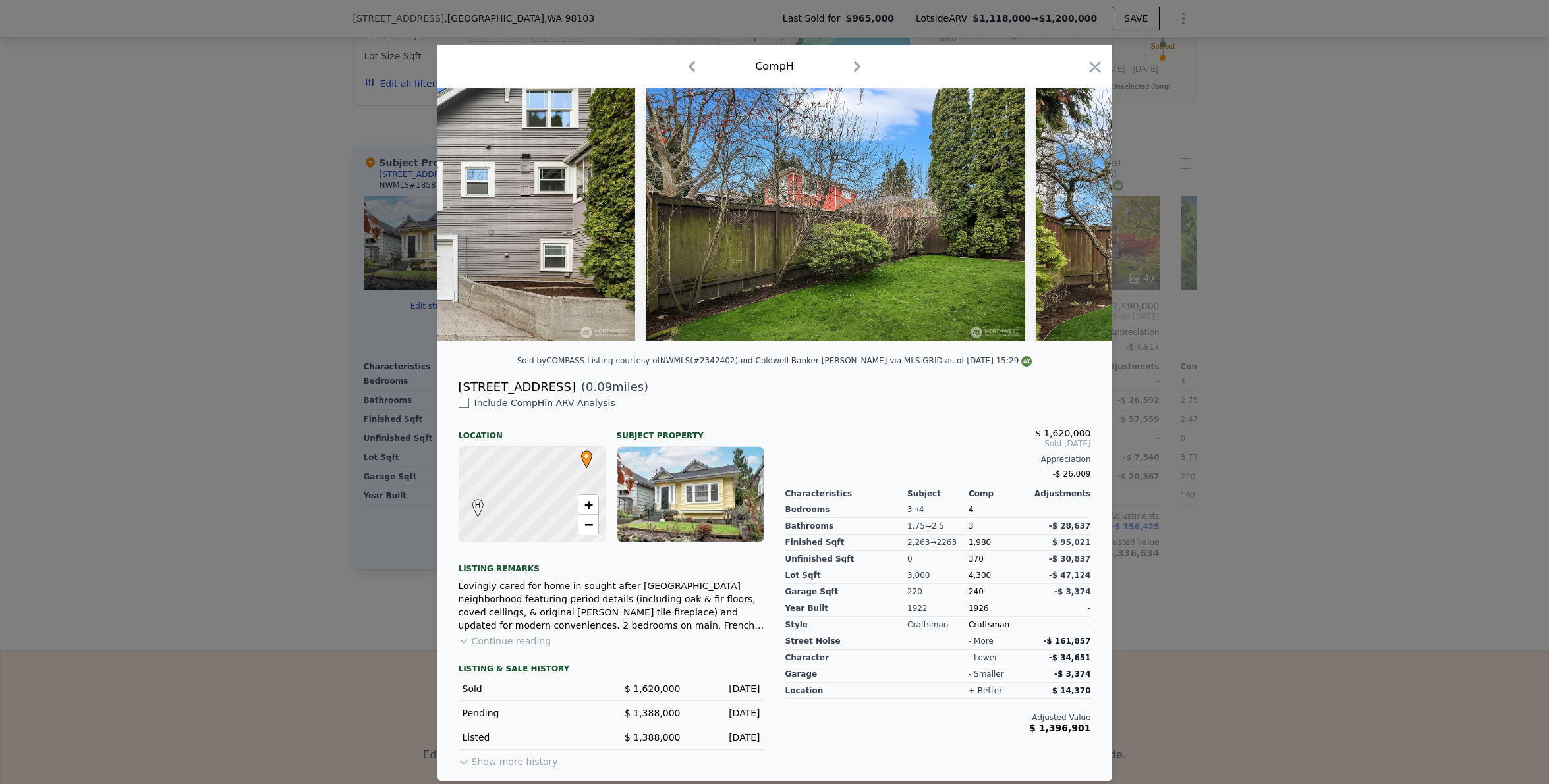
scroll to position [0, 12332]
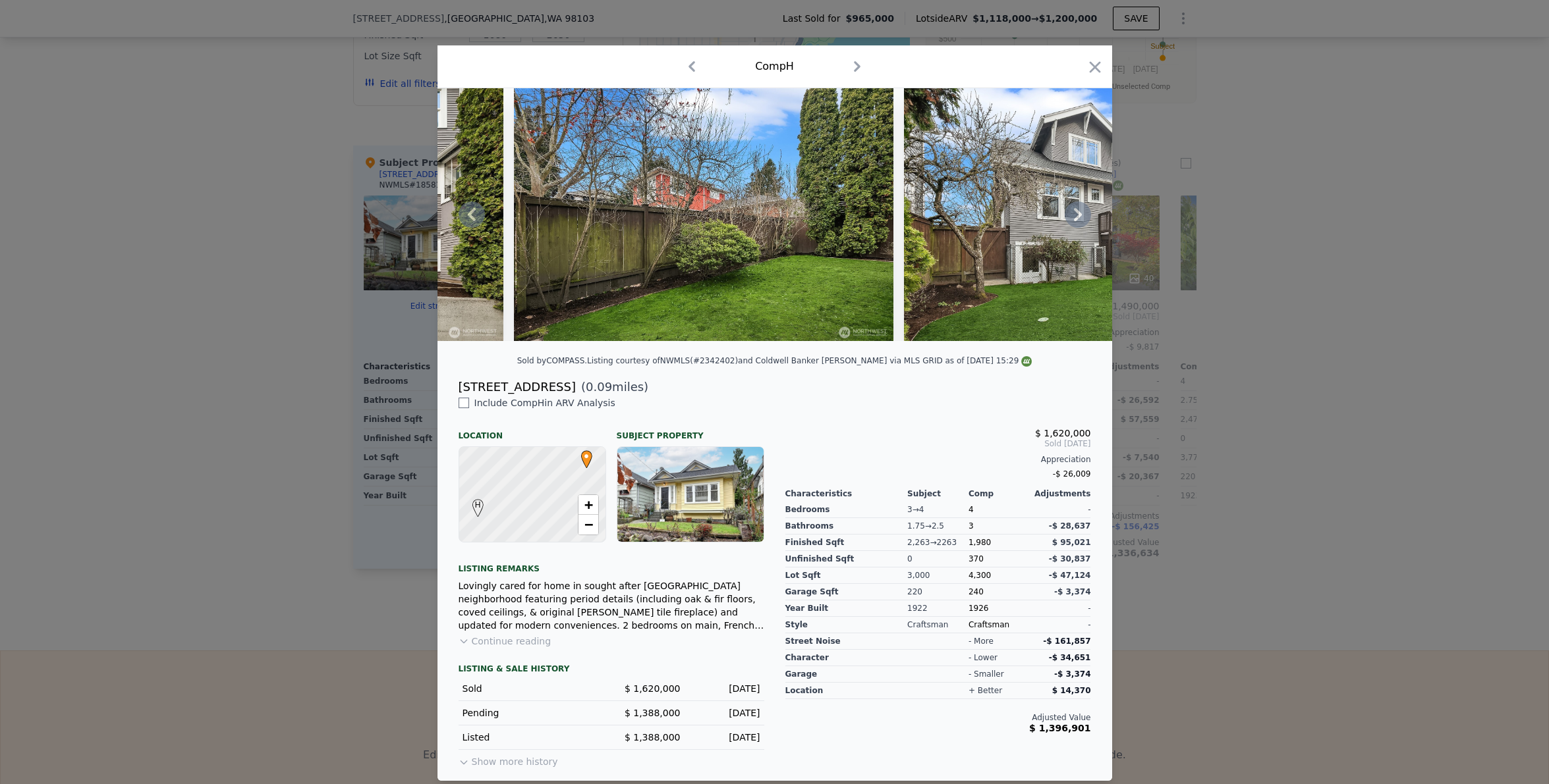
click at [1074, 213] on icon at bounding box center [1077, 214] width 8 height 13
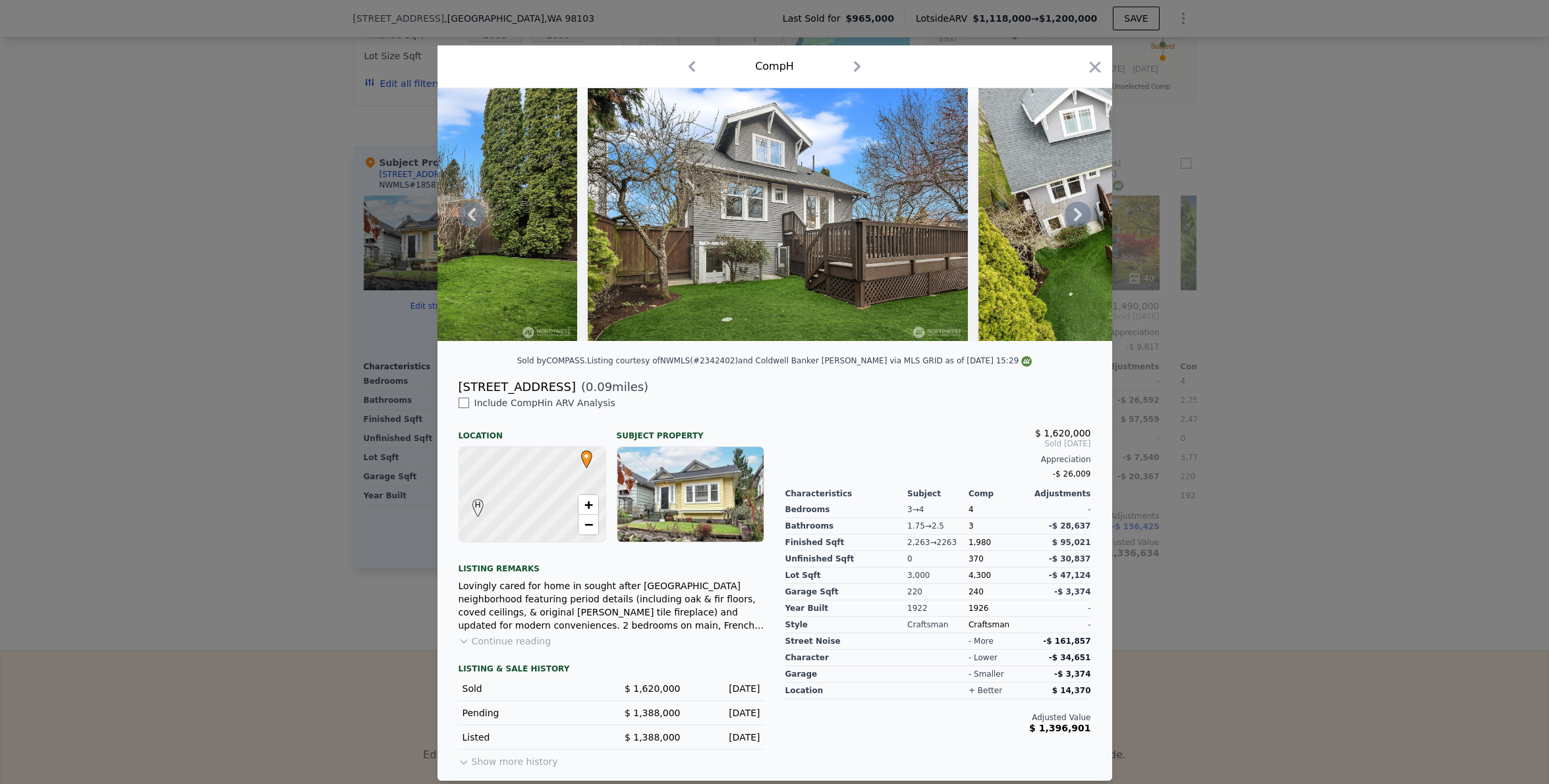
click at [1074, 213] on icon at bounding box center [1077, 214] width 8 height 13
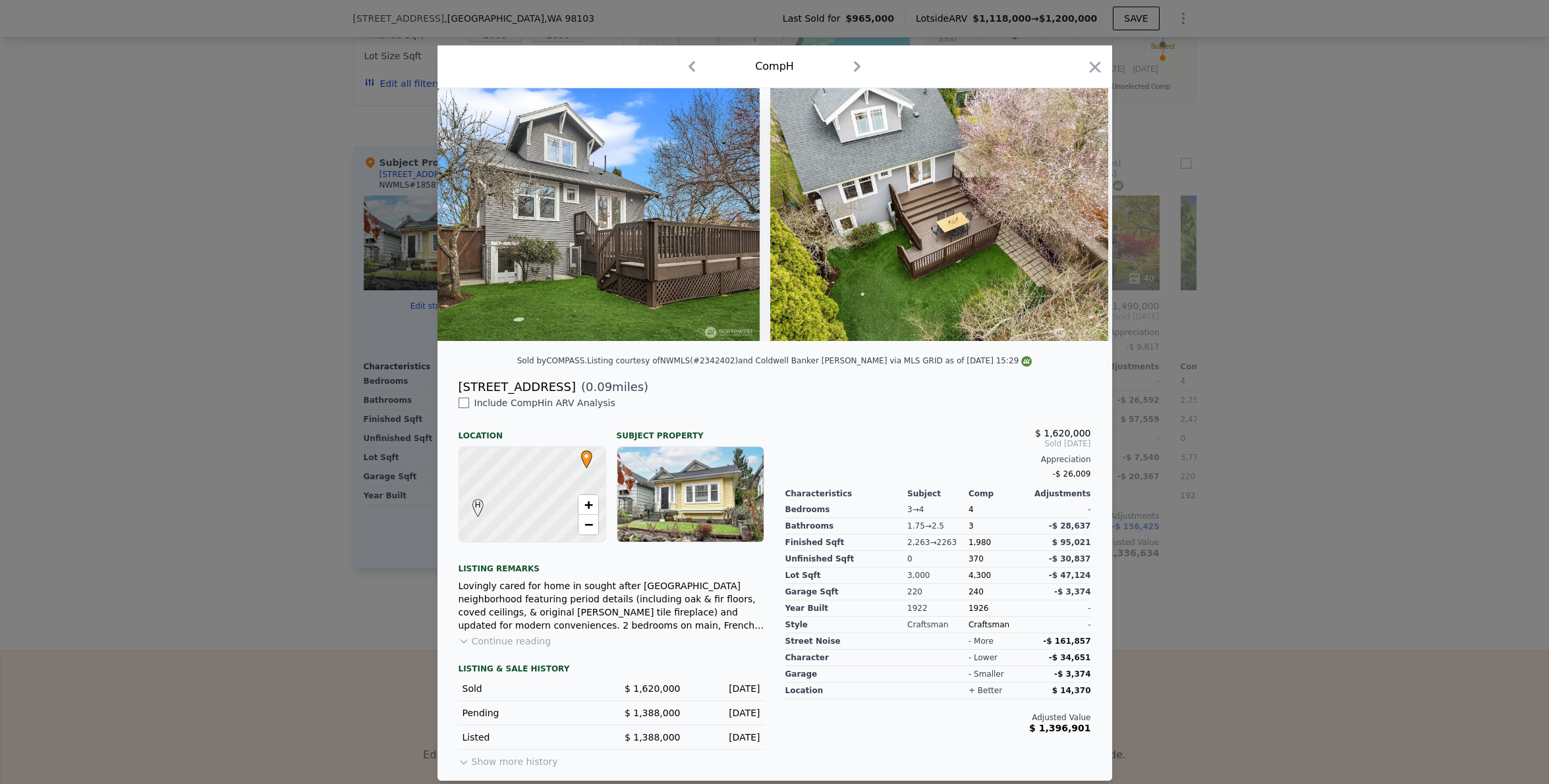
scroll to position [0, 12964]
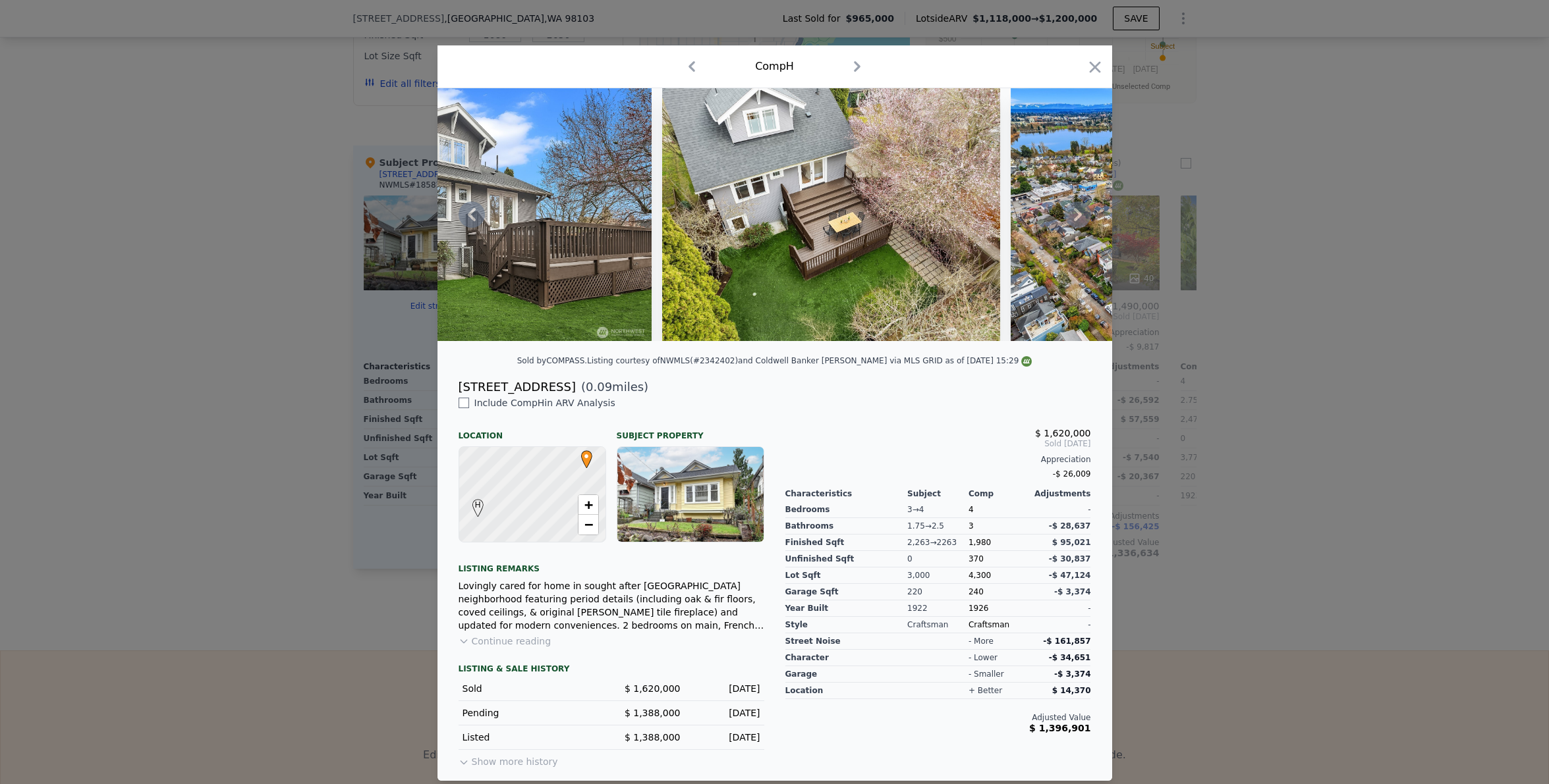
click at [1074, 213] on icon at bounding box center [1077, 214] width 8 height 13
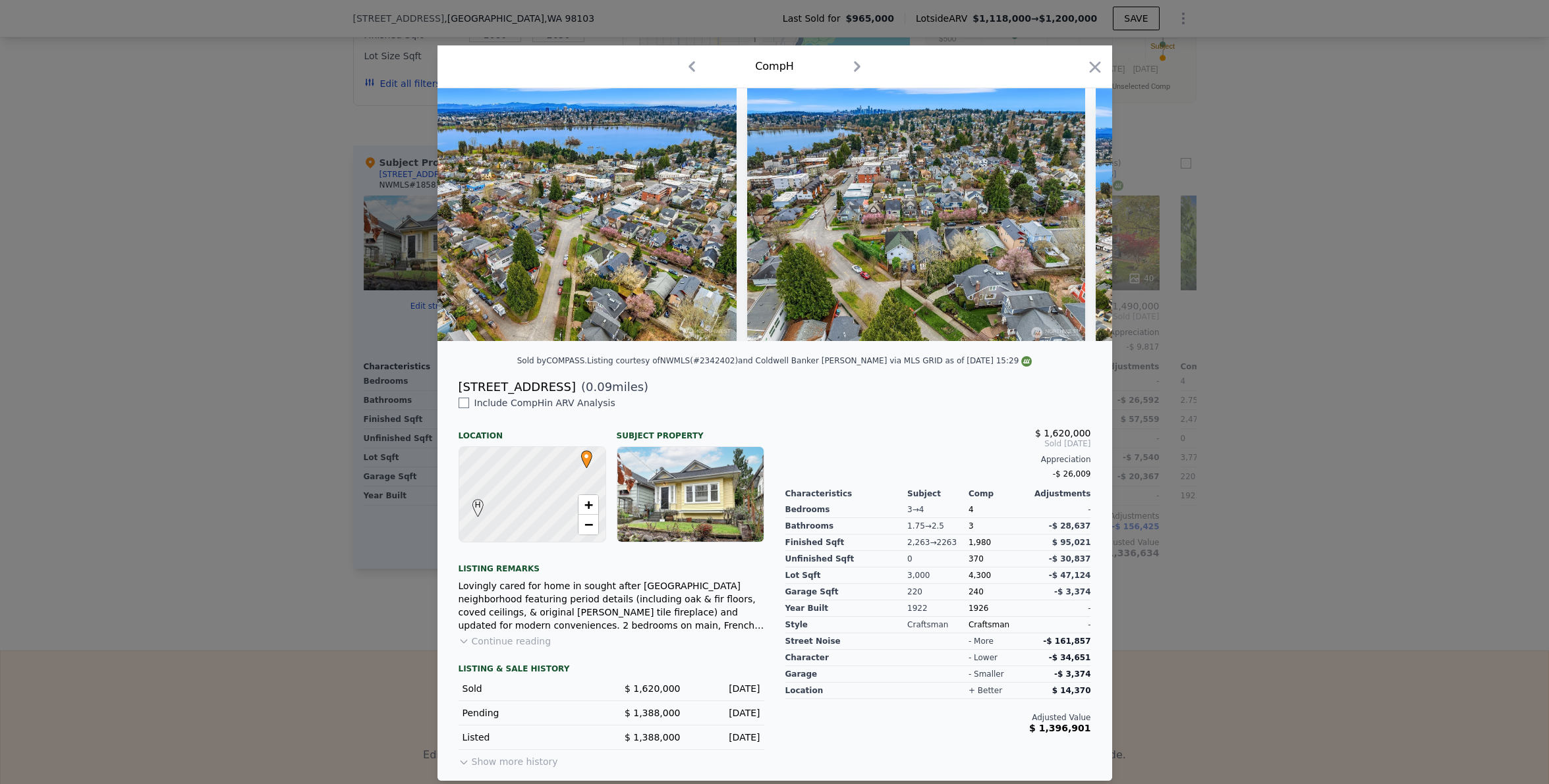
scroll to position [0, 13596]
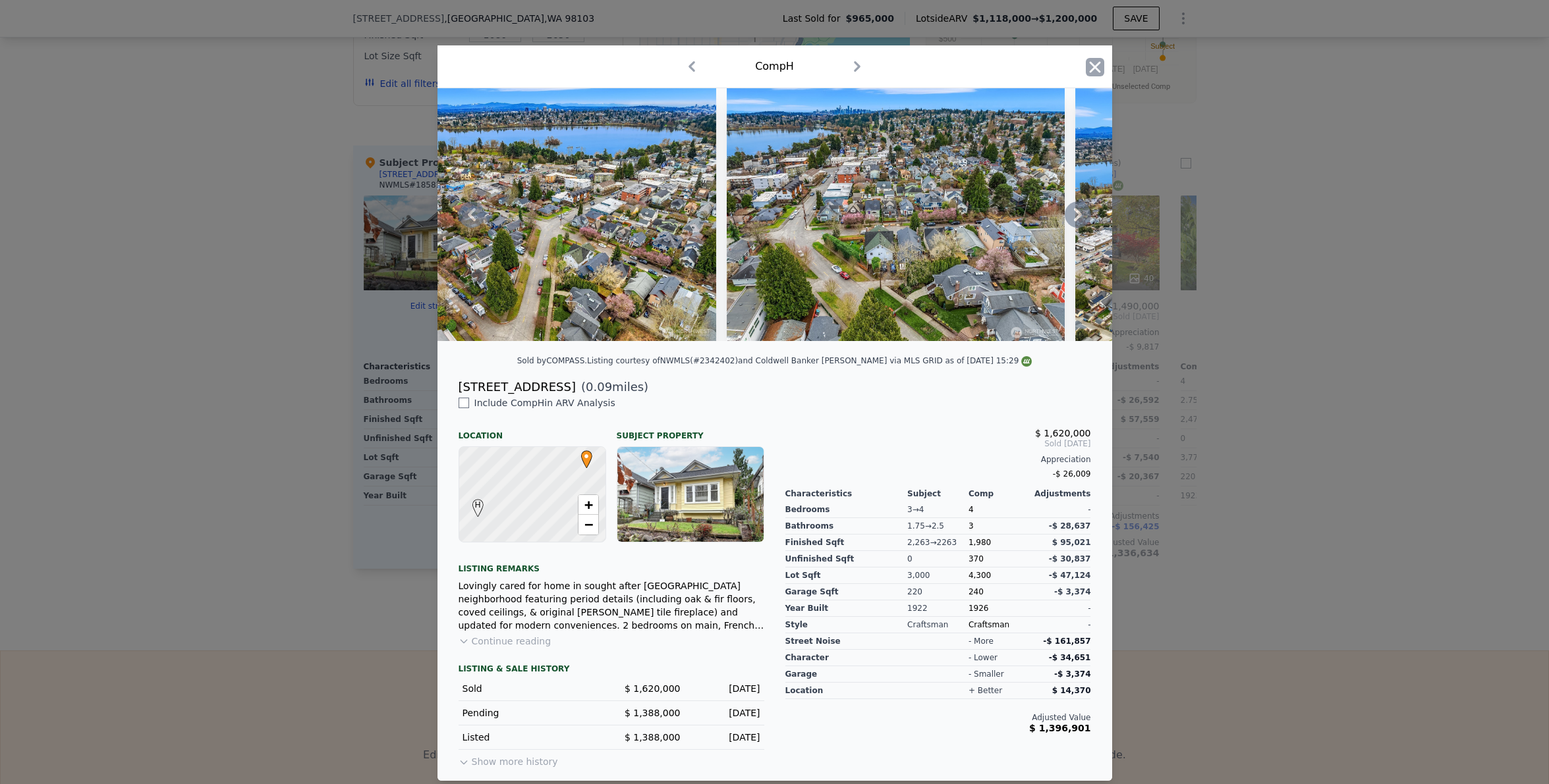
click at [1086, 65] on icon "button" at bounding box center [1094, 66] width 18 height 18
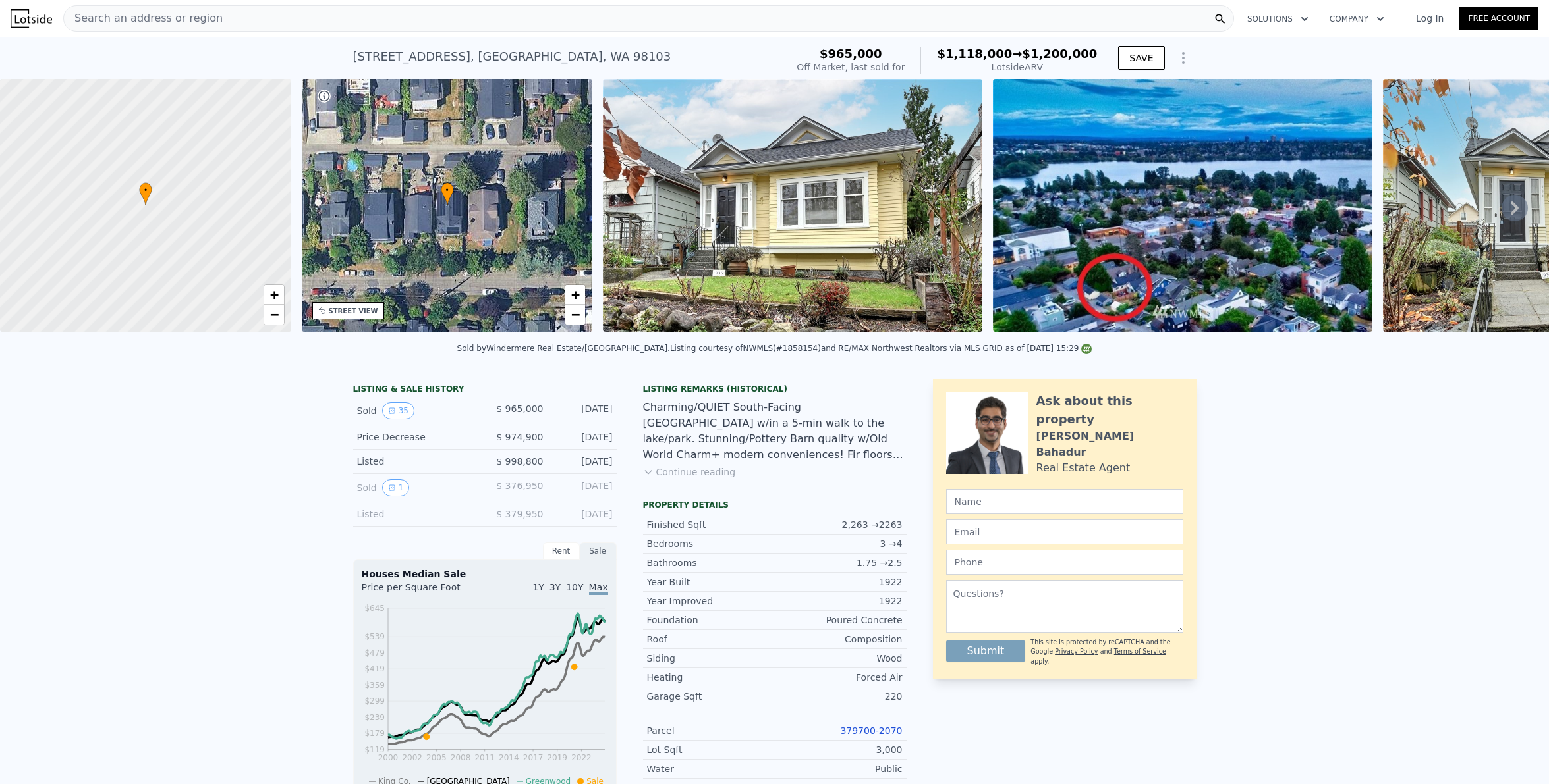
click at [1182, 66] on icon "Show Options" at bounding box center [1183, 58] width 16 height 16
click at [1130, 105] on div "Edit Structure" at bounding box center [1122, 92] width 148 height 26
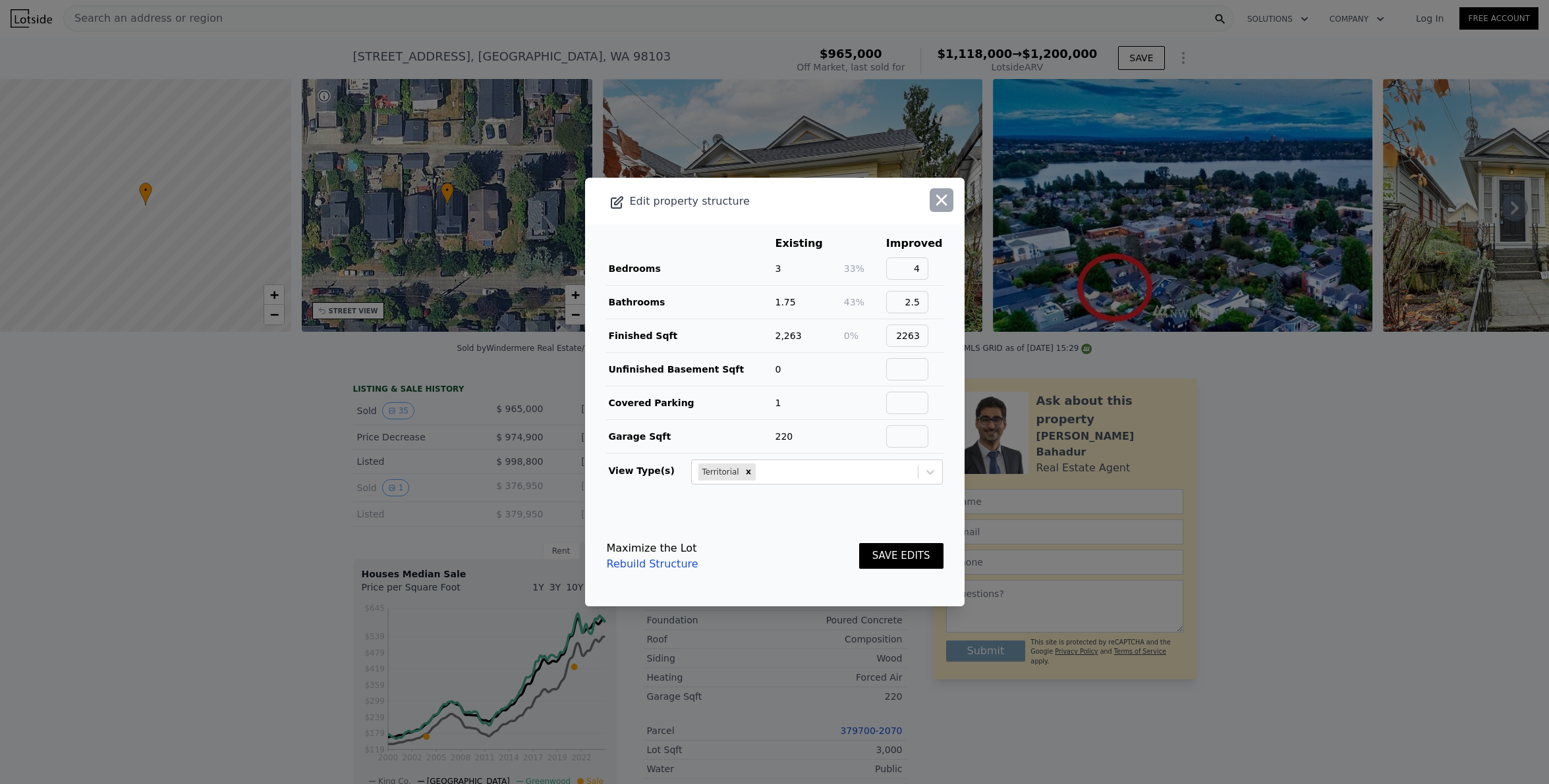
click at [936, 204] on icon "button" at bounding box center [942, 200] width 11 height 11
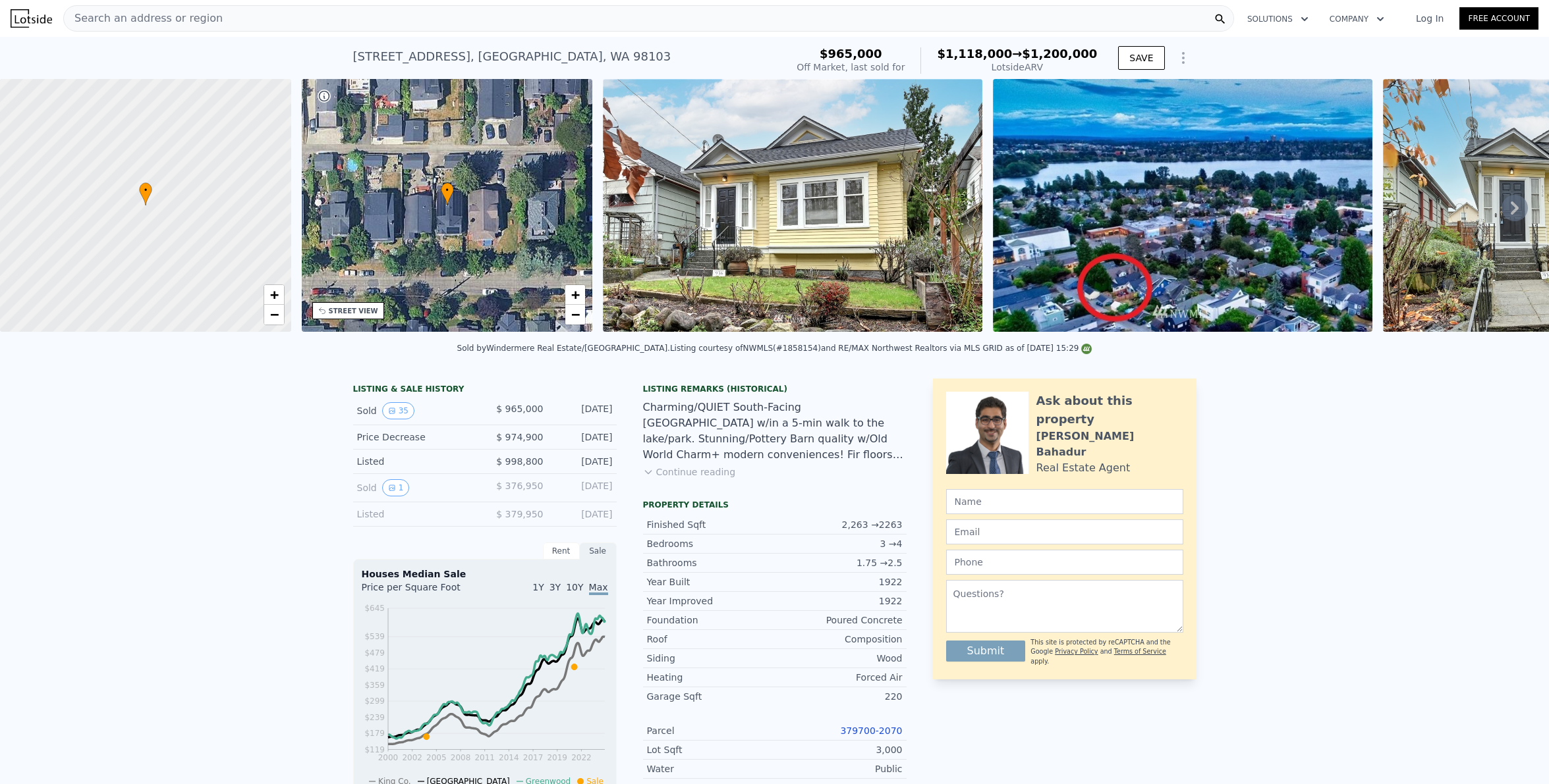
click at [1170, 69] on button "Show Options" at bounding box center [1183, 58] width 26 height 26
click at [1125, 105] on div "Edit Structure" at bounding box center [1122, 92] width 148 height 26
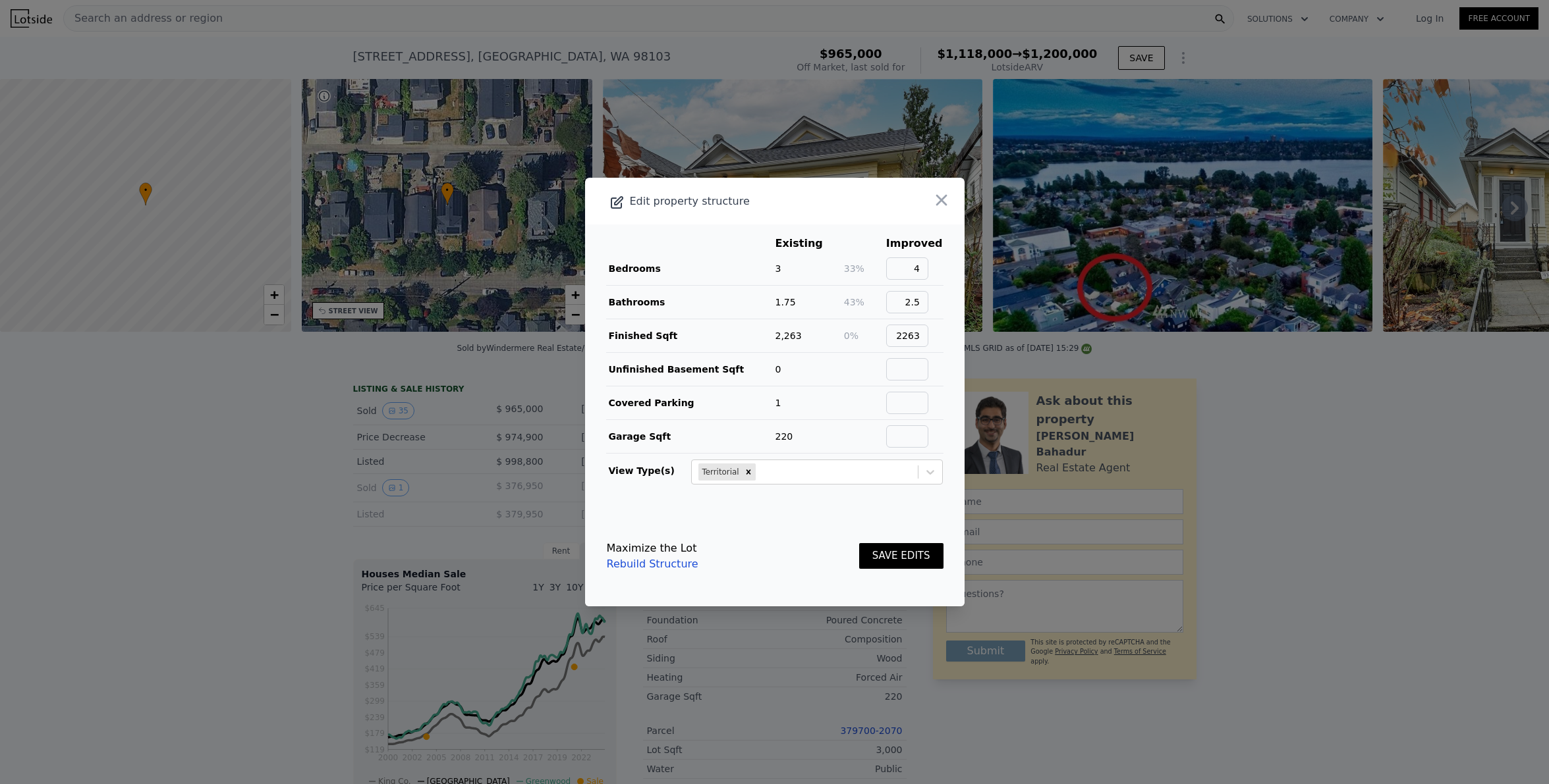
click at [865, 549] on button "SAVE EDITS" at bounding box center [901, 556] width 84 height 25
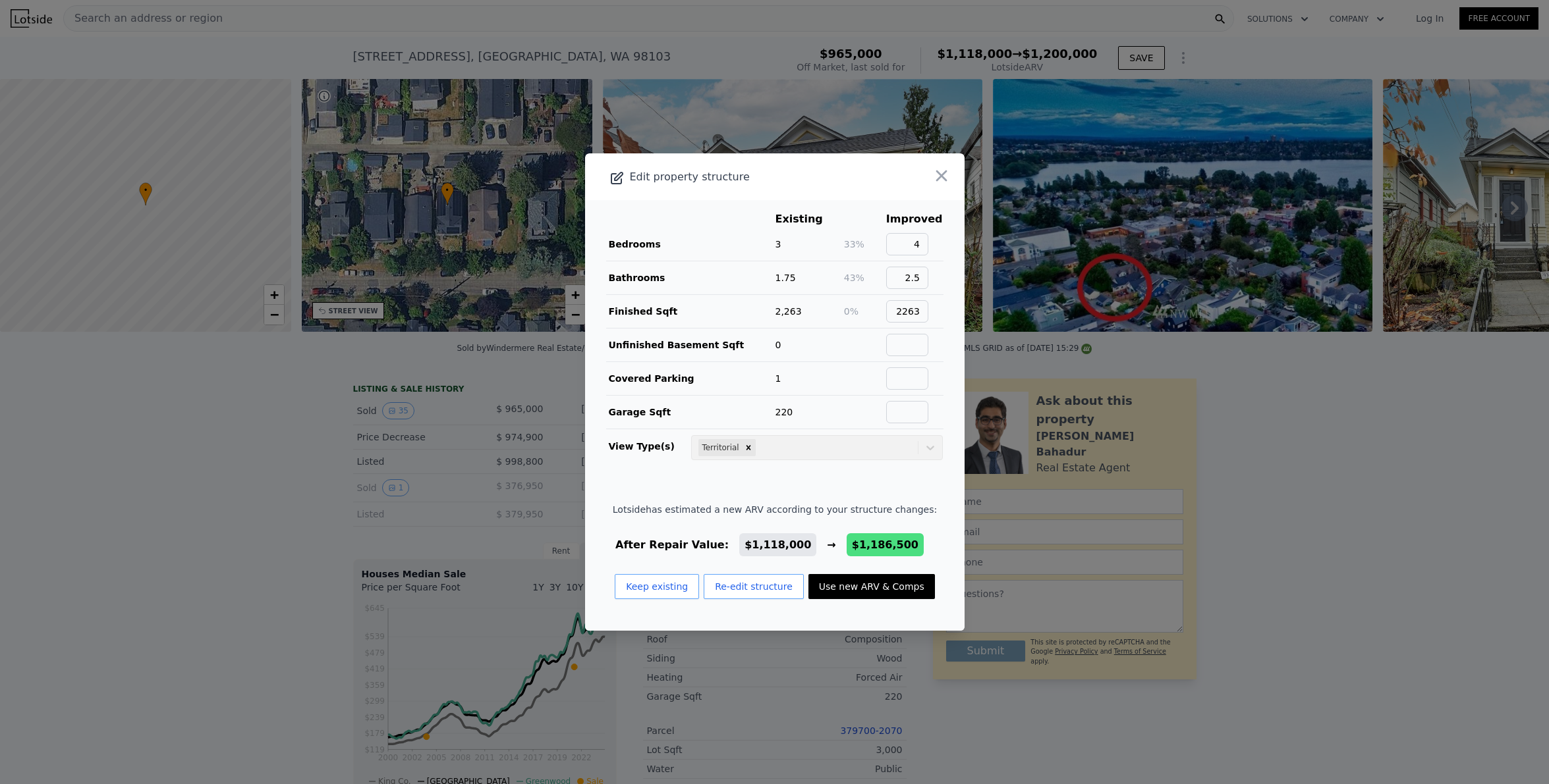
click at [733, 68] on div at bounding box center [774, 392] width 1549 height 784
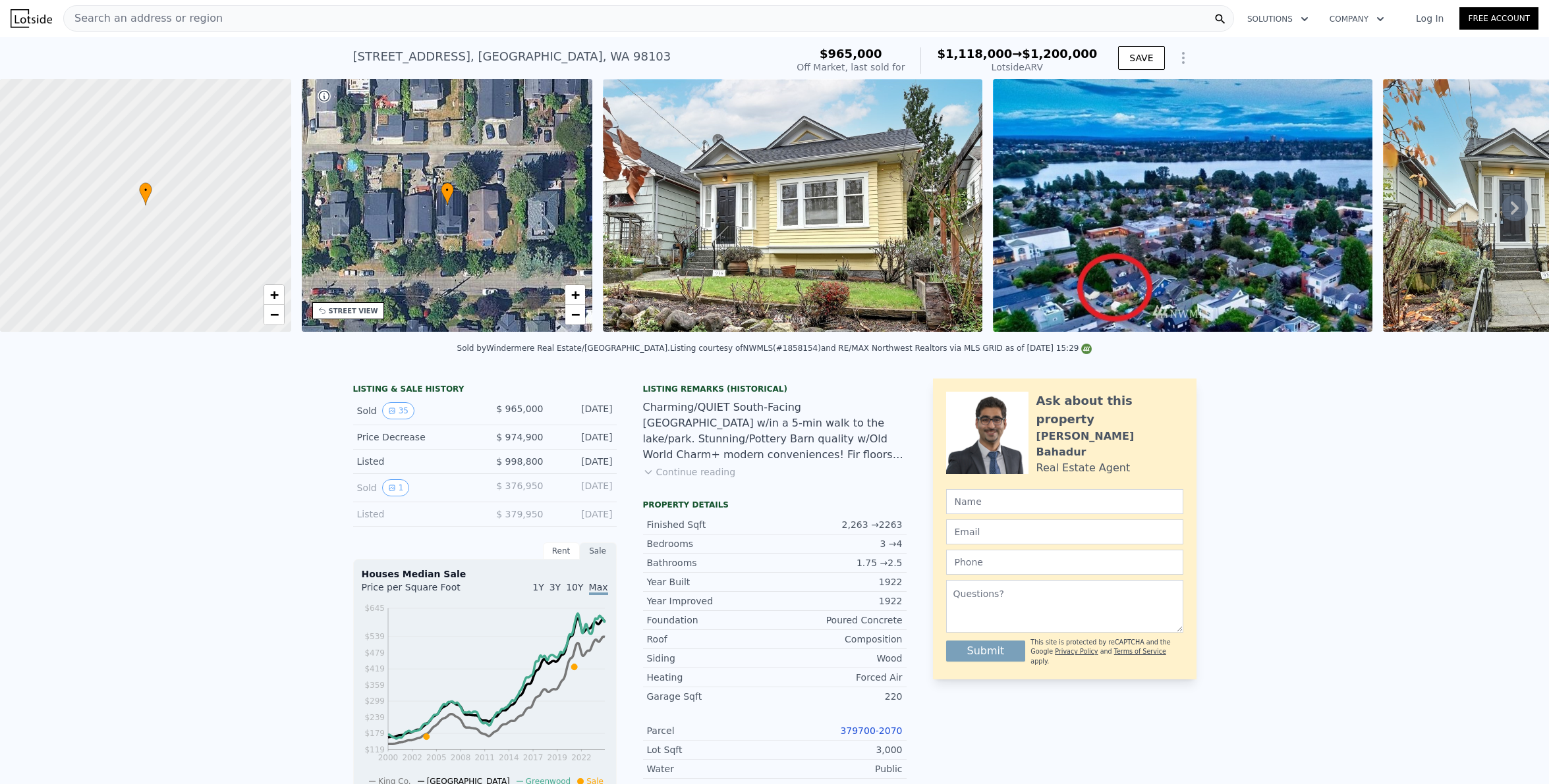
click at [1178, 66] on icon "Show Options" at bounding box center [1183, 58] width 16 height 16
click at [1128, 105] on div "Edit Structure" at bounding box center [1122, 92] width 148 height 26
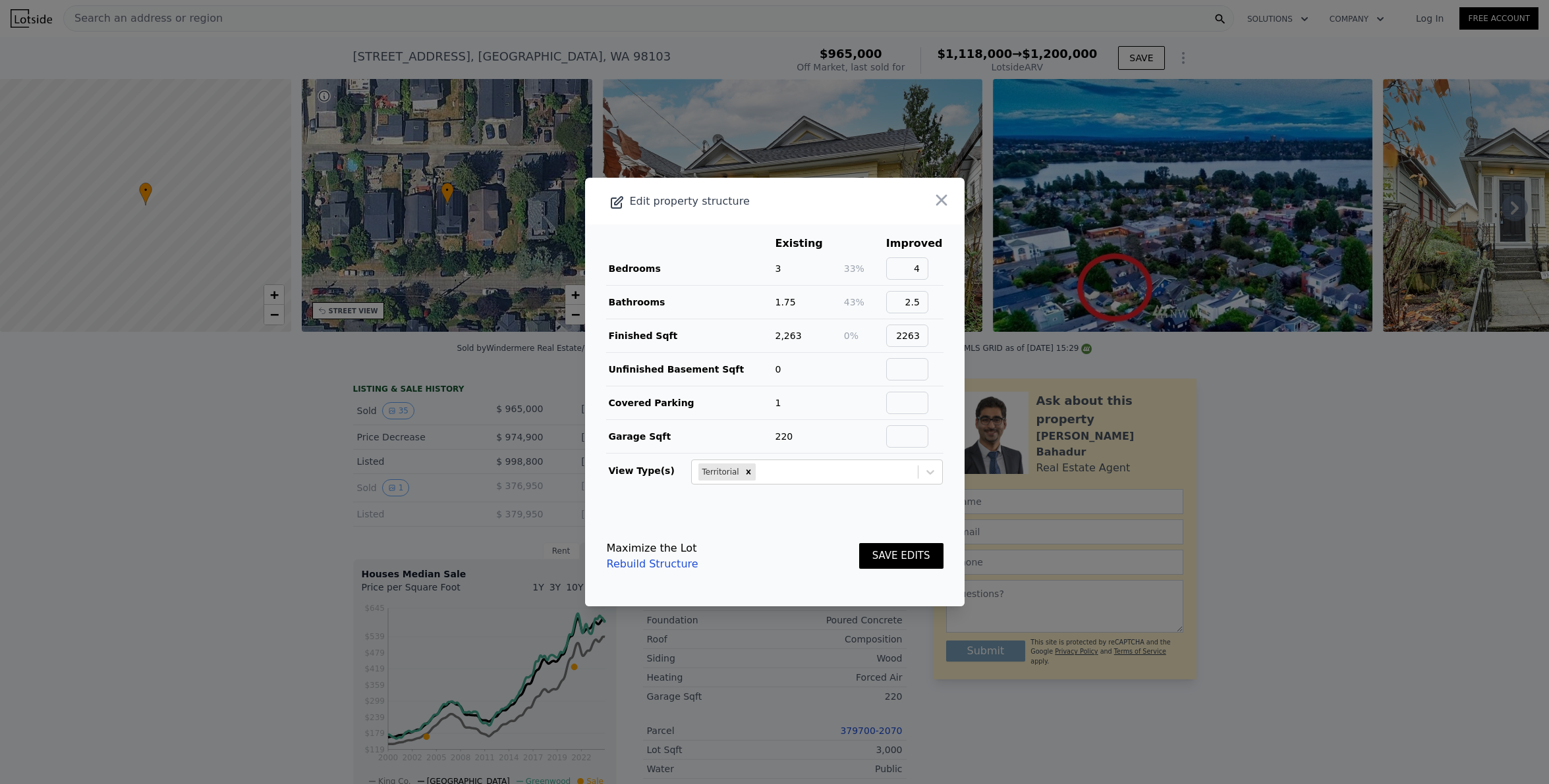
click at [223, 445] on div at bounding box center [774, 392] width 1549 height 784
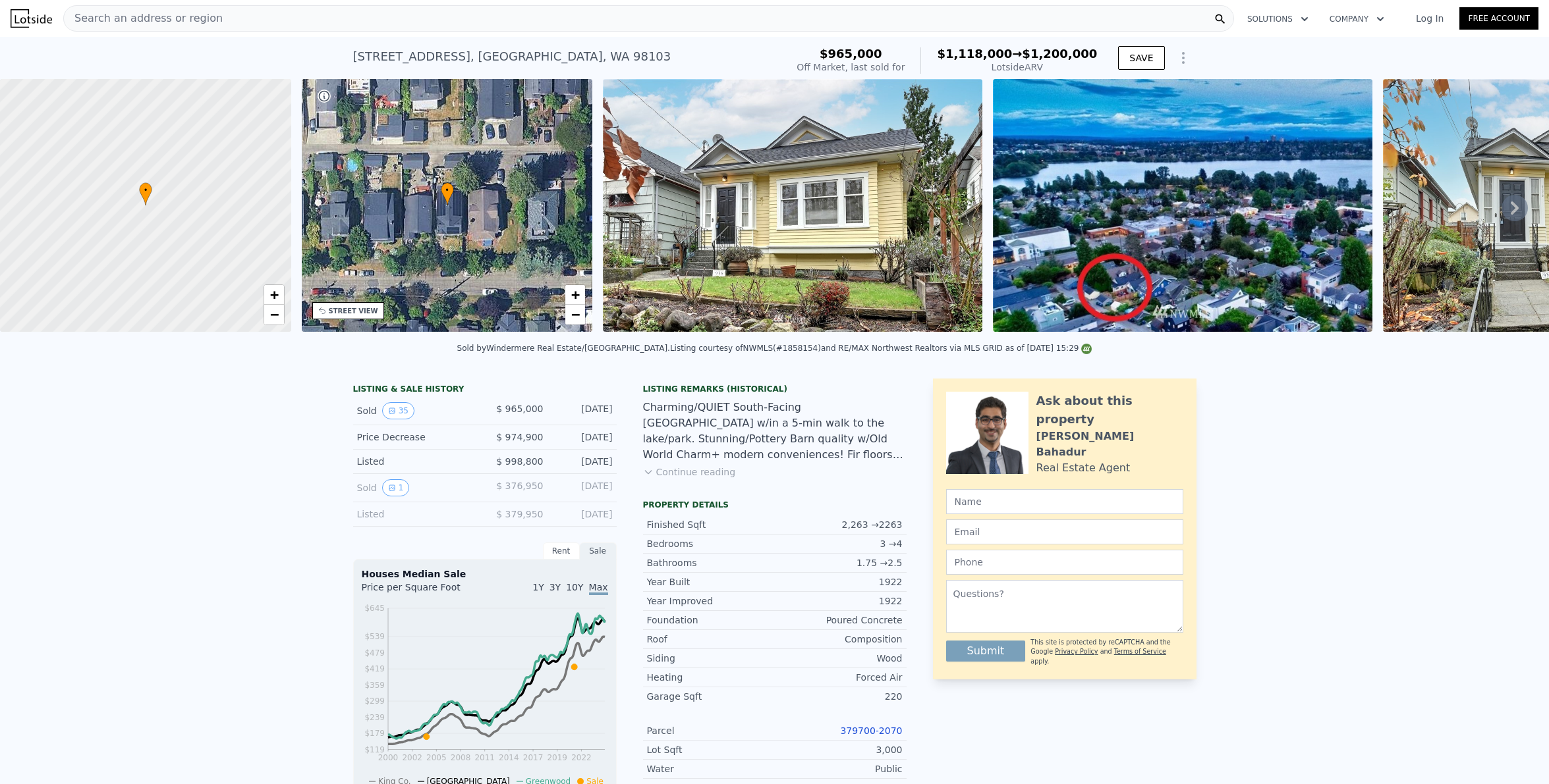
checkbox input "true"
type input "$ 1,118,000"
type input "7"
type input "-$ 8,372"
click at [678, 429] on div "Charming/QUIET South-Facing [GEOGRAPHIC_DATA] w/in a 5-min walk to the lake/par…" at bounding box center [774, 431] width 263 height 63
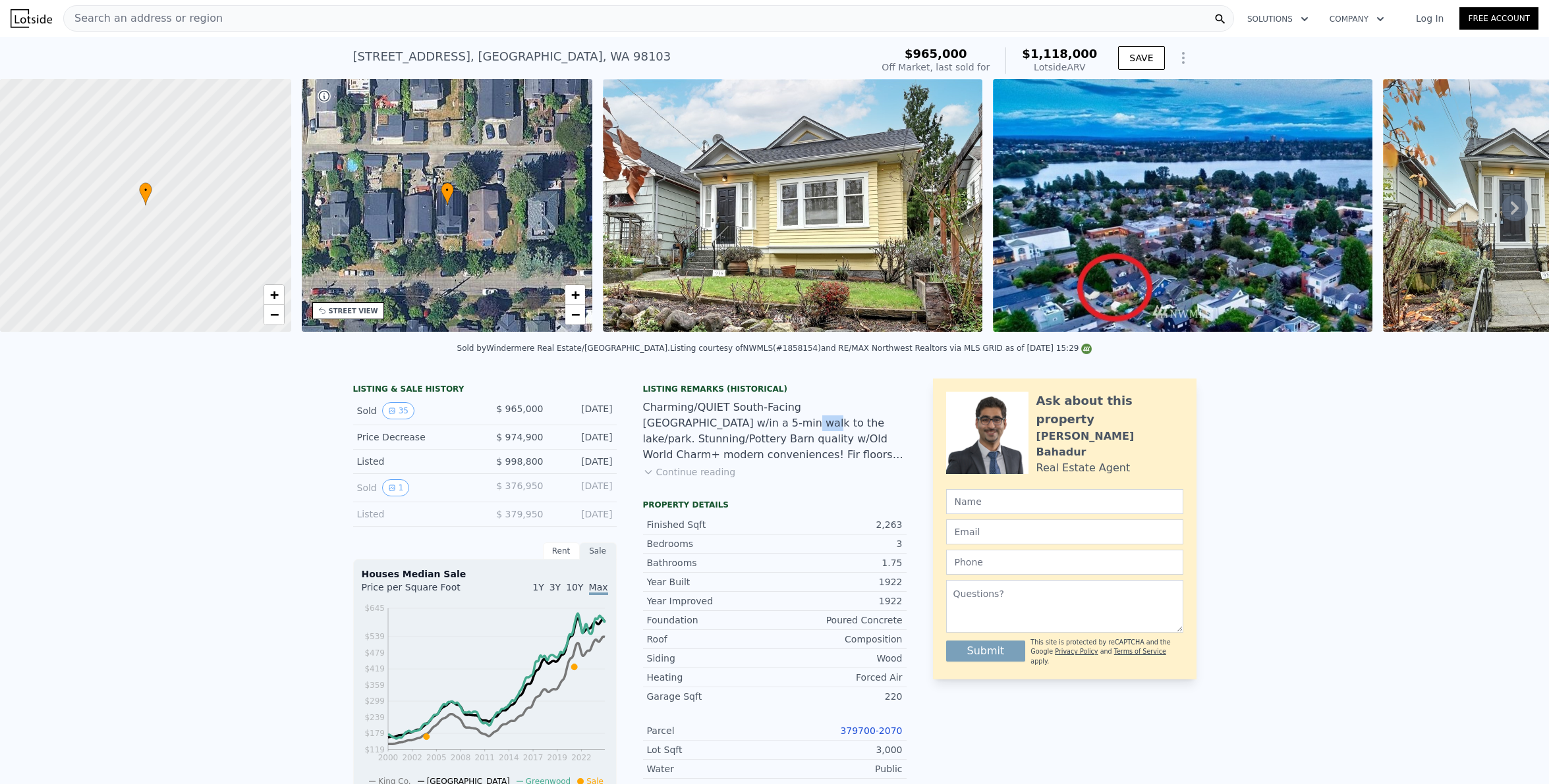
click at [677, 429] on div "Charming/QUIET South-Facing [GEOGRAPHIC_DATA] w/in a 5-min walk to the lake/par…" at bounding box center [774, 431] width 263 height 63
click at [686, 478] on button "Continue reading" at bounding box center [690, 472] width 93 height 13
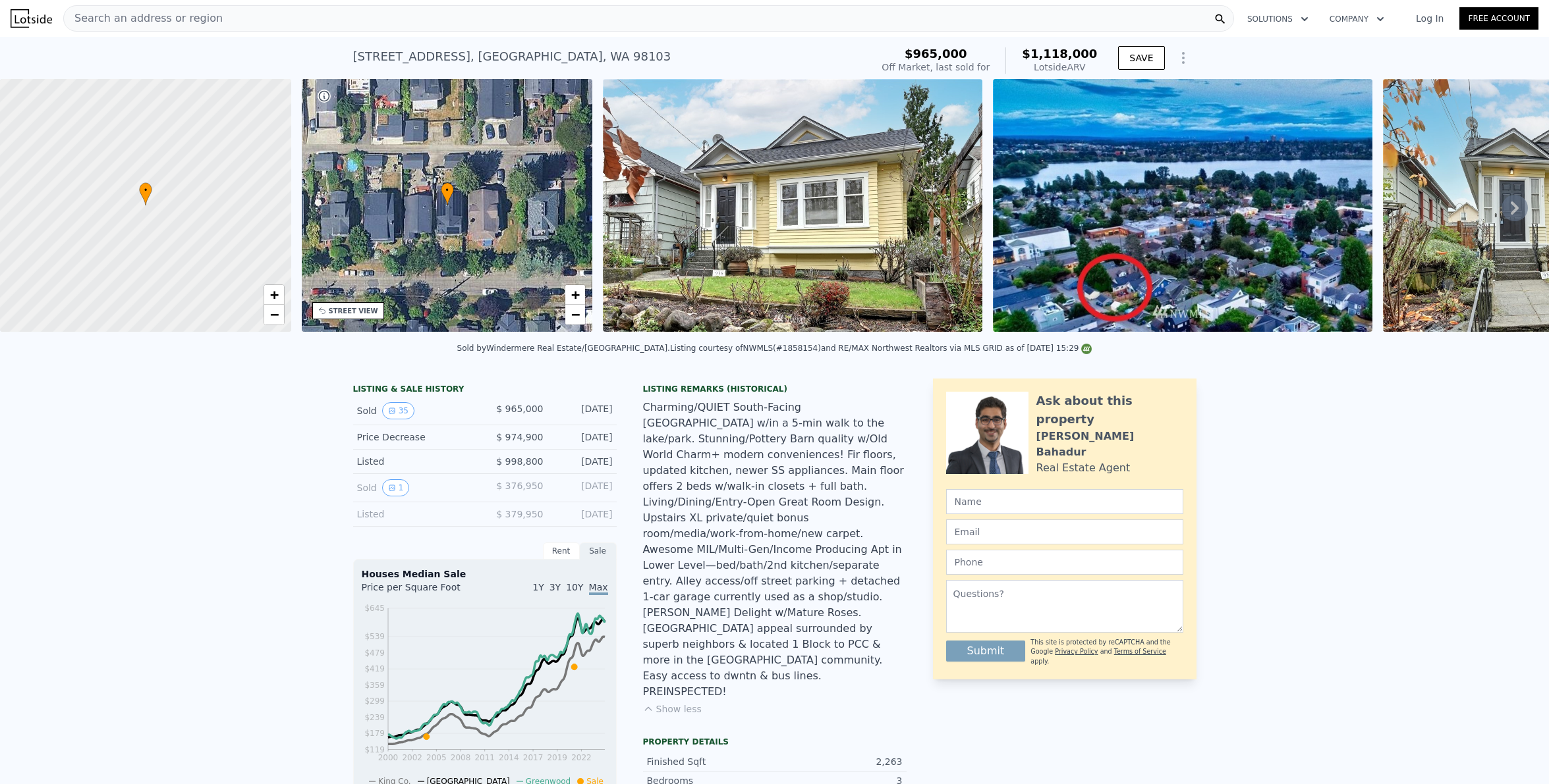
click at [686, 477] on div "Charming/QUIET South-Facing [GEOGRAPHIC_DATA] w/in a 5-min walk to the lake/par…" at bounding box center [774, 550] width 263 height 300
click at [650, 438] on div "Charming/QUIET South-Facing [GEOGRAPHIC_DATA] w/in a 5-min walk to the lake/par…" at bounding box center [774, 550] width 263 height 300
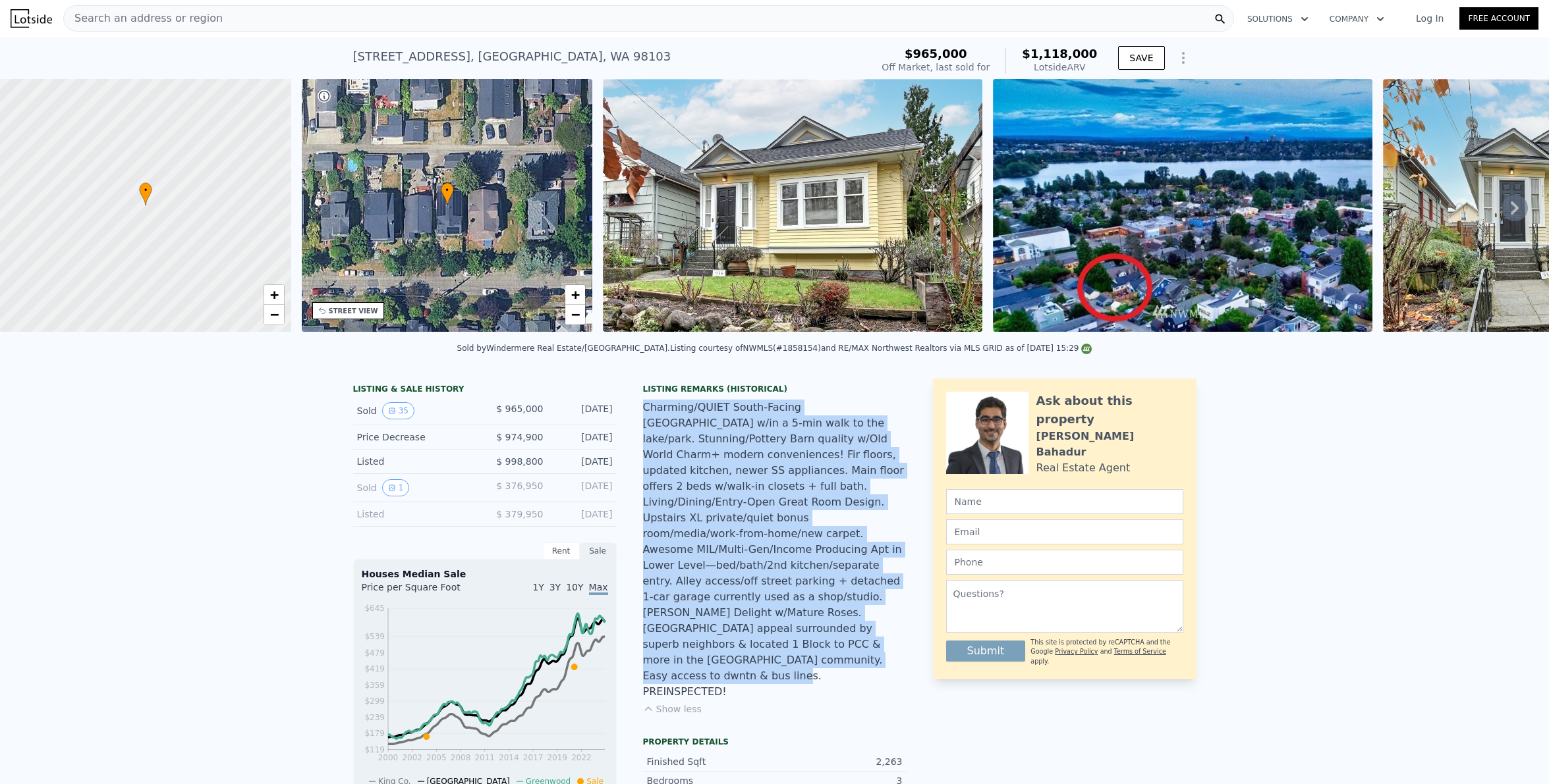
drag, startPoint x: 652, startPoint y: 438, endPoint x: 848, endPoint y: 643, distance: 283.6
click at [848, 643] on div "Charming/QUIET South-Facing [GEOGRAPHIC_DATA] w/in a 5-min walk to the lake/par…" at bounding box center [774, 550] width 263 height 300
click at [824, 635] on div "Charming/QUIET South-Facing [GEOGRAPHIC_DATA] w/in a 5-min walk to the lake/par…" at bounding box center [774, 550] width 263 height 300
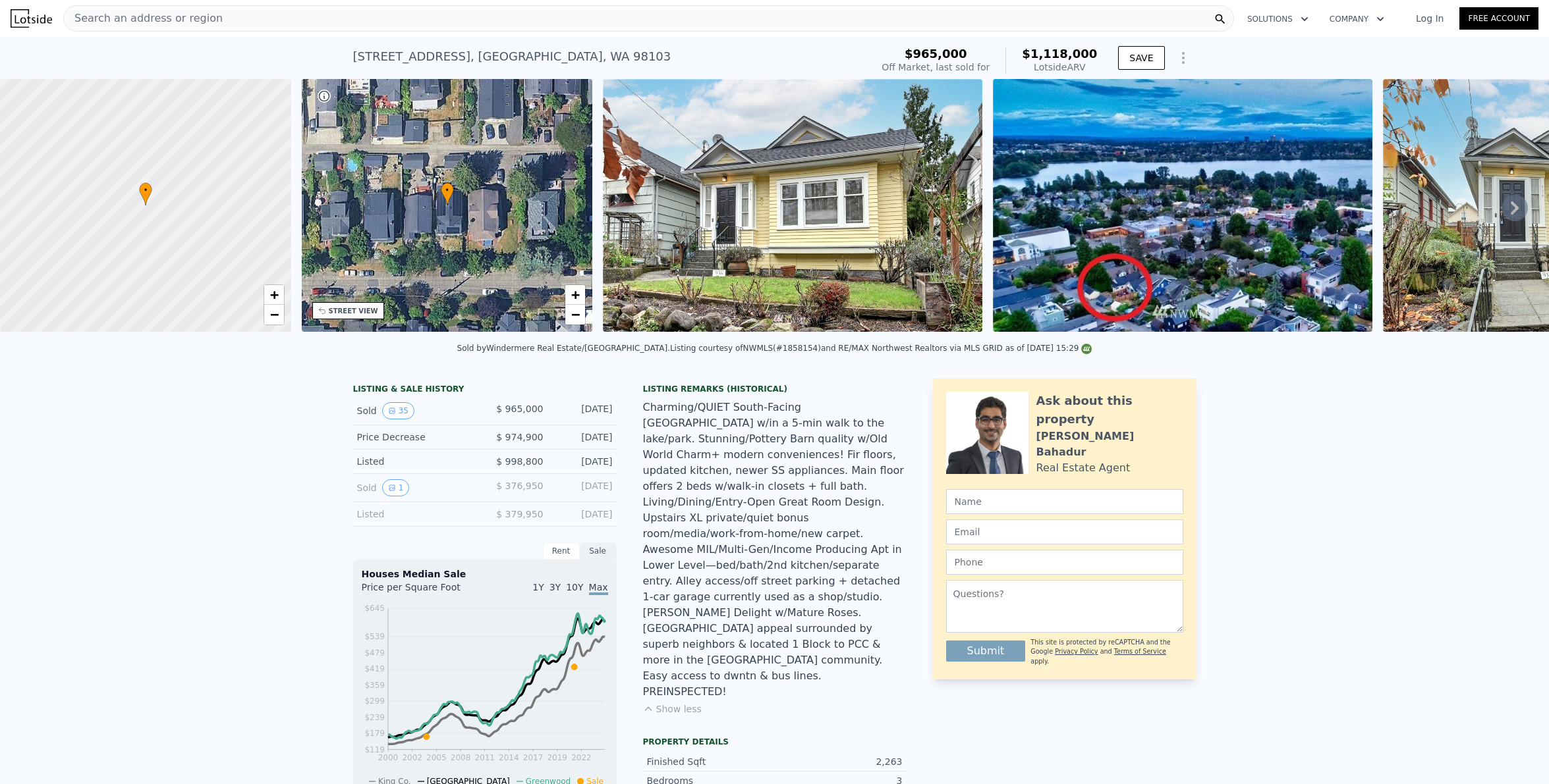
click at [803, 244] on img at bounding box center [793, 205] width 380 height 253
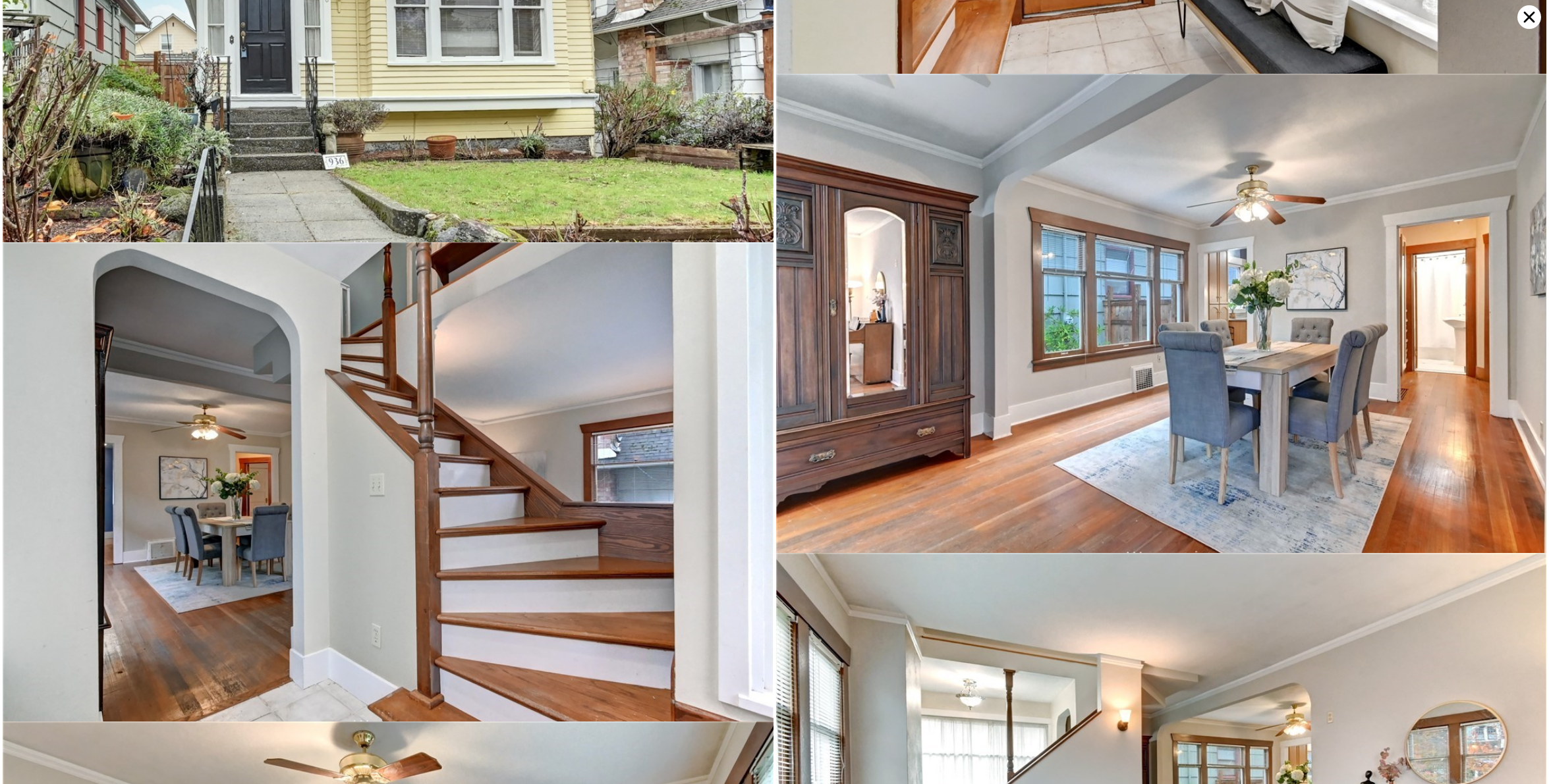
scroll to position [790, 0]
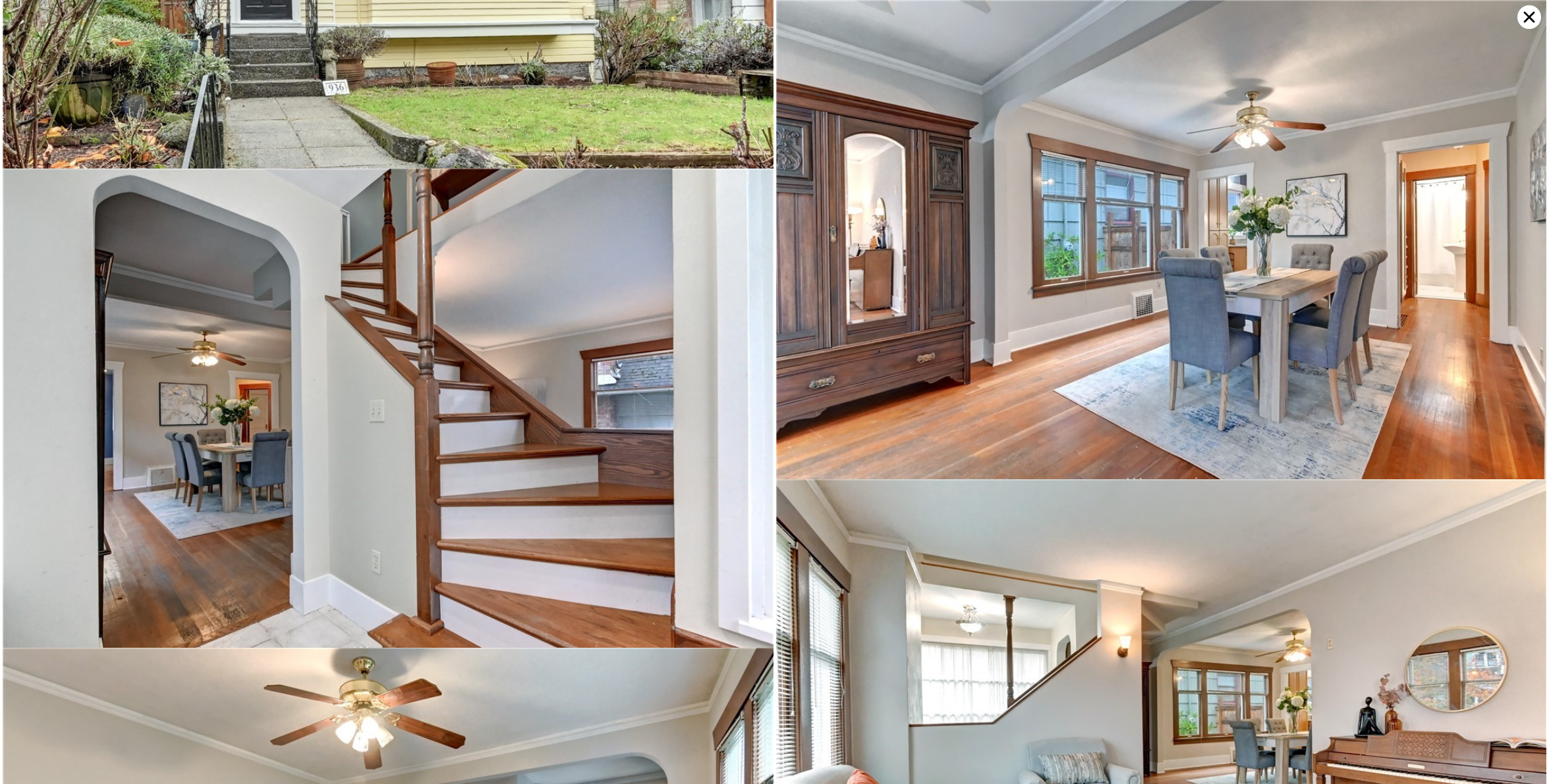
click at [1533, 21] on icon at bounding box center [1529, 18] width 11 height 11
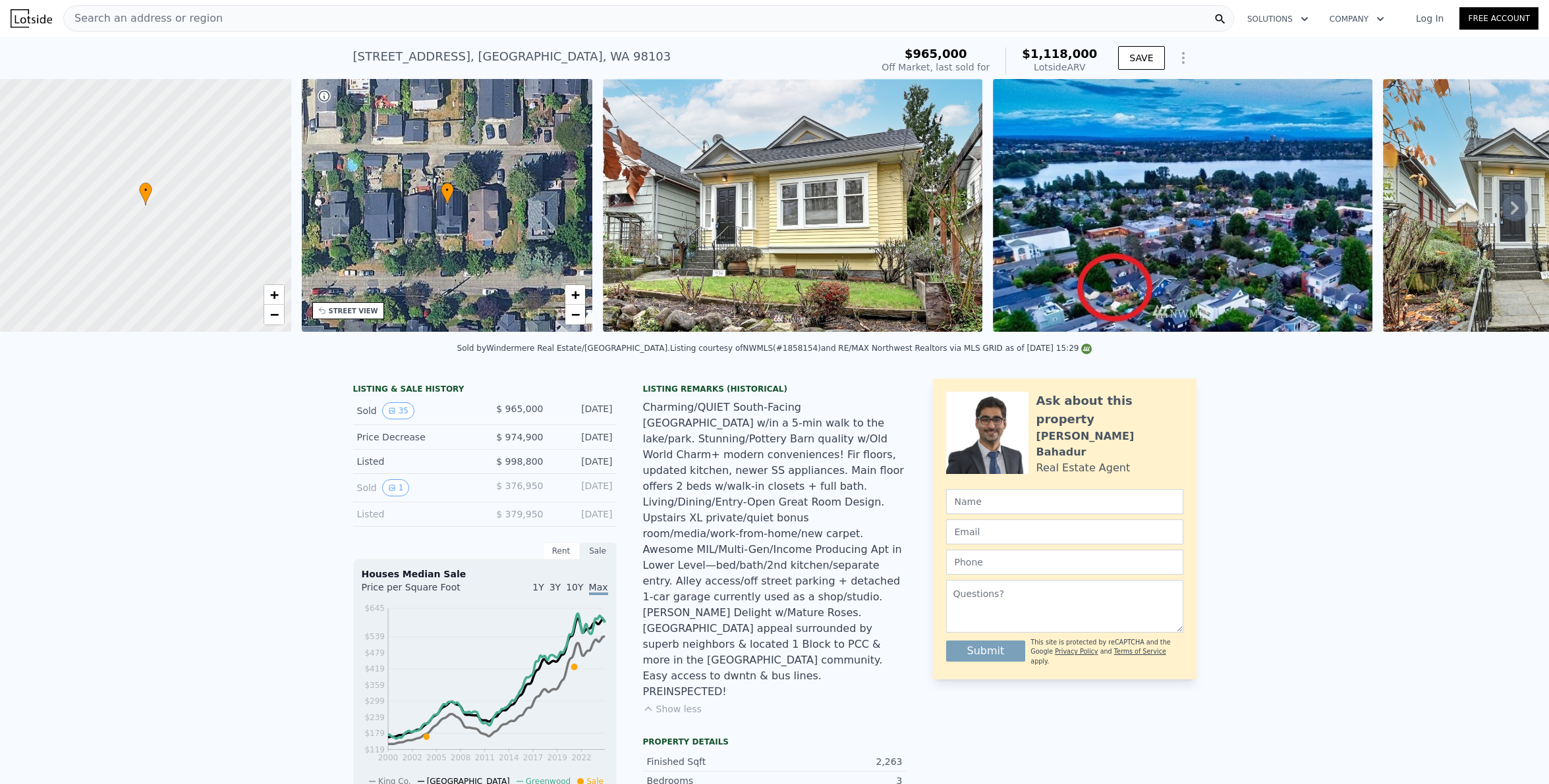
click at [770, 498] on div "Charming/QUIET South-Facing [GEOGRAPHIC_DATA] w/in a 5-min walk to the lake/par…" at bounding box center [774, 550] width 263 height 300
click at [747, 558] on div "Charming/QUIET South-Facing [GEOGRAPHIC_DATA] w/in a 5-min walk to the lake/par…" at bounding box center [774, 550] width 263 height 300
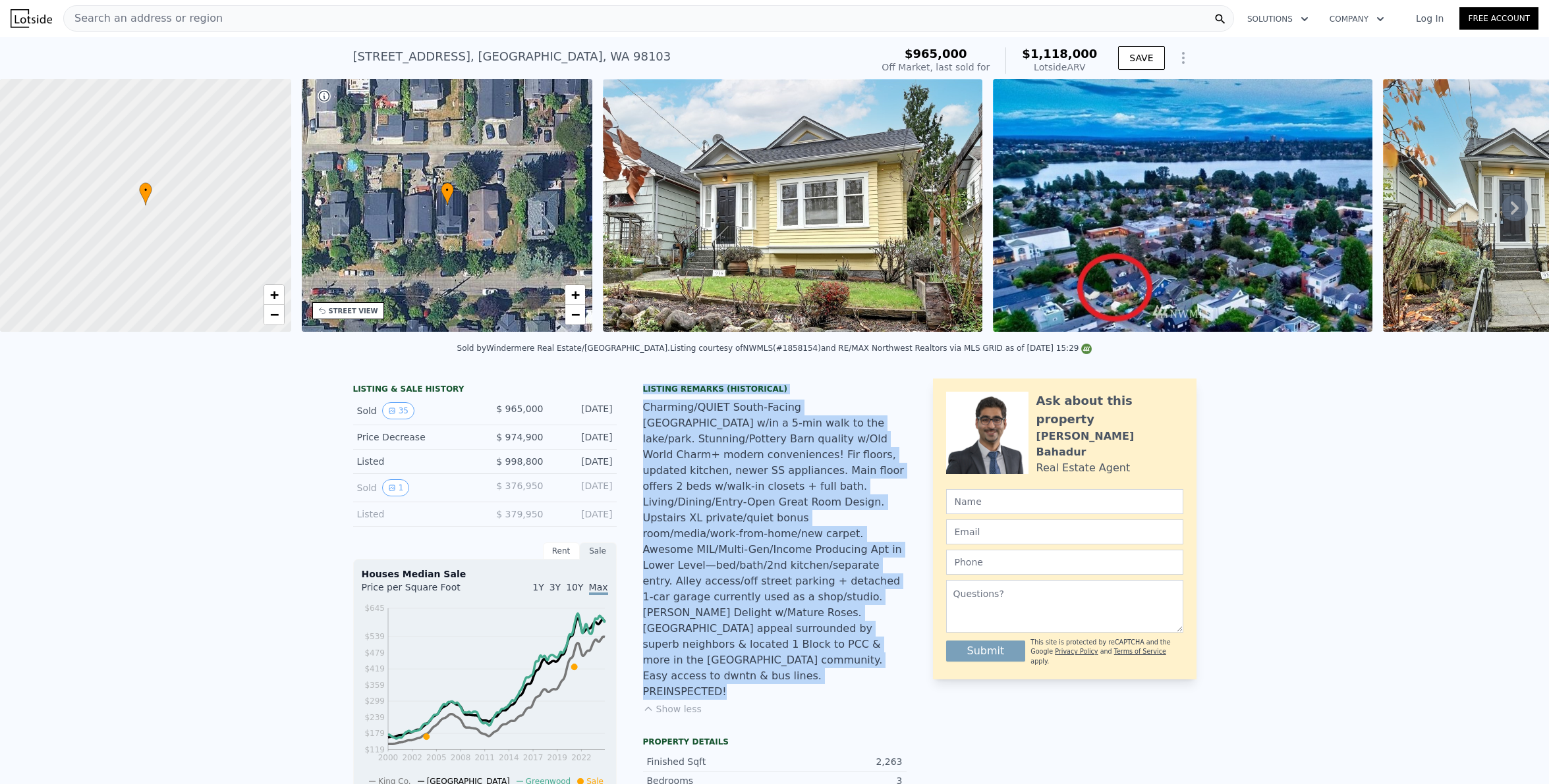
drag, startPoint x: 638, startPoint y: 398, endPoint x: 861, endPoint y: 651, distance: 337.3
click at [861, 651] on div "Listing Remarks (Historical) Charming/QUIET South-Facing [GEOGRAPHIC_DATA] w/in…" at bounding box center [774, 557] width 263 height 347
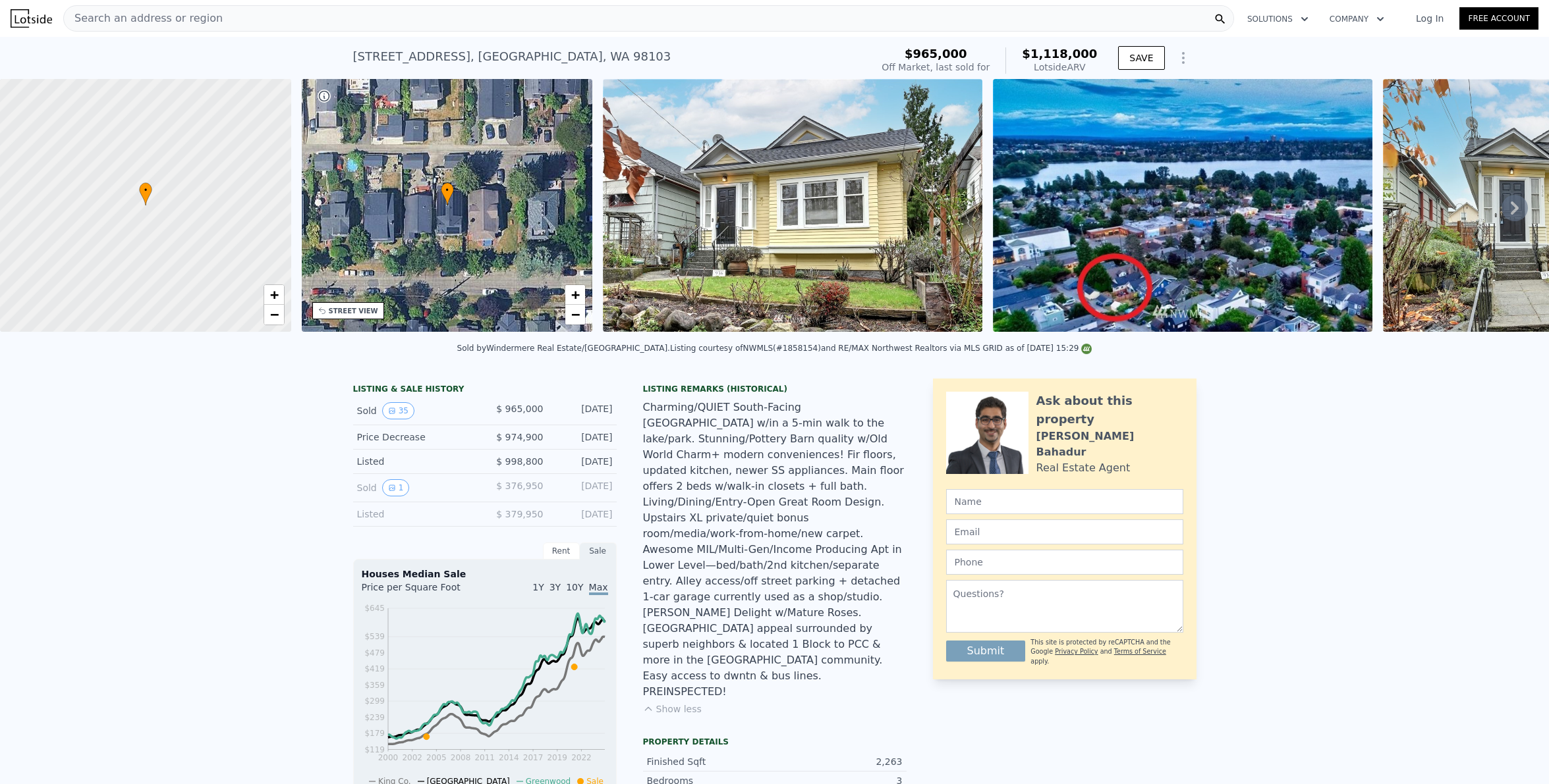
click at [790, 644] on div "Charming/QUIET South-Facing [GEOGRAPHIC_DATA] w/in a 5-min walk to the lake/par…" at bounding box center [774, 550] width 263 height 300
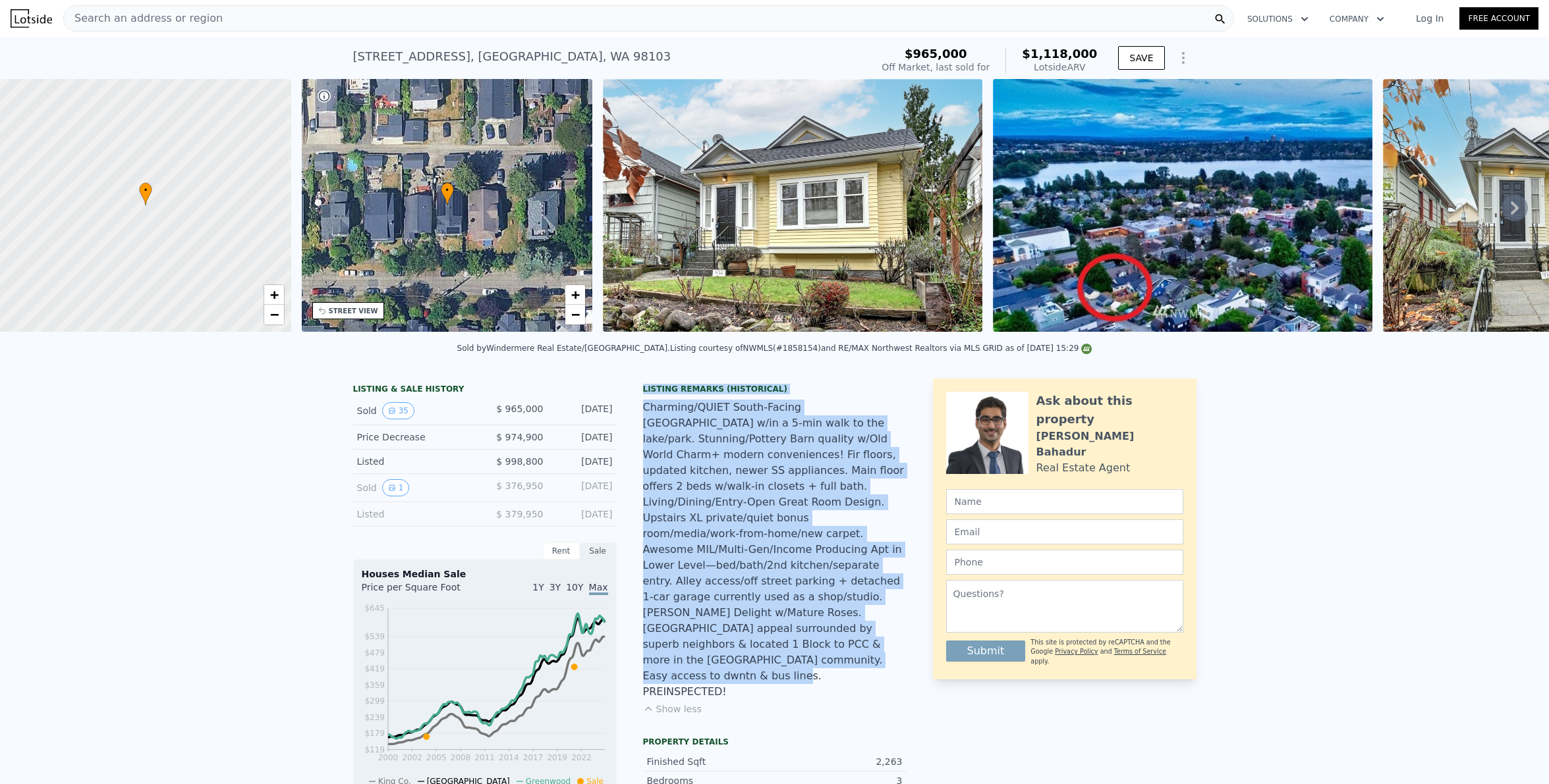
drag, startPoint x: 635, startPoint y: 396, endPoint x: 861, endPoint y: 643, distance: 334.8
click at [843, 641] on div "Charming/QUIET South-Facing [GEOGRAPHIC_DATA] w/in a 5-min walk to the lake/par…" at bounding box center [774, 550] width 263 height 300
